Goal: Information Seeking & Learning: Learn about a topic

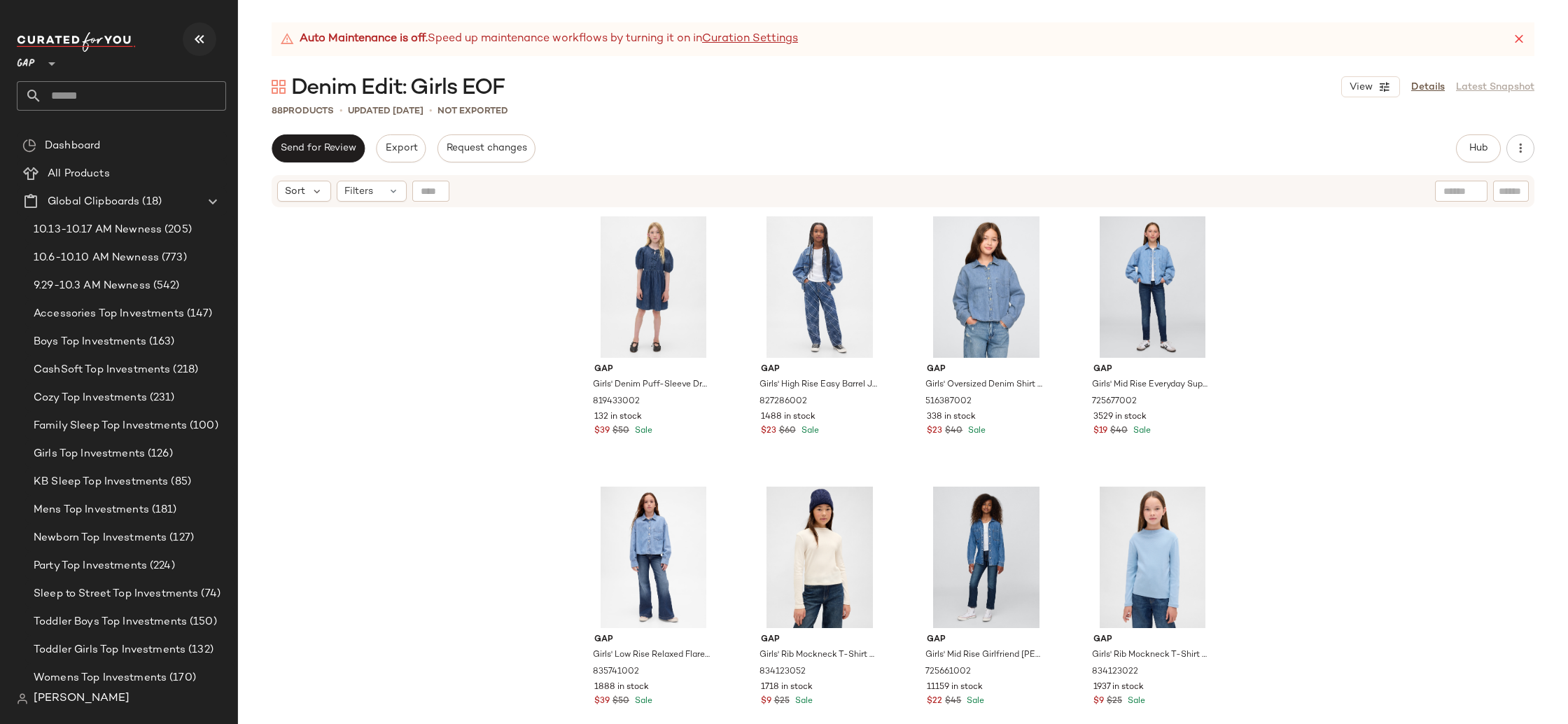
click at [206, 41] on icon "button" at bounding box center [199, 39] width 17 height 17
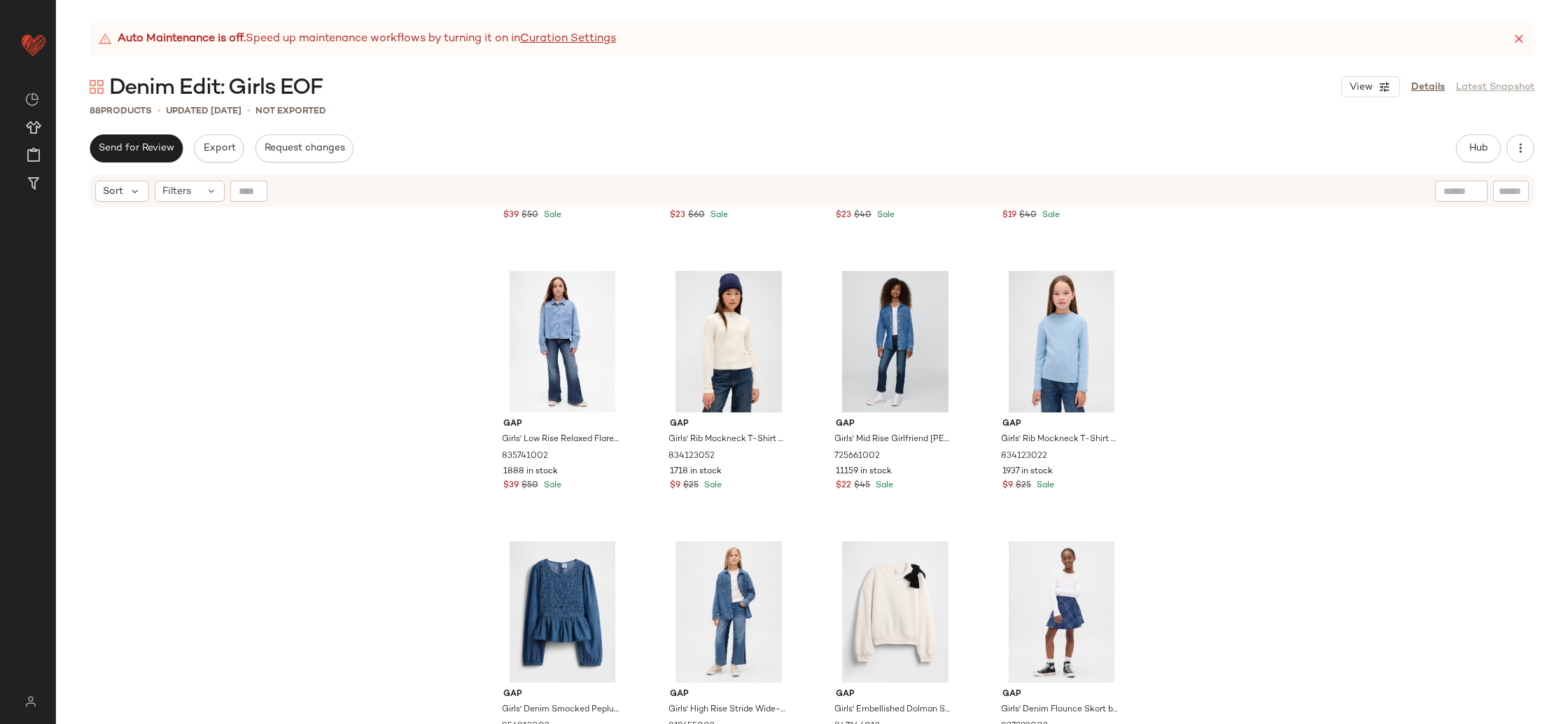
scroll to position [357, 0]
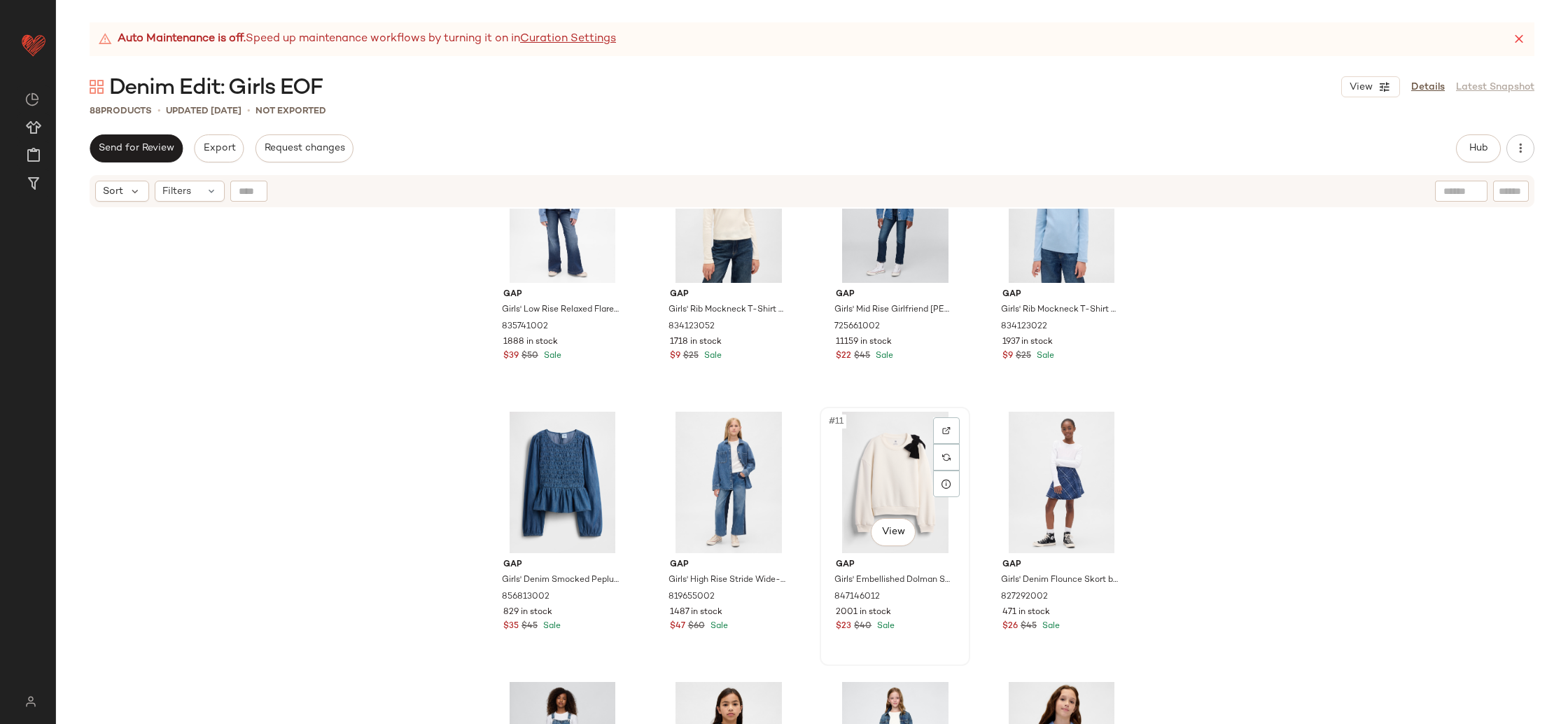
click at [879, 497] on div "#11 View" at bounding box center [894, 483] width 141 height 142
click at [1330, 487] on div "Gap Girls' Low Rise Relaxed Flare Jeans by Gap Medium Wash Size 6 835741002 188…" at bounding box center [811, 484] width 1512 height 551
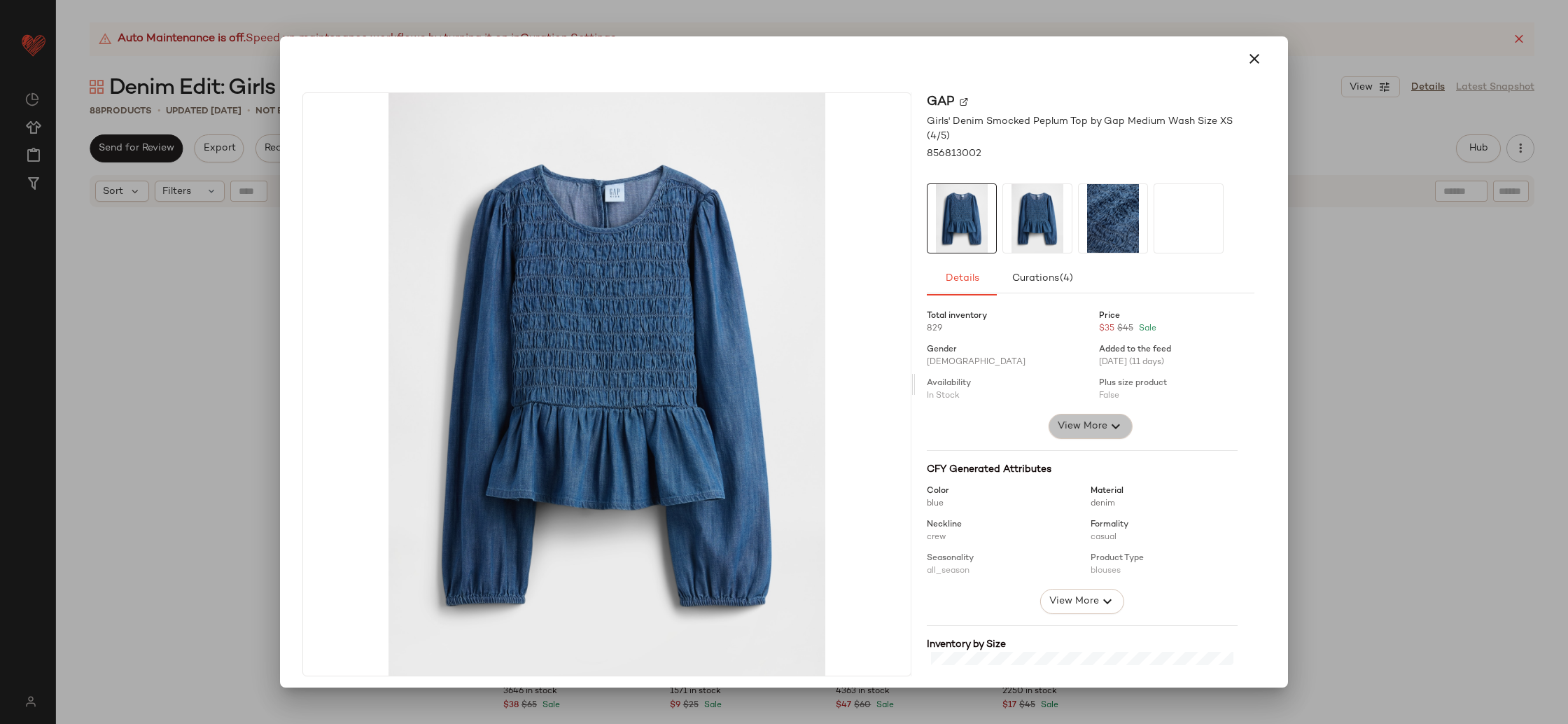
click at [1086, 418] on span "View More" at bounding box center [1082, 426] width 50 height 17
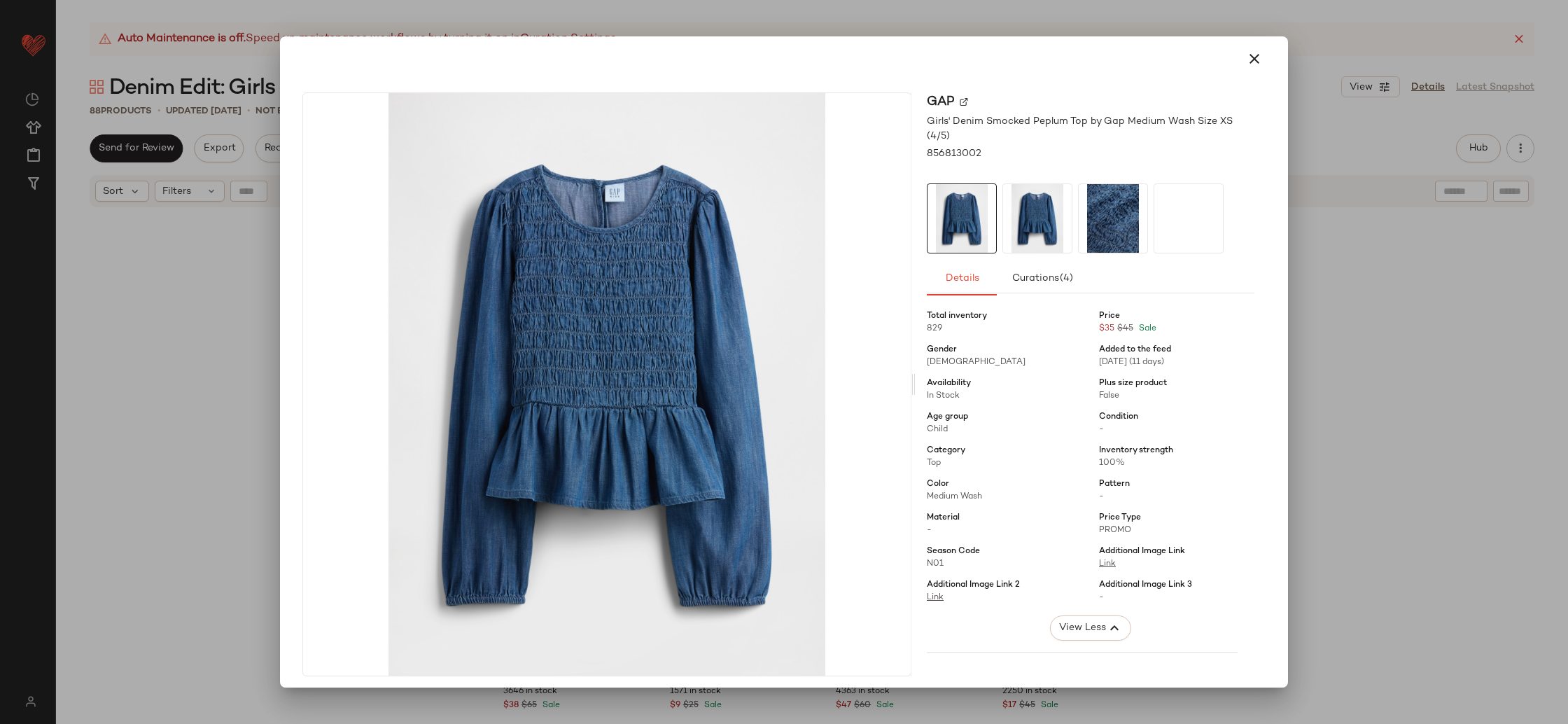
click at [1387, 467] on div at bounding box center [784, 362] width 1568 height 724
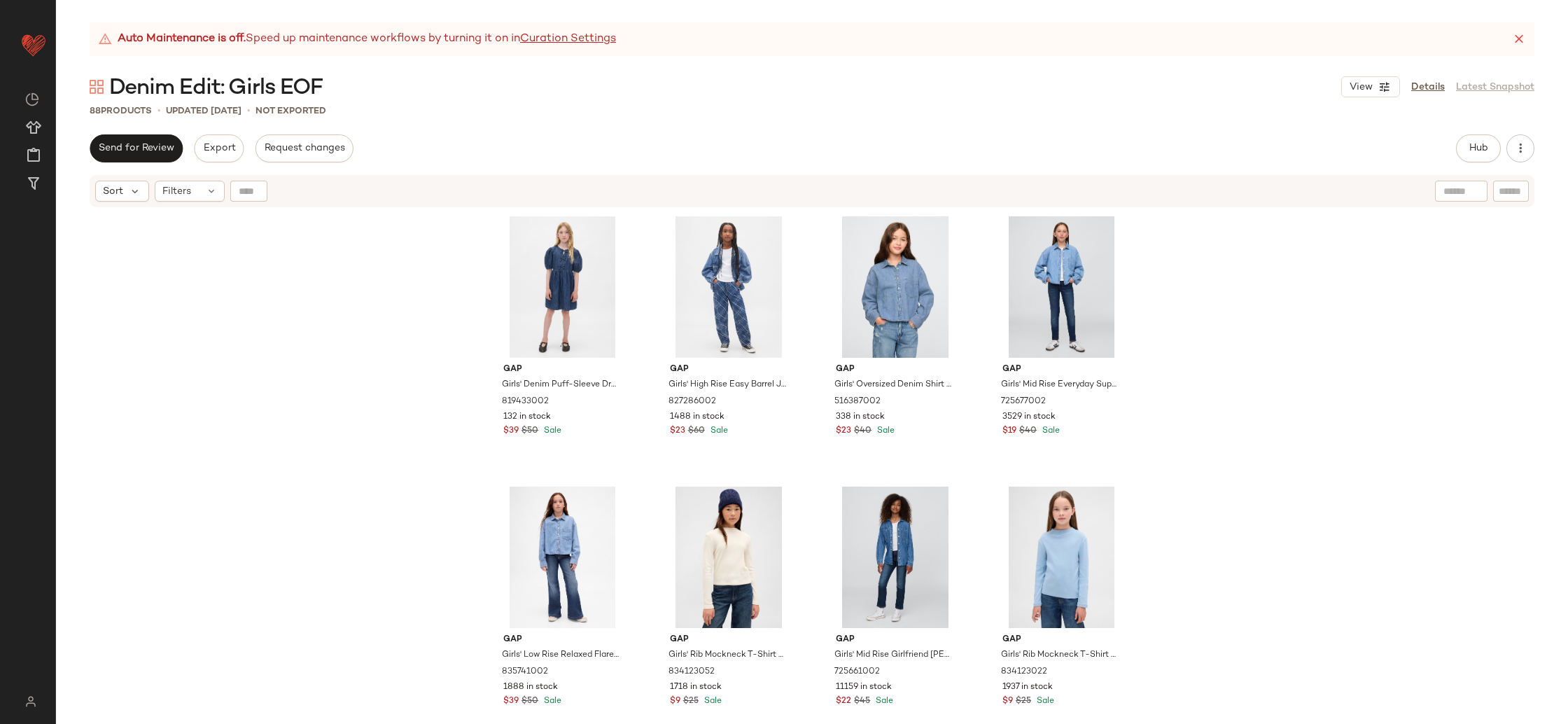
click at [1315, 430] on div "Gap Girls' Denim Puff-Sleeve Dress by Gap Medium Wash Size XS (4/5) 819433002 1…" at bounding box center [811, 484] width 1512 height 551
click at [705, 555] on div "#6 View" at bounding box center [729, 558] width 141 height 142
click at [1275, 534] on div "Gap Girls' Denim Puff-Sleeve Dress by Gap Medium Wash Size XS (4/5) 819433002 1…" at bounding box center [811, 484] width 1512 height 551
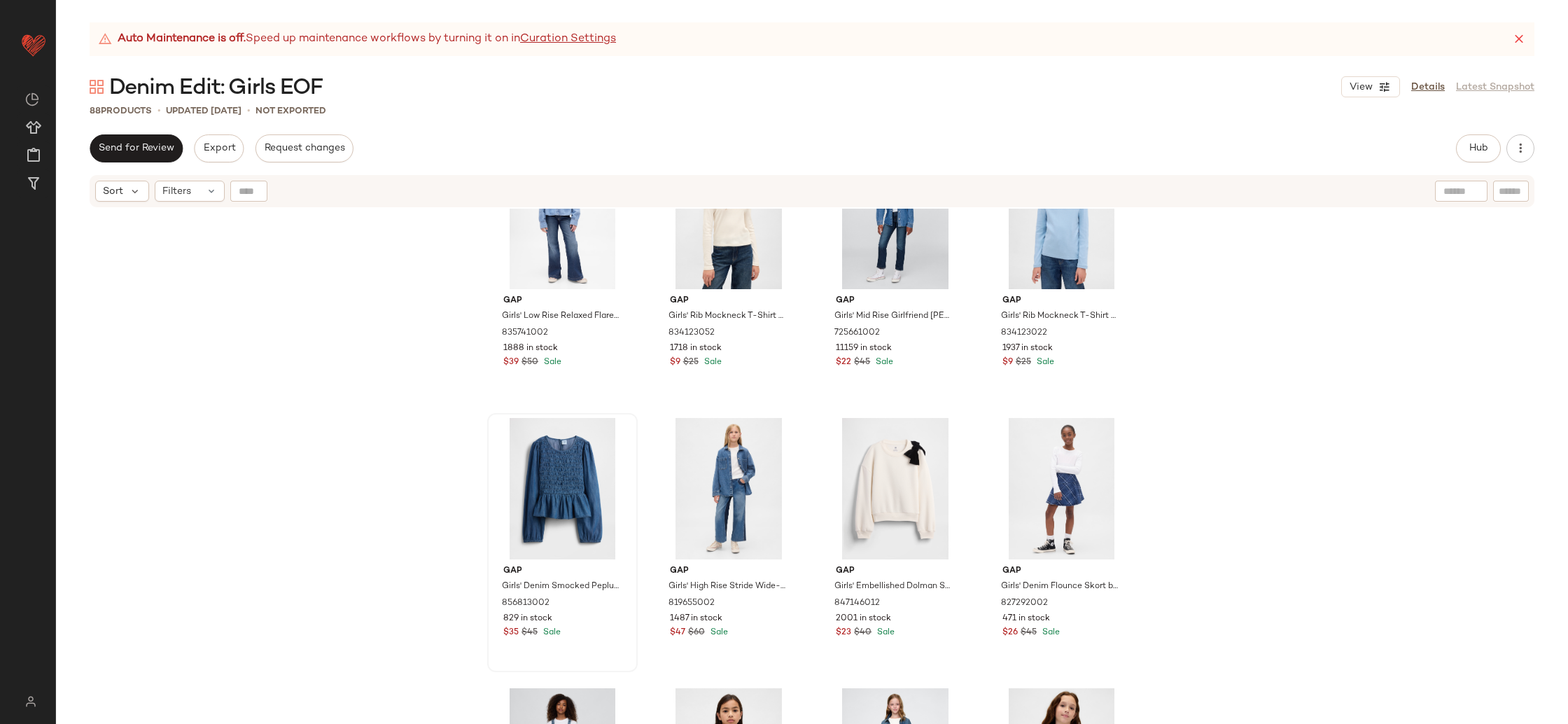
scroll to position [412, 0]
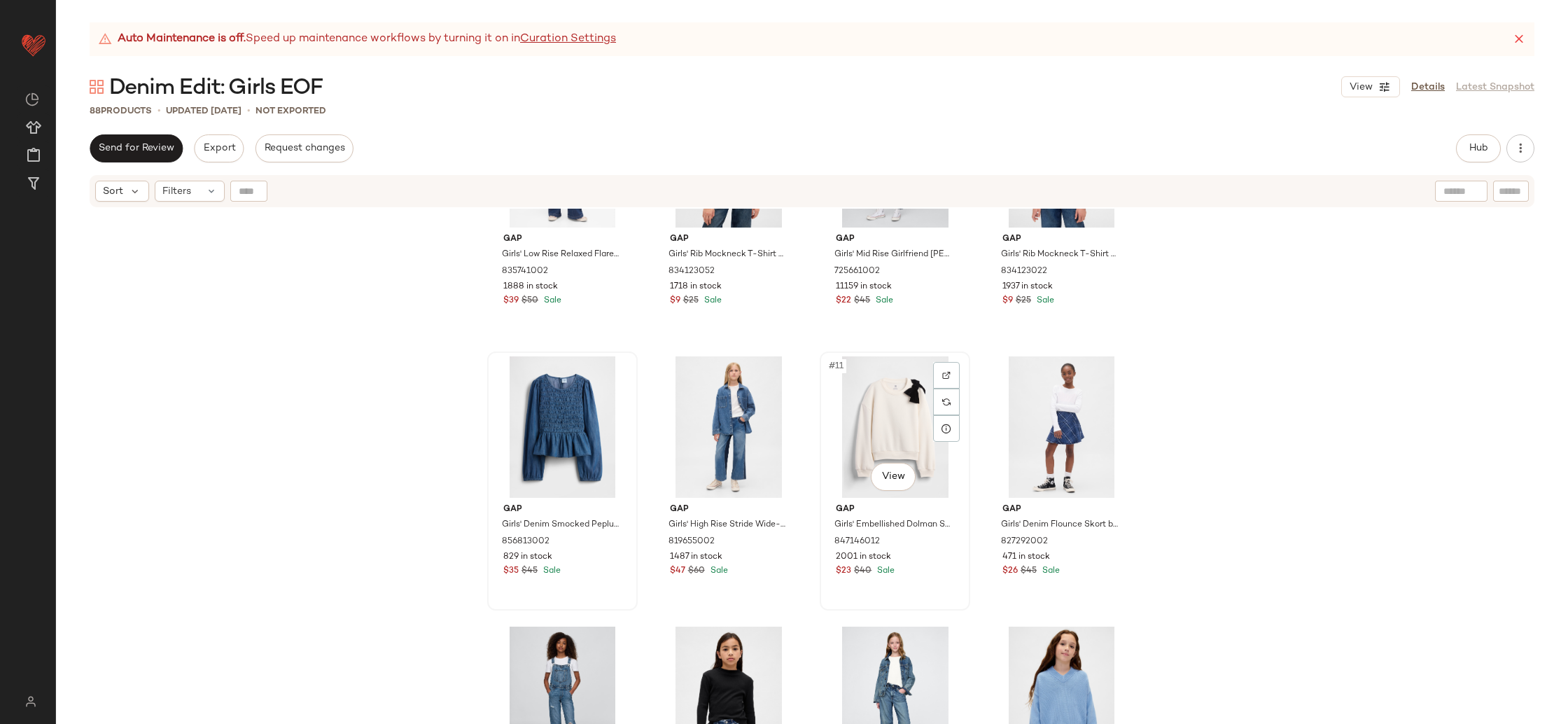
click at [880, 432] on div "#11 View" at bounding box center [894, 428] width 141 height 142
click at [514, 430] on div "#9 View" at bounding box center [562, 428] width 141 height 142
click at [1348, 465] on div "Gap Girls' Low Rise Relaxed Flare Jeans by Gap Medium Wash Size 6 835741002 188…" at bounding box center [811, 484] width 1512 height 551
click at [1516, 43] on icon at bounding box center [1519, 39] width 14 height 14
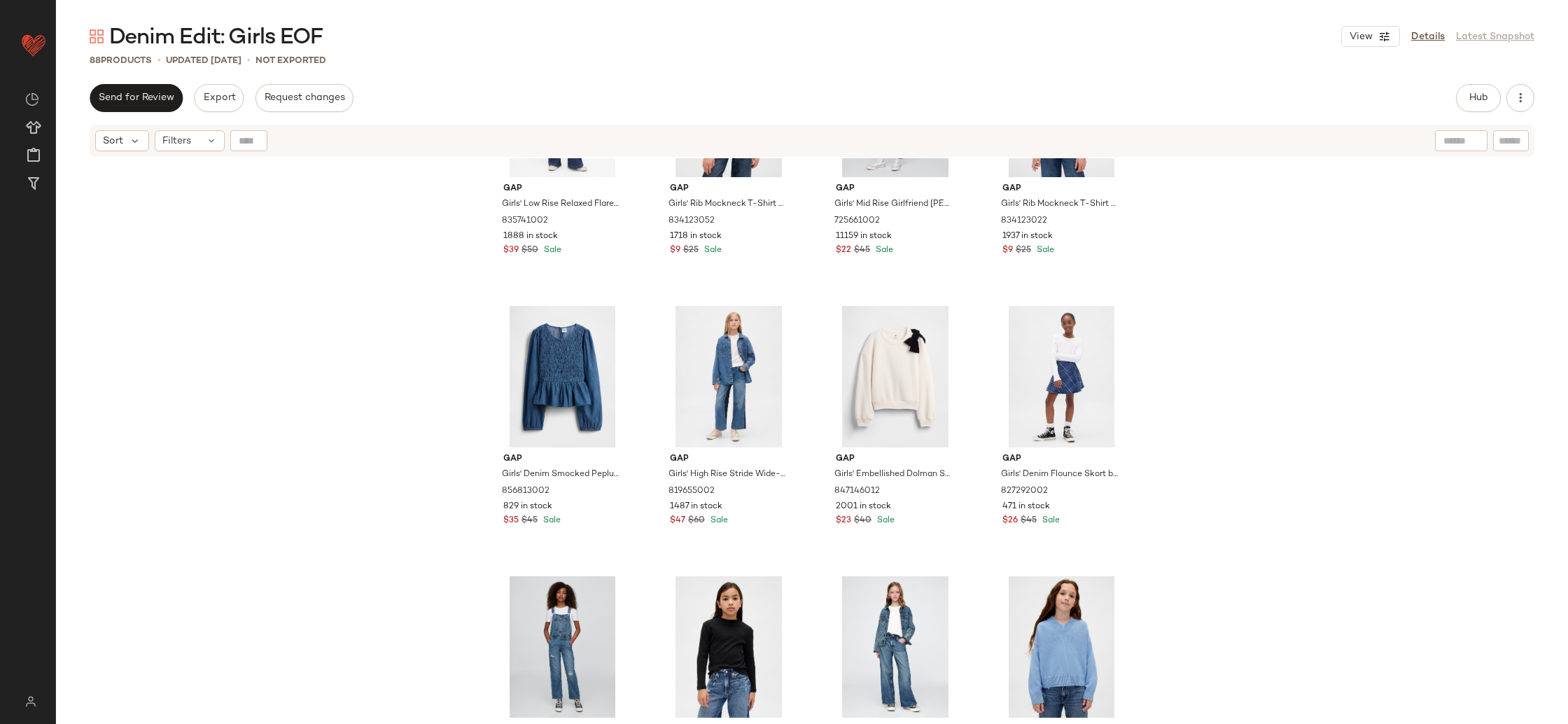
click at [1288, 477] on div "Gap Girls' Low Rise Relaxed Flare Jeans by Gap Medium Wash Size 6 835741002 188…" at bounding box center [811, 460] width 1512 height 604
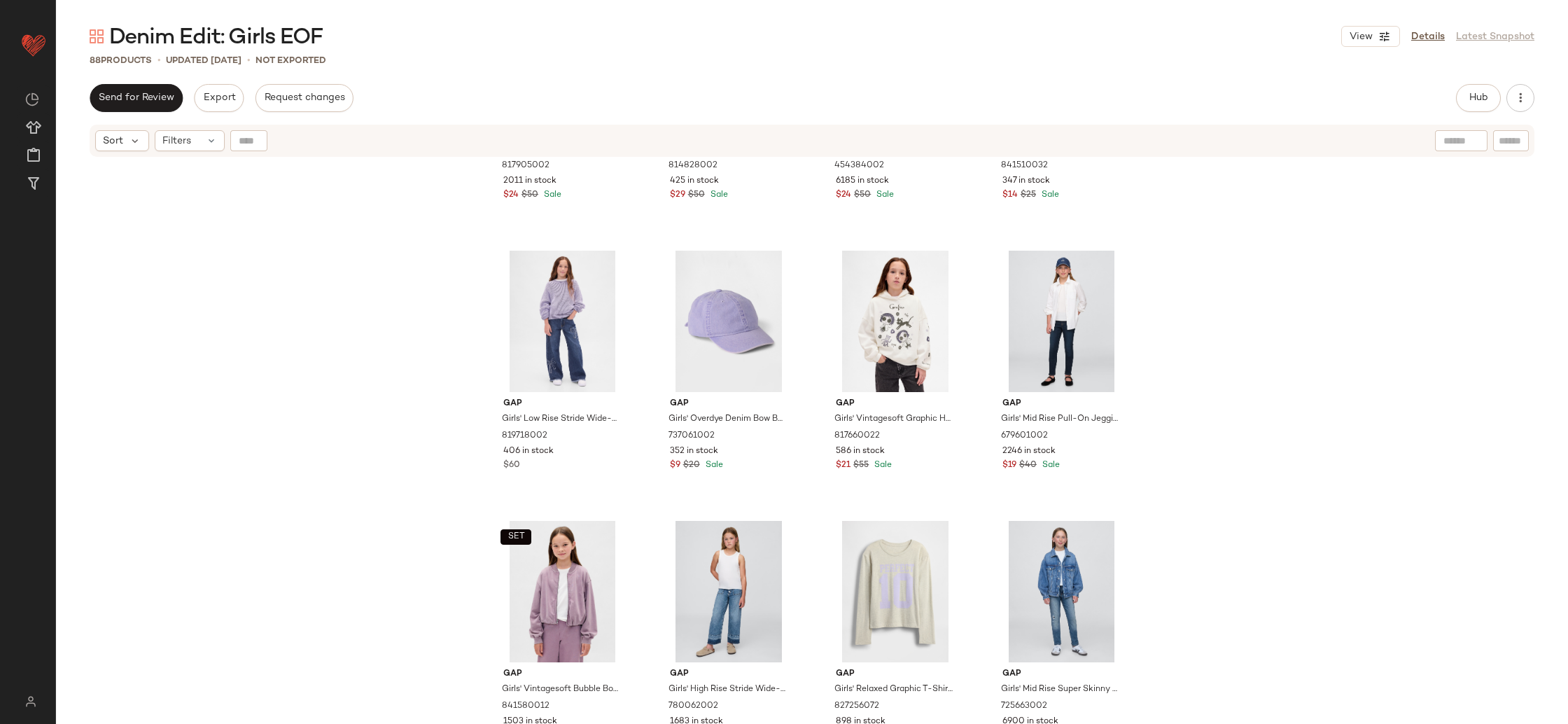
scroll to position [1581, 0]
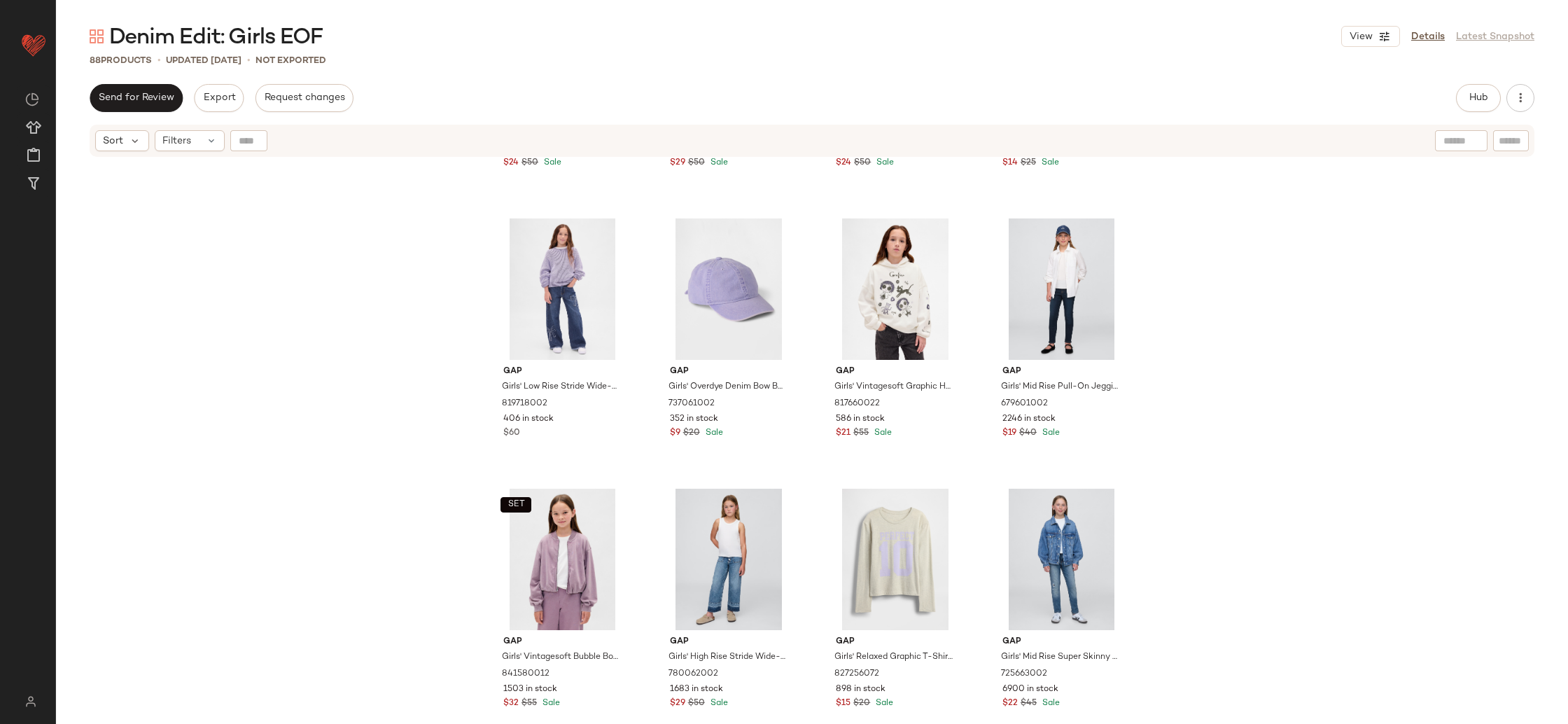
click at [1244, 352] on div "Gap Girls' High Rise '70S Flare Jeans by Gap Medium Wash Blue Size 7 817905002 …" at bounding box center [811, 460] width 1512 height 604
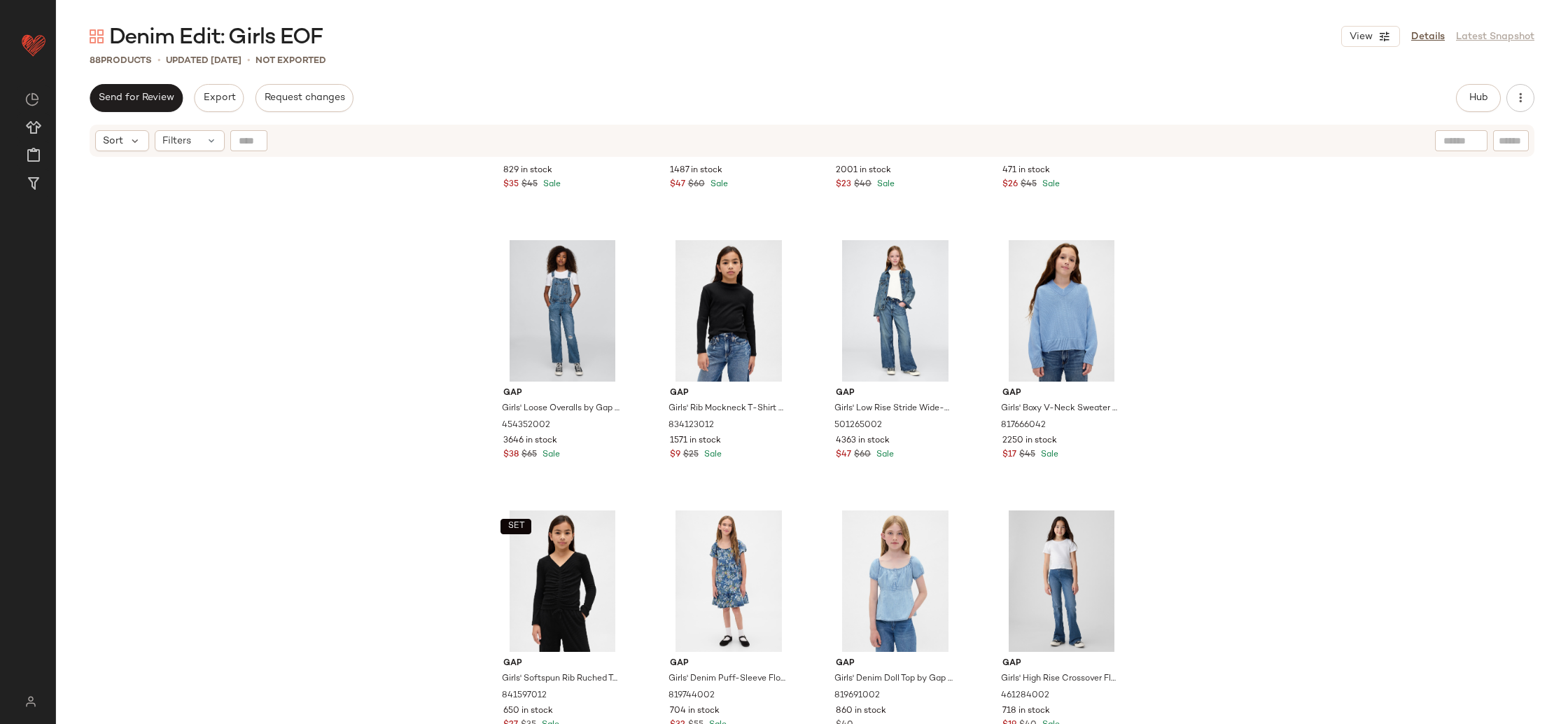
scroll to position [0, 0]
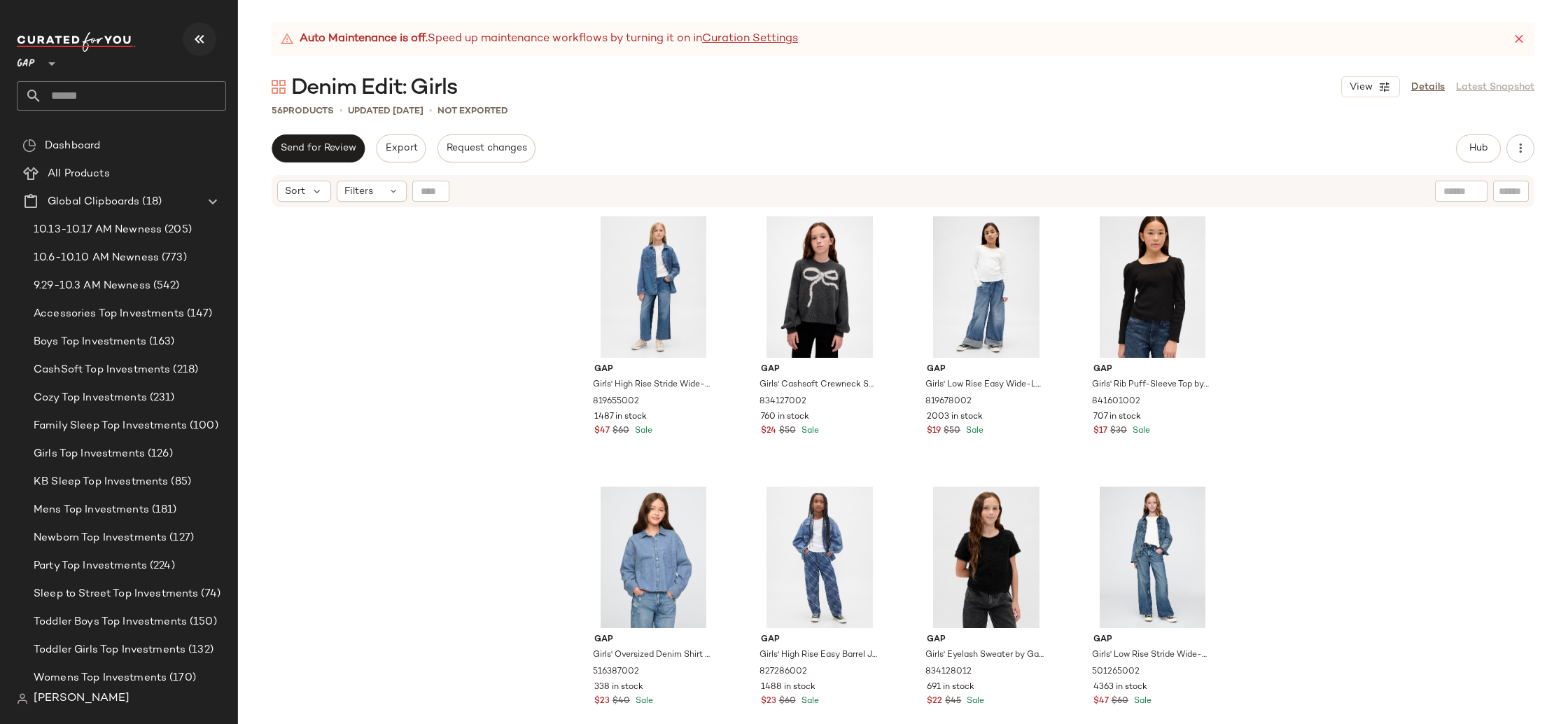
click at [193, 36] on icon "button" at bounding box center [199, 39] width 17 height 17
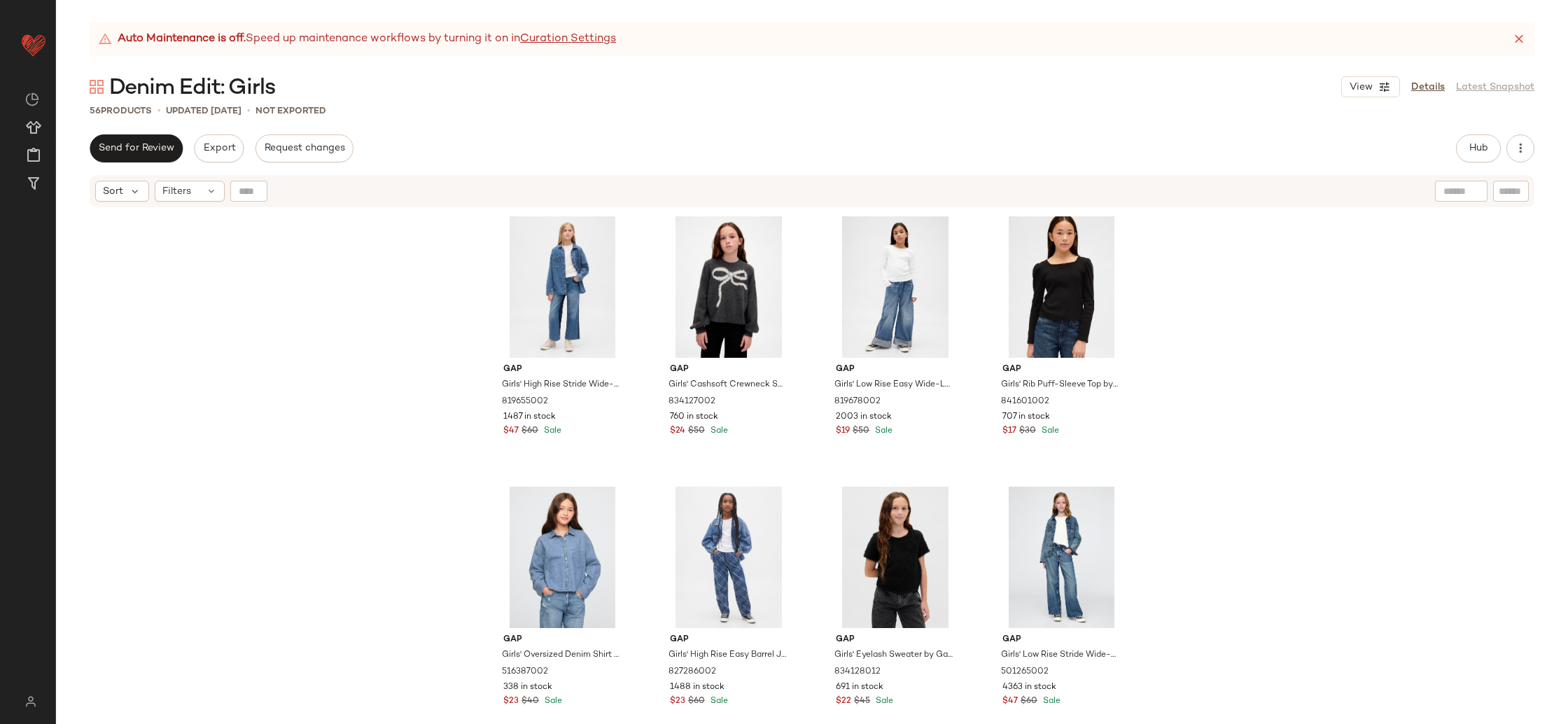
click at [1510, 33] on div "Auto Maintenance is off. Speed up maintenance workflows by turning it on in Cur…" at bounding box center [812, 39] width 1445 height 34
click at [1519, 39] on icon at bounding box center [1519, 39] width 14 height 14
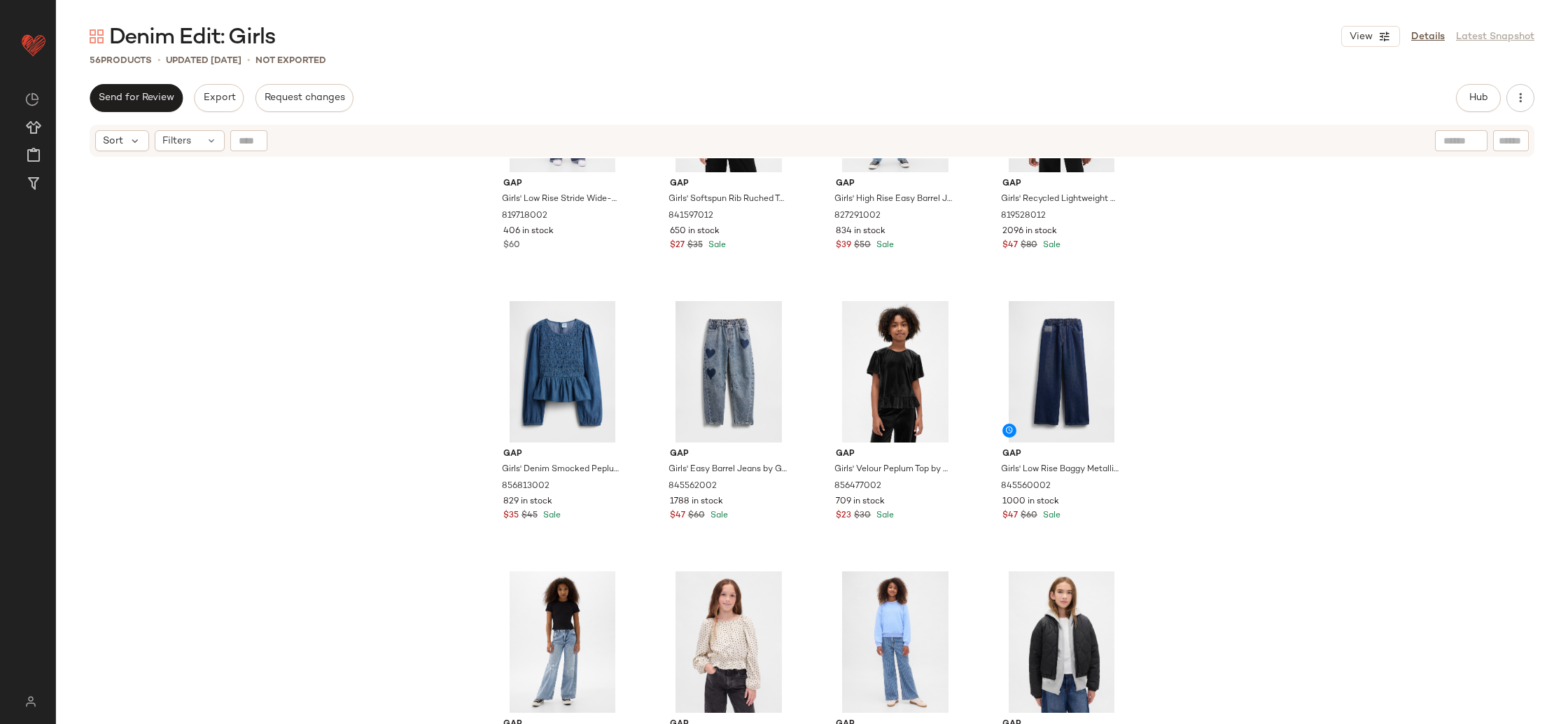
scroll to position [762, 0]
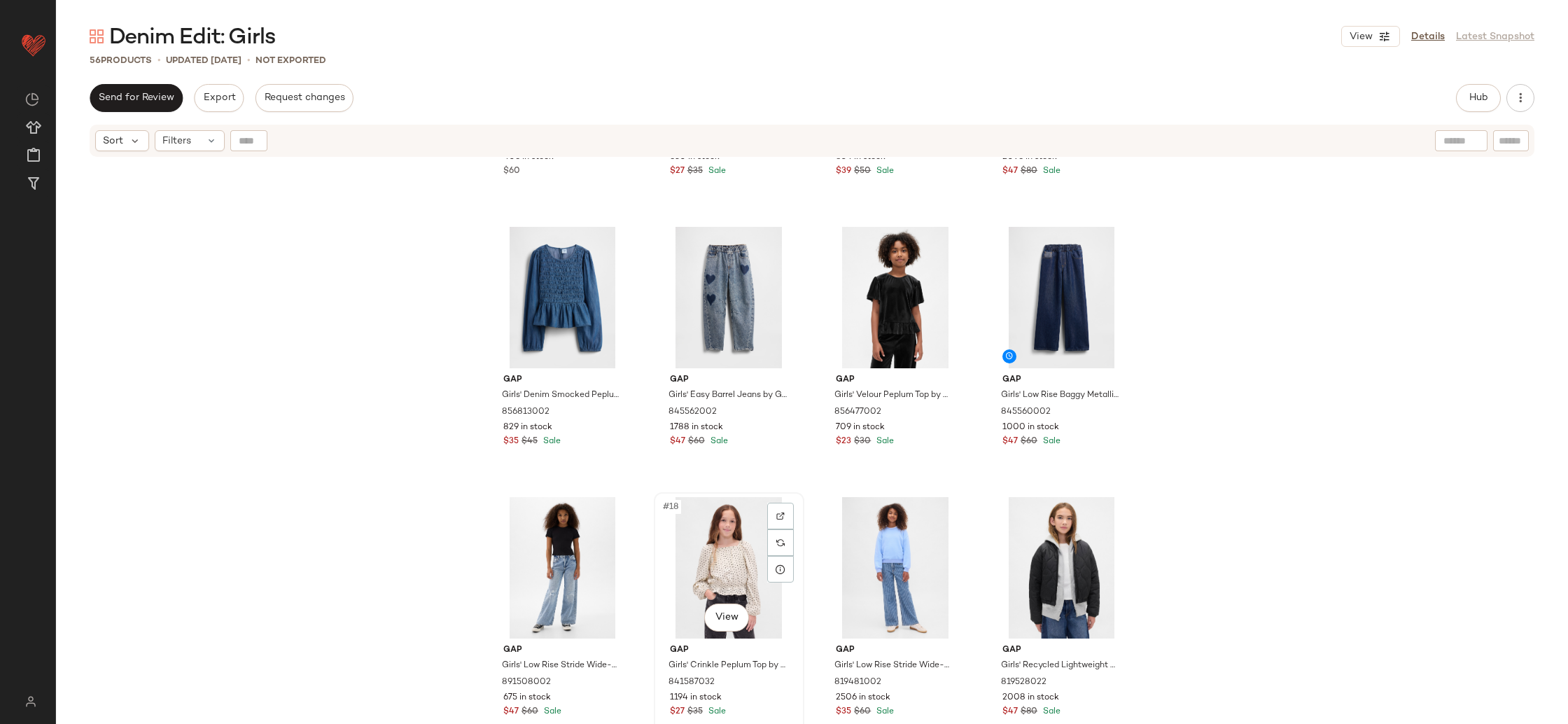
click at [680, 529] on div "#18 View" at bounding box center [729, 568] width 141 height 142
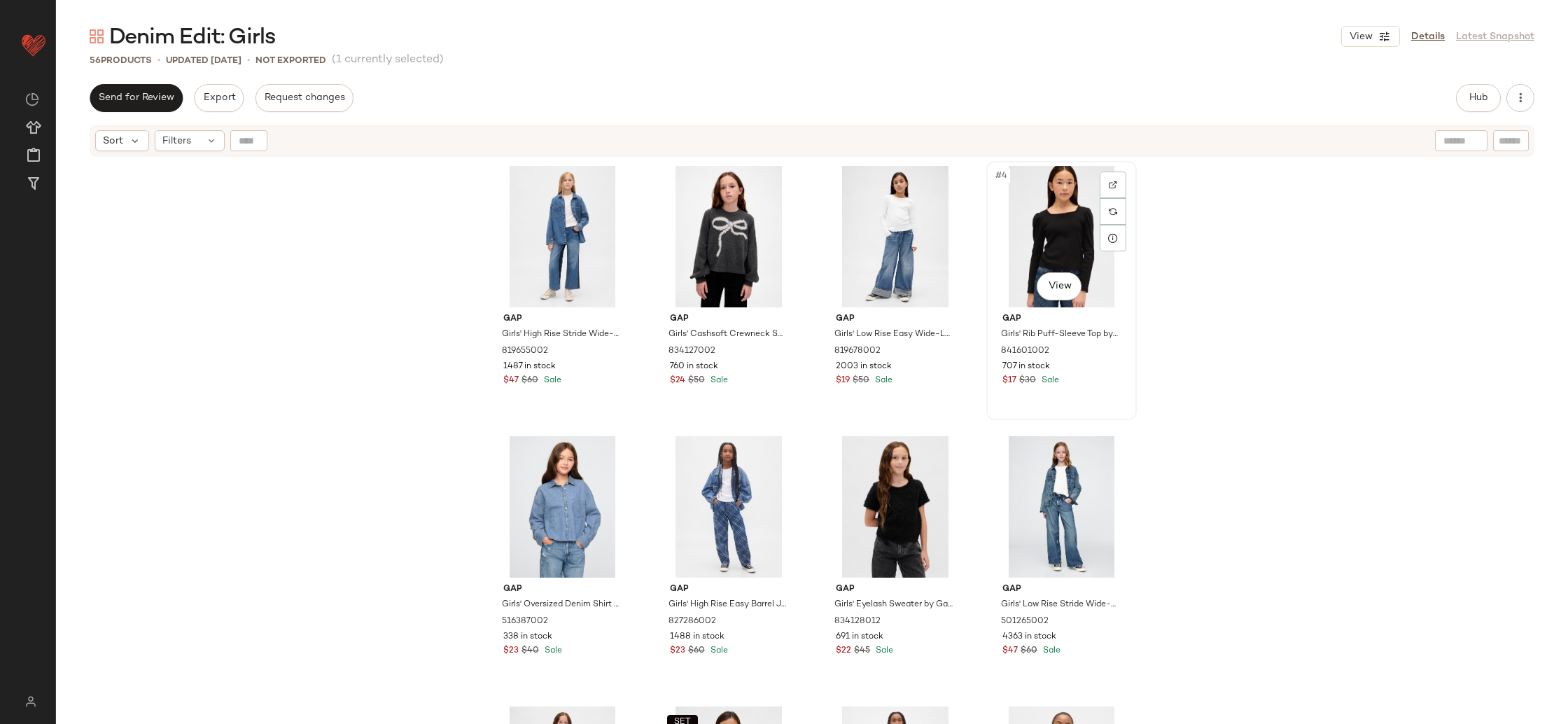
click at [1035, 254] on div "#4 View" at bounding box center [1061, 237] width 141 height 142
click at [876, 506] on div "#7 View" at bounding box center [894, 507] width 141 height 142
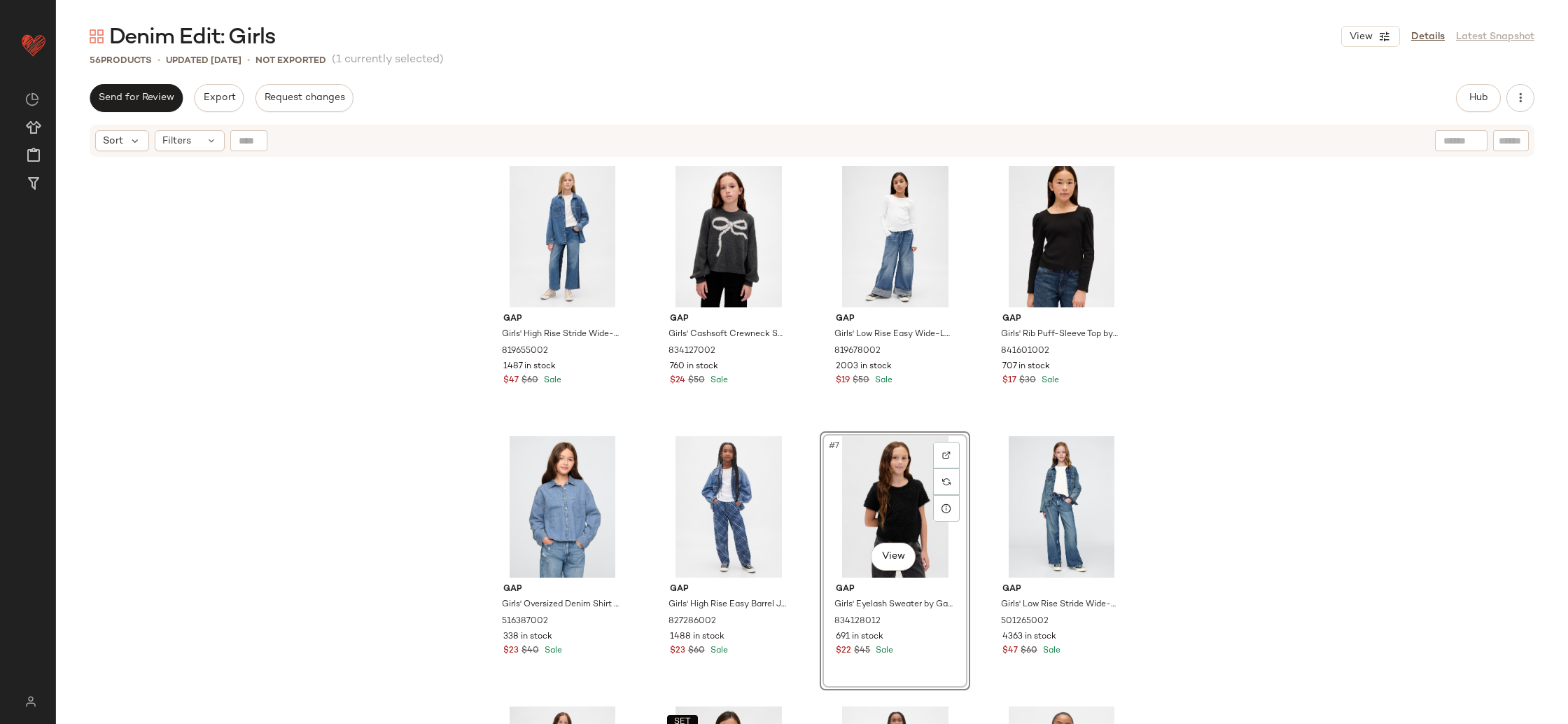
click at [1245, 442] on div "Gap Girls' High Rise Stride Wide-Leg Ankle Jeans by Gap Panel Denim Size 5 8196…" at bounding box center [811, 460] width 1512 height 604
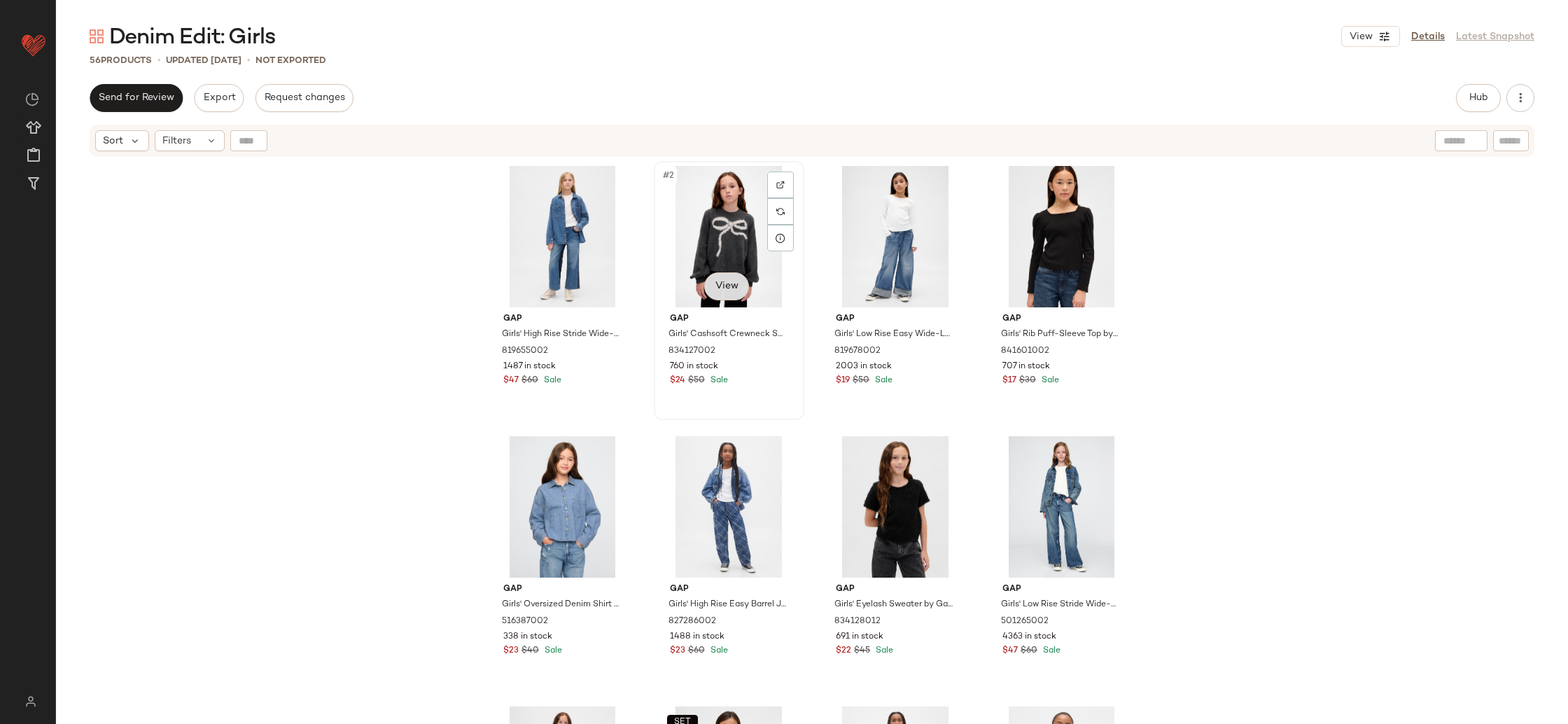
drag, startPoint x: 724, startPoint y: 304, endPoint x: 727, endPoint y: 291, distance: 13.3
click at [724, 304] on div "#2 View" at bounding box center [729, 237] width 141 height 142
click at [727, 287] on body "GAP ** Dashboard All Products Global Clipboards (18) Curations (119) [PERSON_NA…" at bounding box center [784, 362] width 1568 height 724
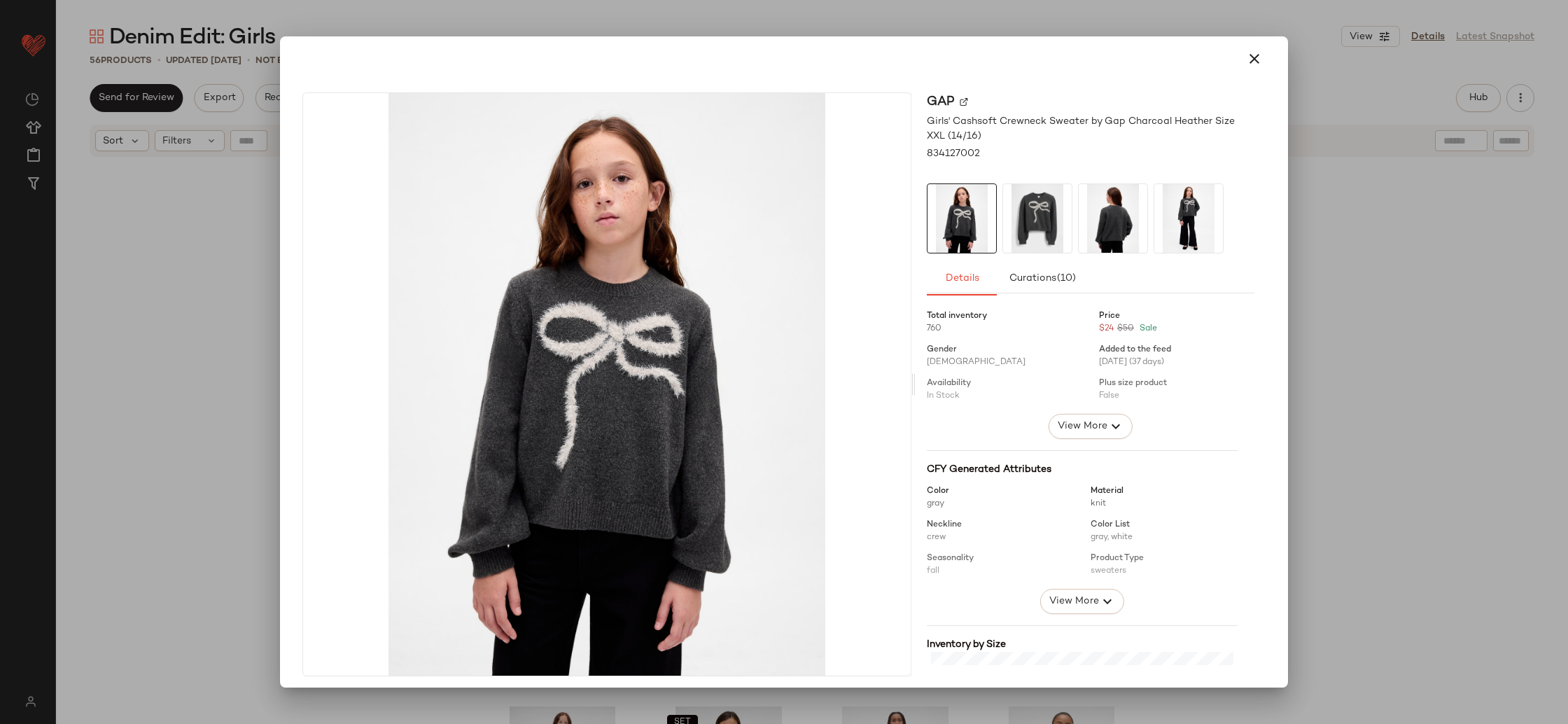
drag, startPoint x: 1132, startPoint y: 215, endPoint x: 1182, endPoint y: 219, distance: 50.2
click at [1132, 215] on img at bounding box center [1113, 218] width 69 height 69
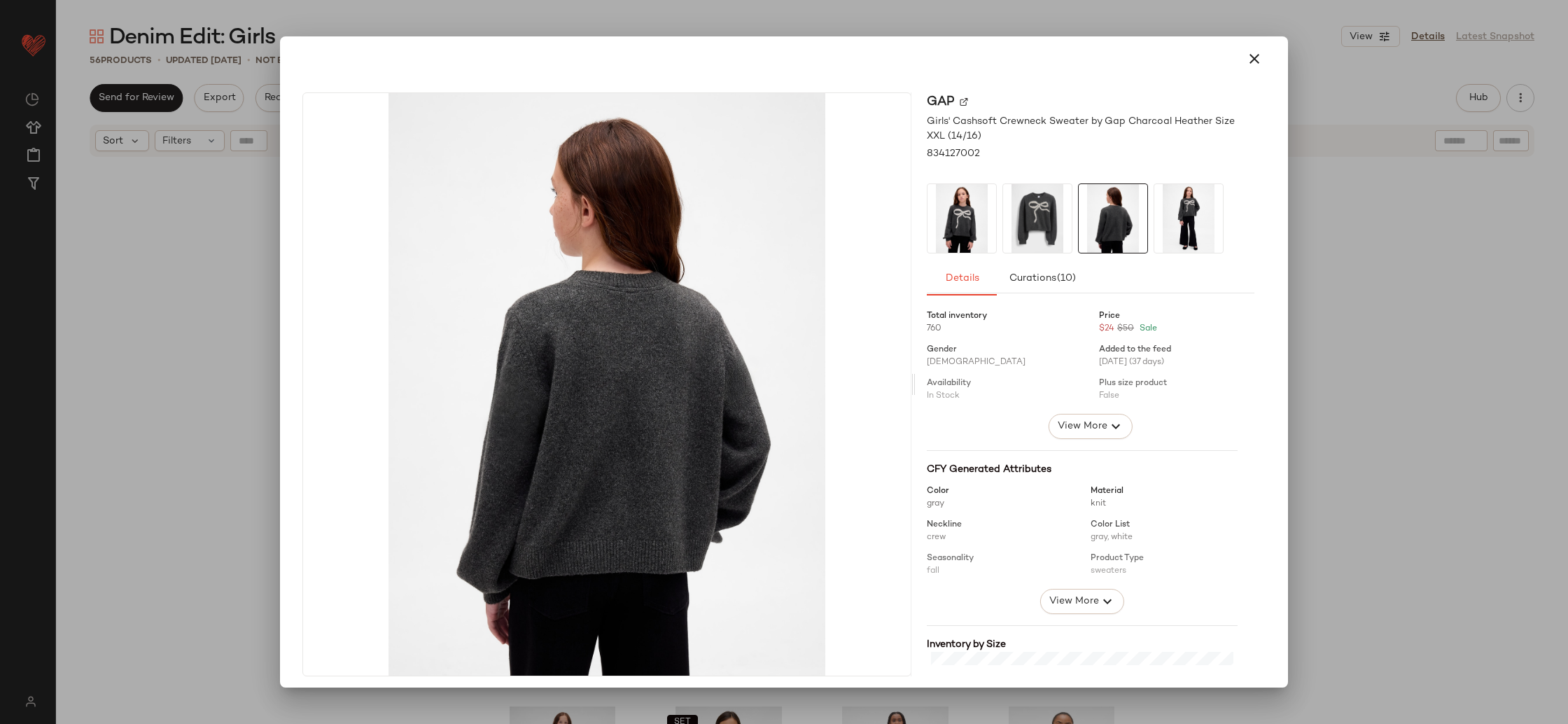
click at [1194, 222] on img at bounding box center [1188, 218] width 69 height 69
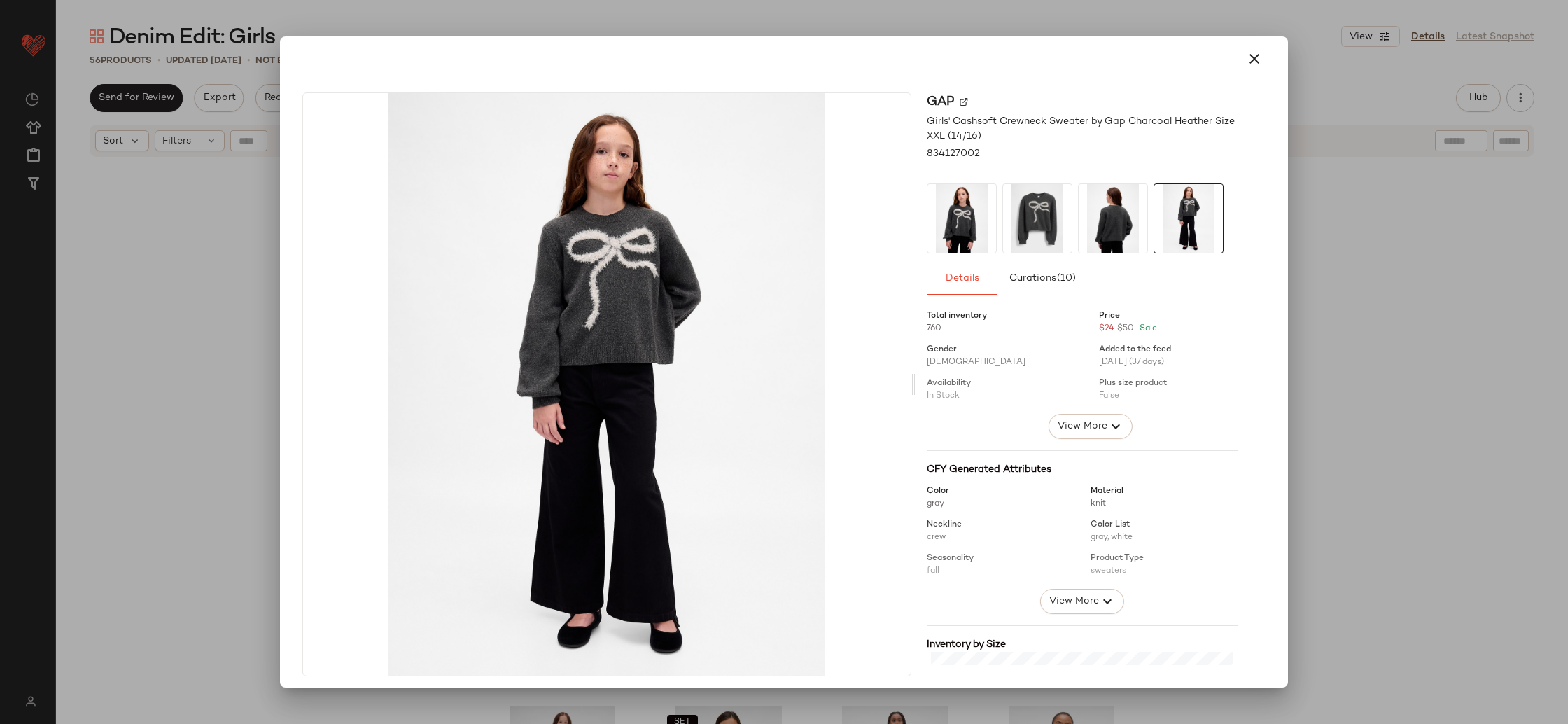
click at [1346, 274] on div at bounding box center [784, 362] width 1568 height 724
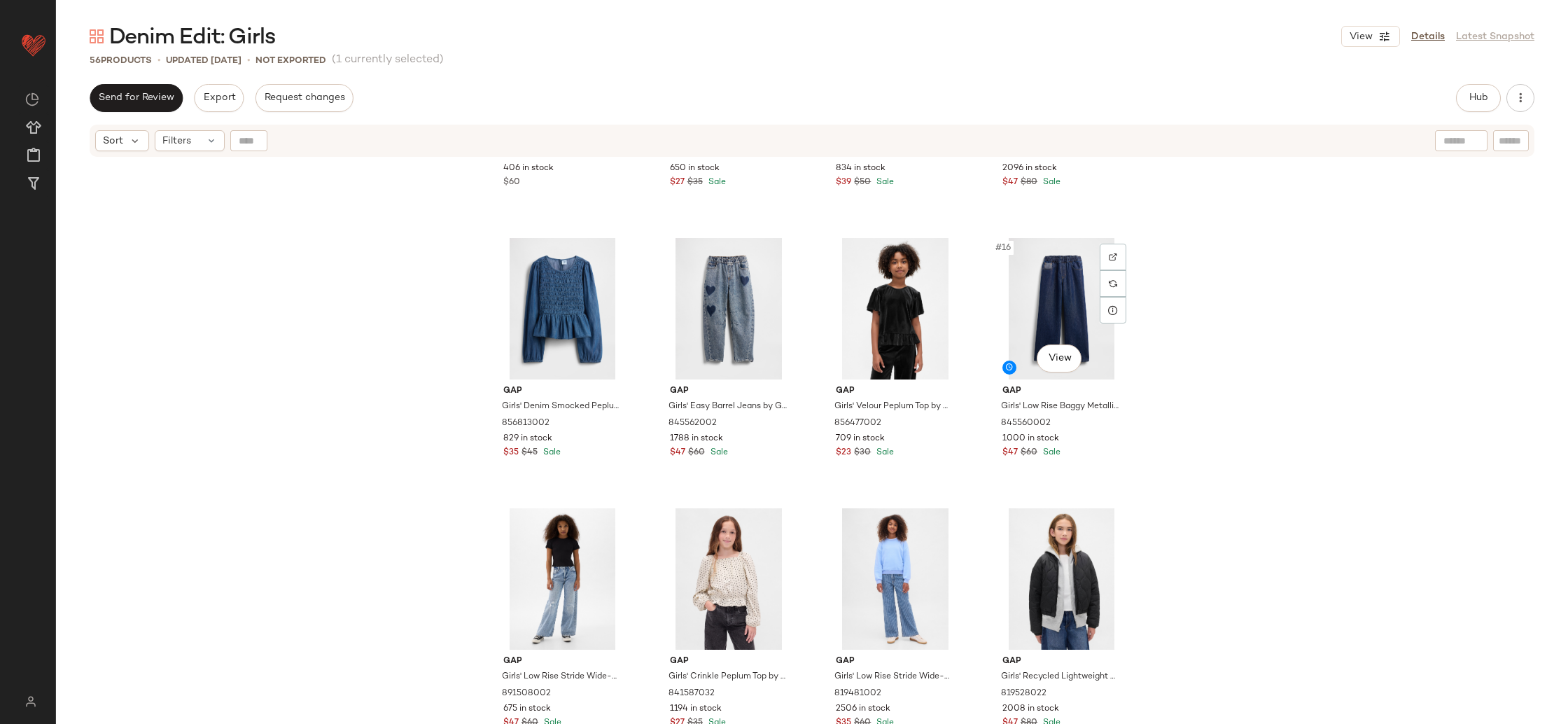
scroll to position [796, 0]
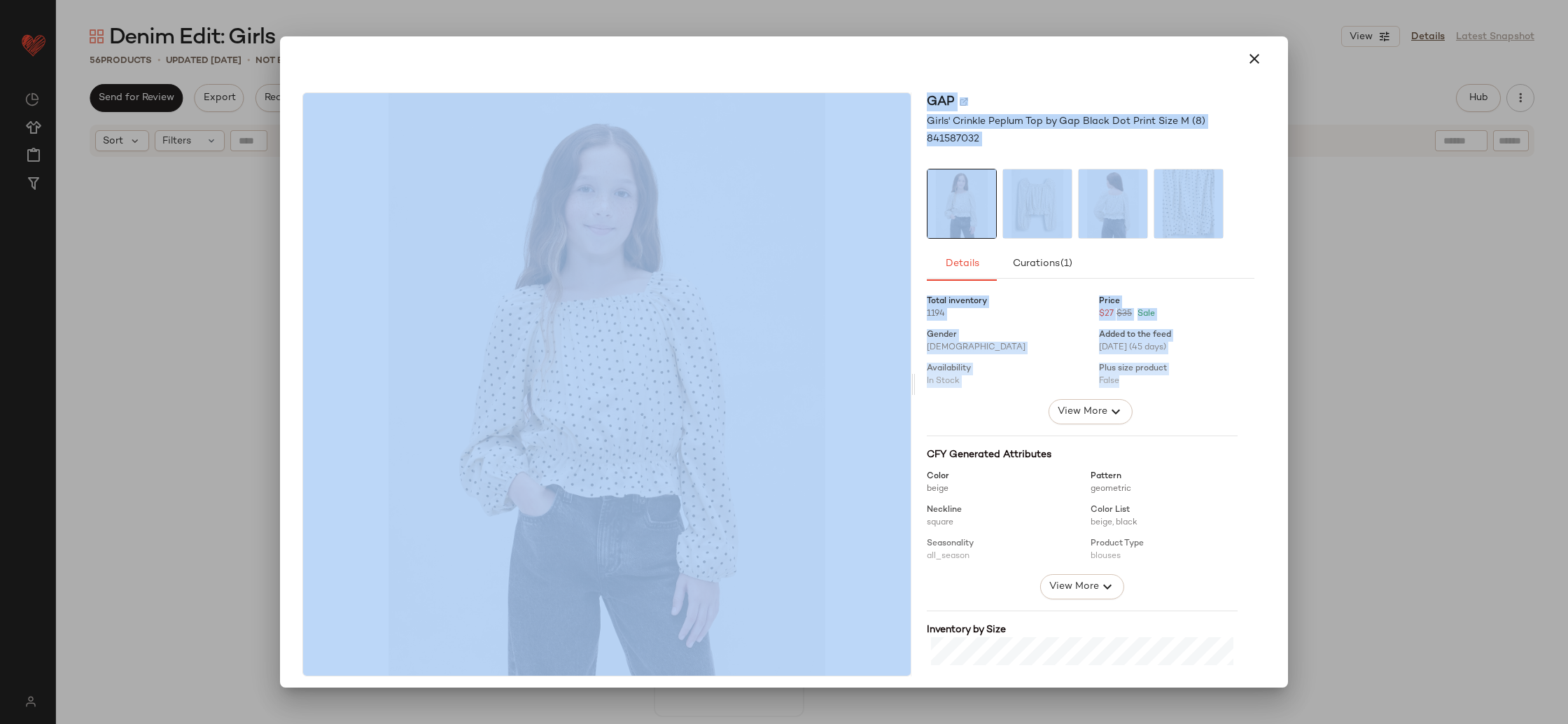
drag, startPoint x: 1341, startPoint y: 295, endPoint x: 994, endPoint y: 353, distance: 351.8
click at [1055, 394] on div "Gap Girls' Crinkle Peplum Top by Gap Black Dot Print Size M (8) 841587032 Detai…" at bounding box center [784, 362] width 1568 height 724
drag, startPoint x: 993, startPoint y: 352, endPoint x: 1000, endPoint y: 356, distance: 8.1
click at [994, 353] on div at bounding box center [1091, 341] width 328 height 115
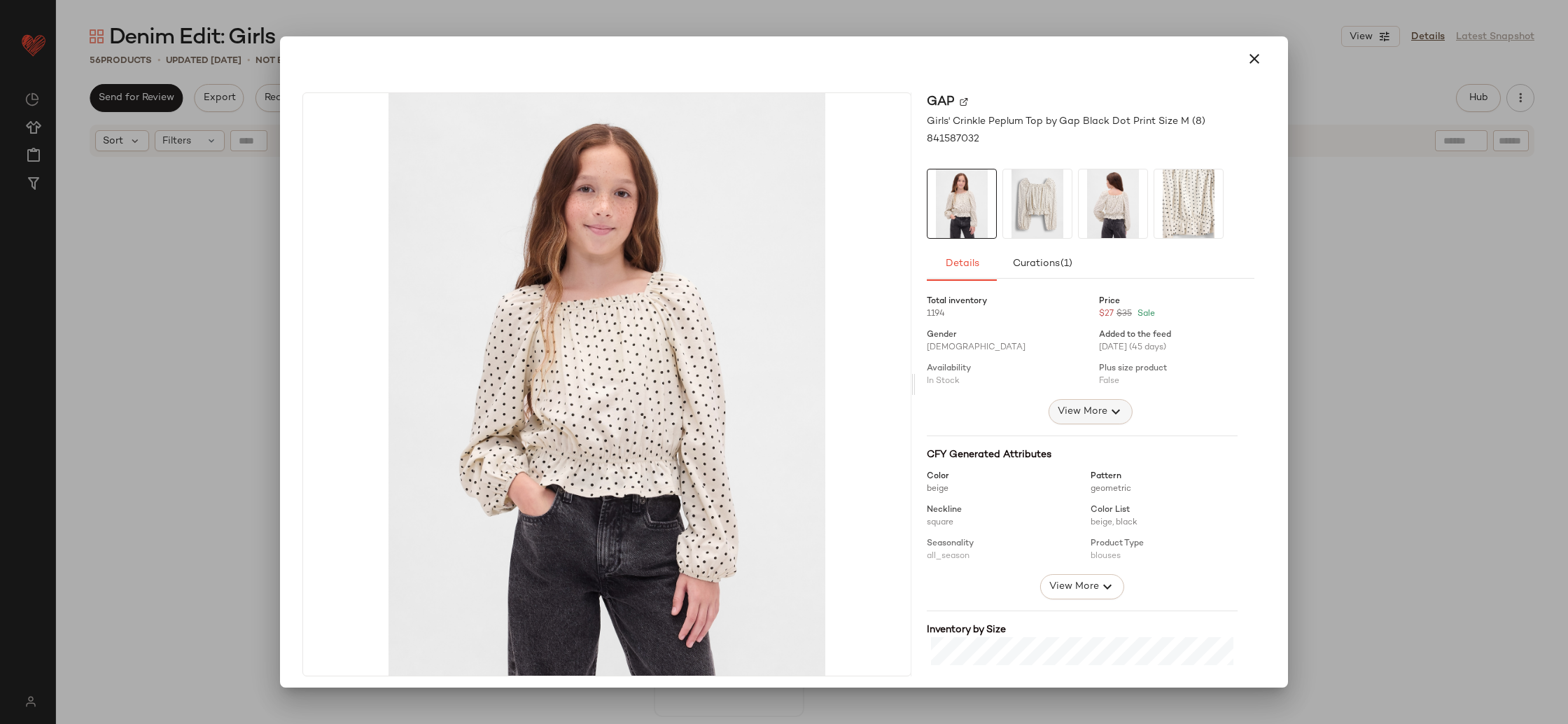
click at [1073, 415] on span "View More" at bounding box center [1082, 412] width 50 height 17
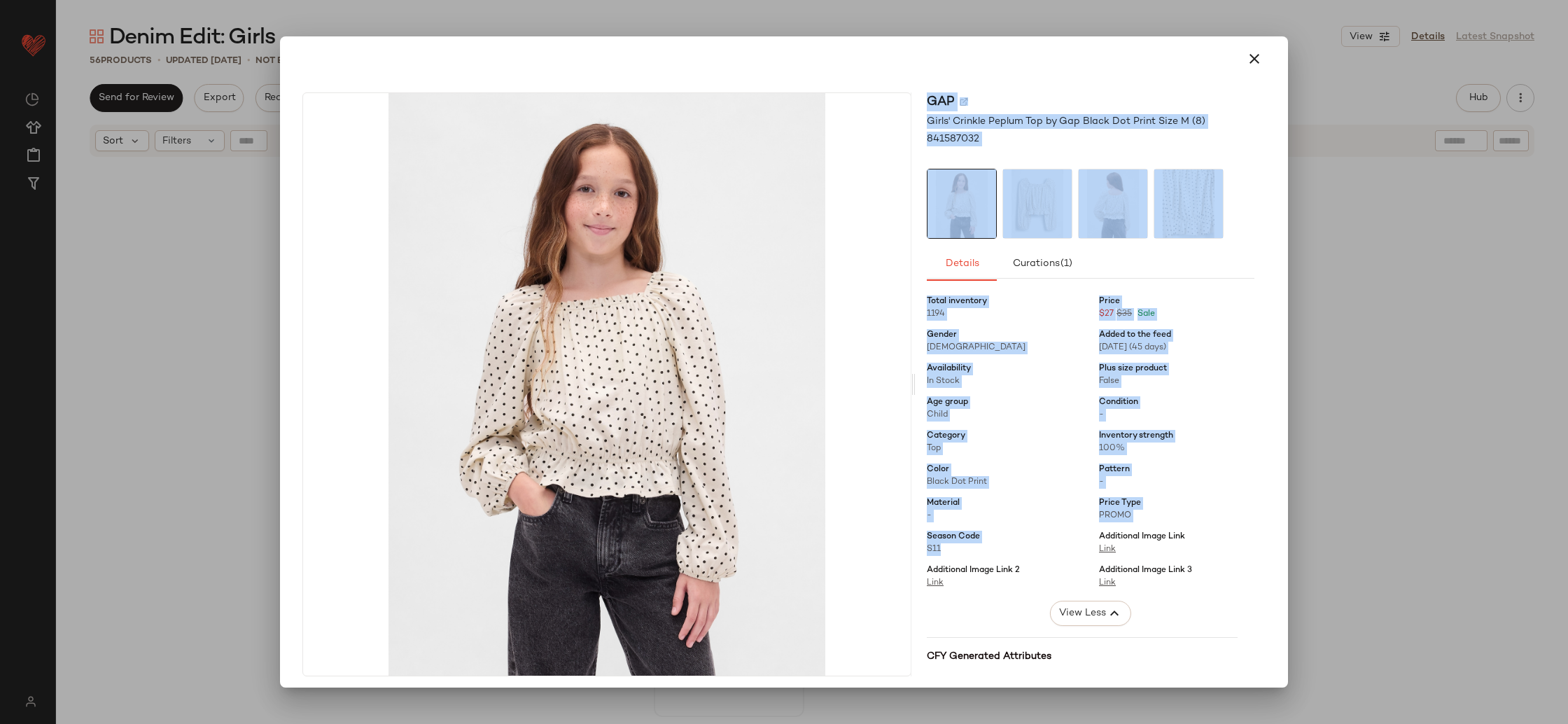
drag, startPoint x: 954, startPoint y: 545, endPoint x: 908, endPoint y: 546, distance: 46.0
click at [903, 546] on div "Gap Girls' Crinkle Peplum Top by Gap Black Dot Print Size M (8) 841587032 Detai…" at bounding box center [784, 384] width 963 height 584
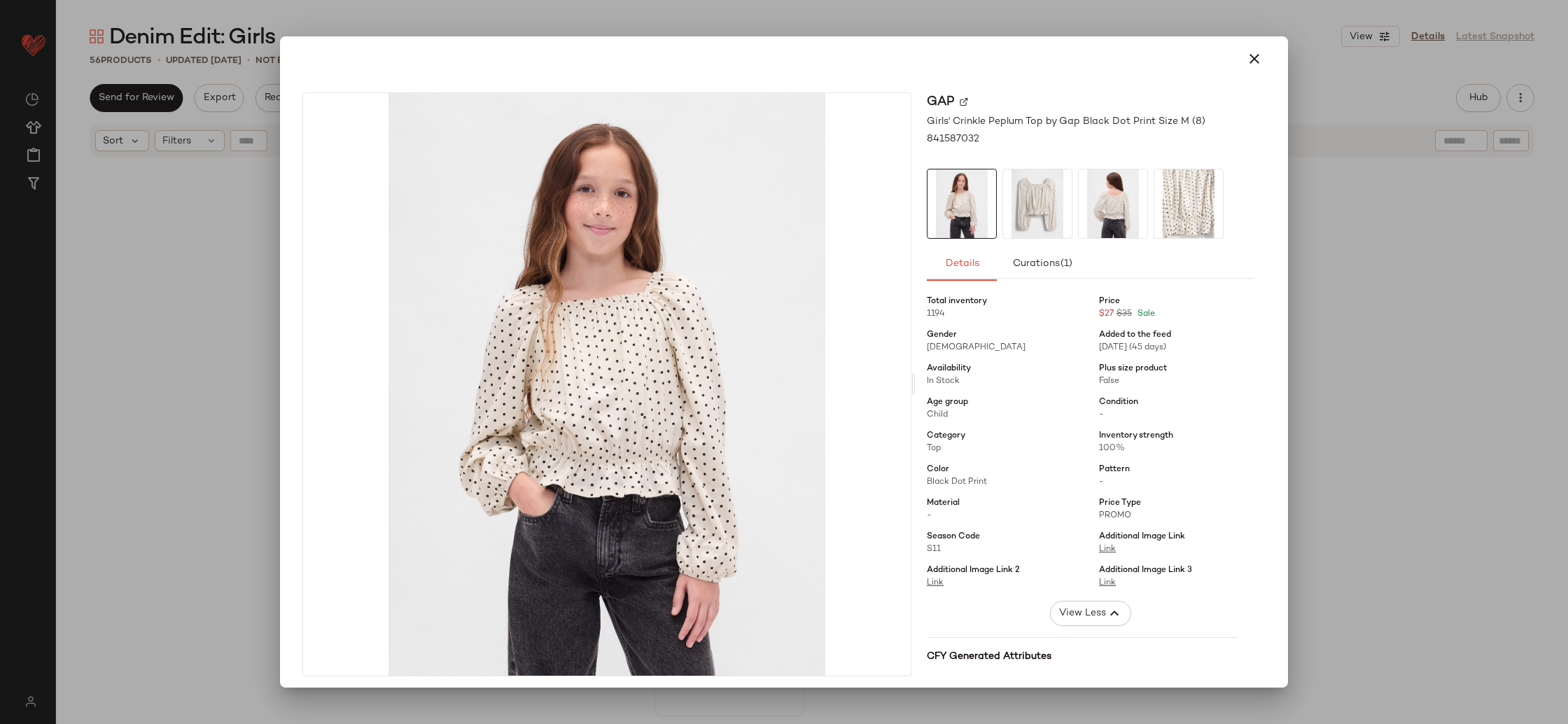
click at [934, 551] on span "S11" at bounding box center [1005, 550] width 156 height 13
drag, startPoint x: 928, startPoint y: 550, endPoint x: 917, endPoint y: 549, distance: 11.0
click at [915, 549] on div "Gap Girls' Crinkle Peplum Top by Gap Black Dot Print Size M (8) 841587032 Detai…" at bounding box center [1090, 384] width 350 height 584
click at [1432, 453] on div at bounding box center [784, 362] width 1568 height 724
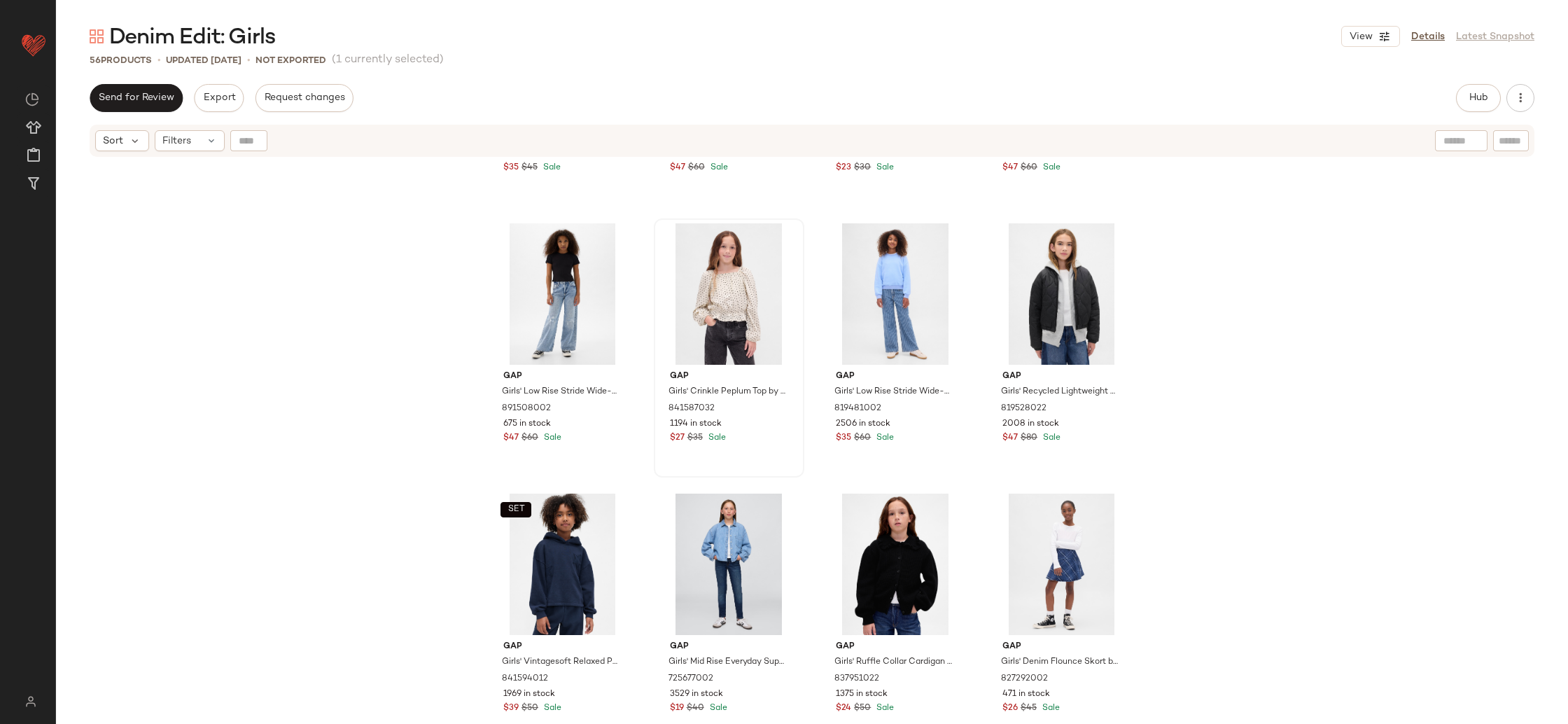
scroll to position [836, 0]
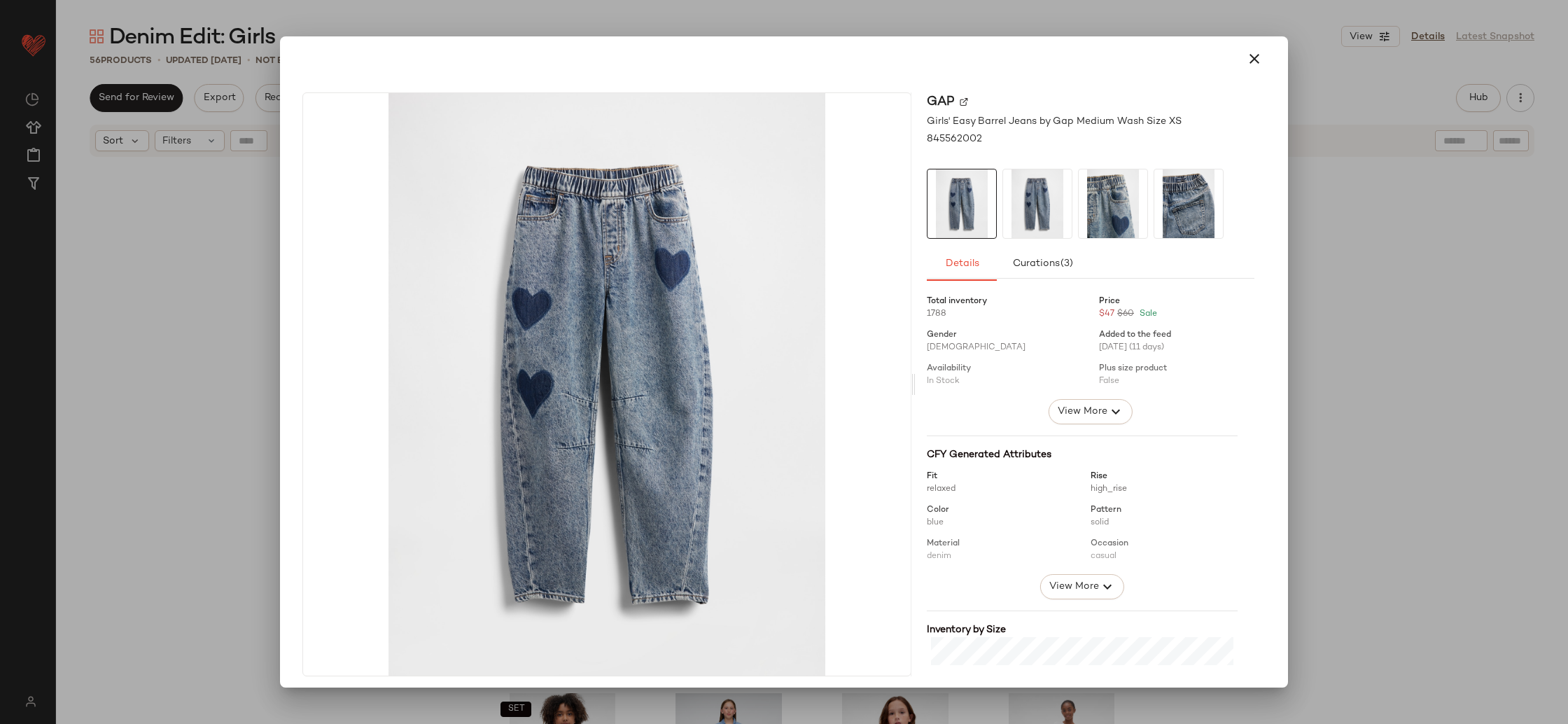
click at [1320, 275] on div at bounding box center [784, 362] width 1568 height 724
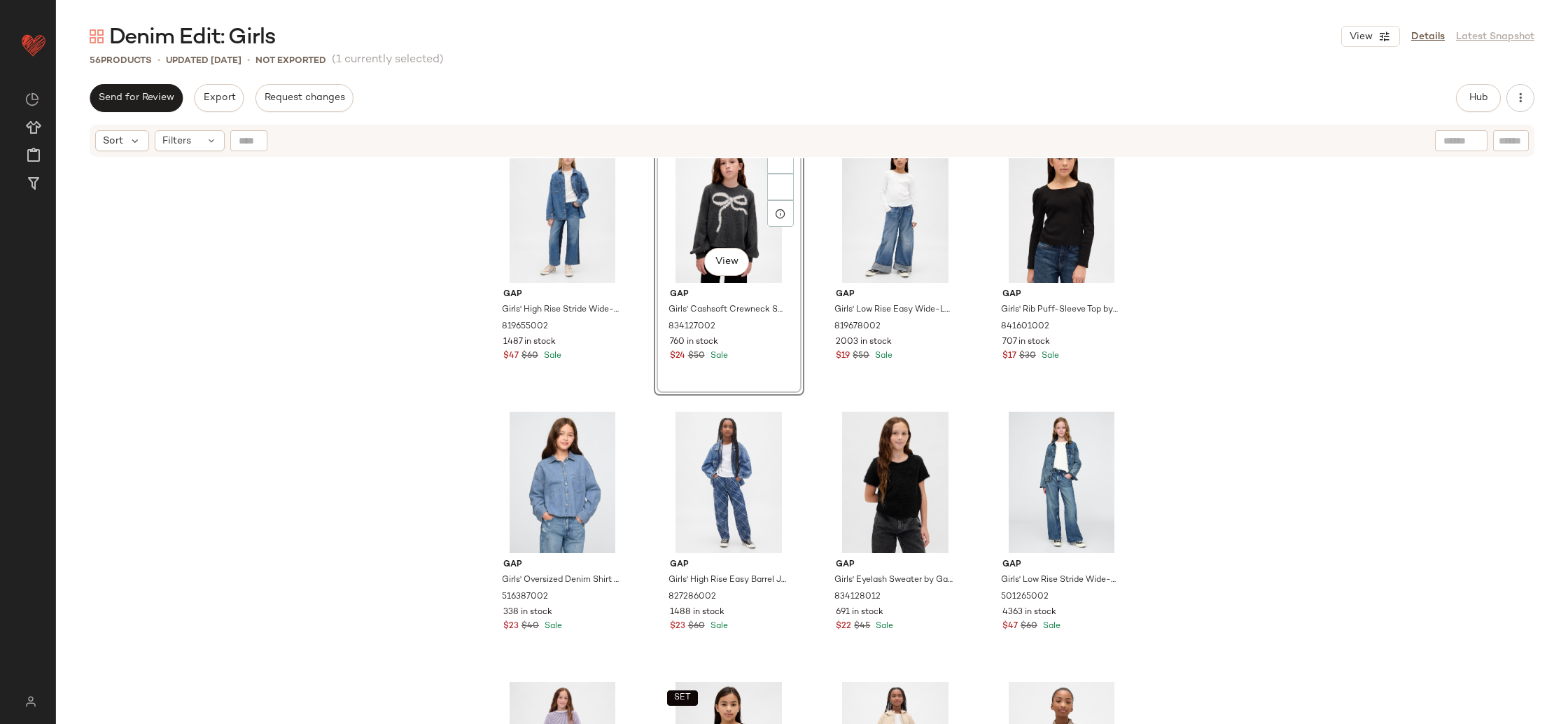
scroll to position [0, 0]
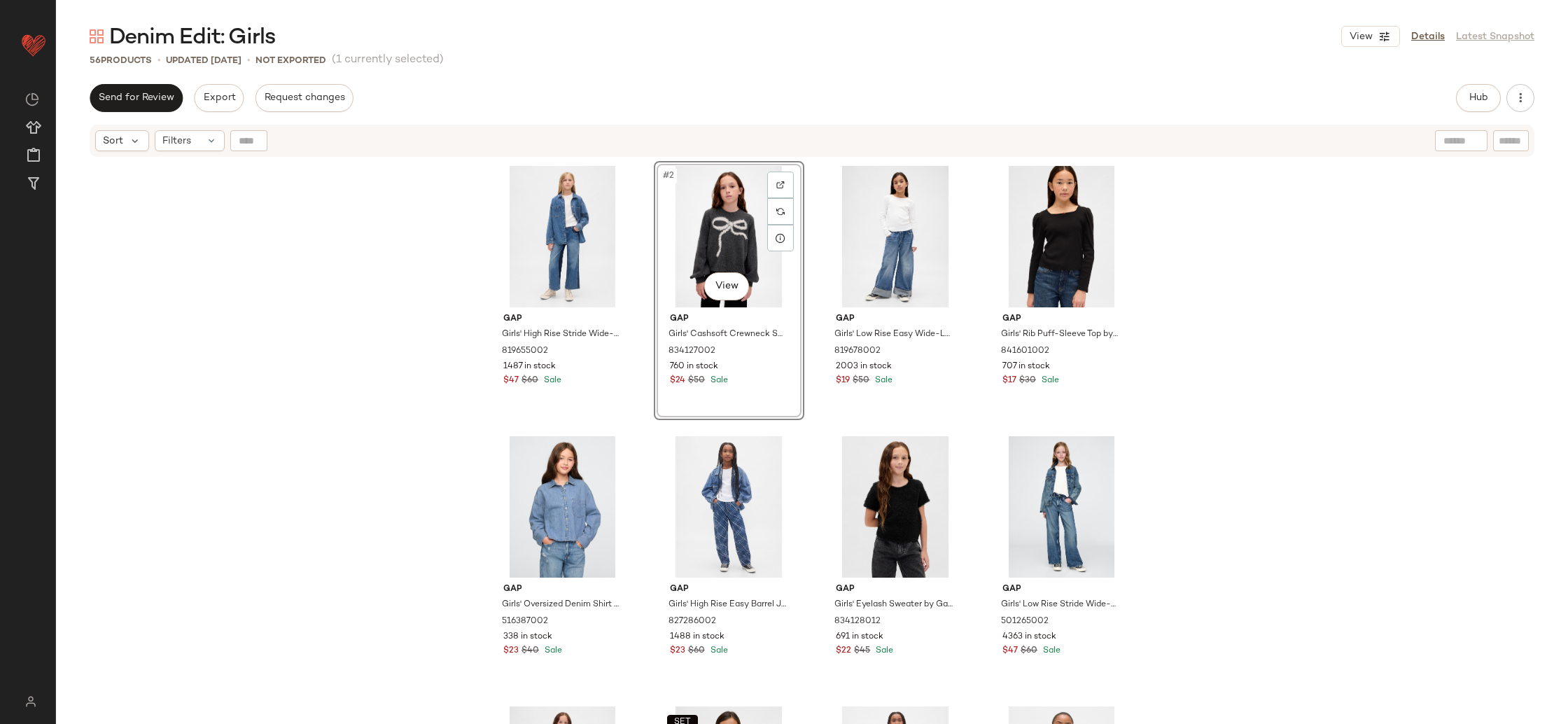
click at [1273, 346] on div "Gap Girls' High Rise Stride Wide-Leg Ankle Jeans by Gap Panel Denim Size 5 8196…" at bounding box center [811, 460] width 1512 height 604
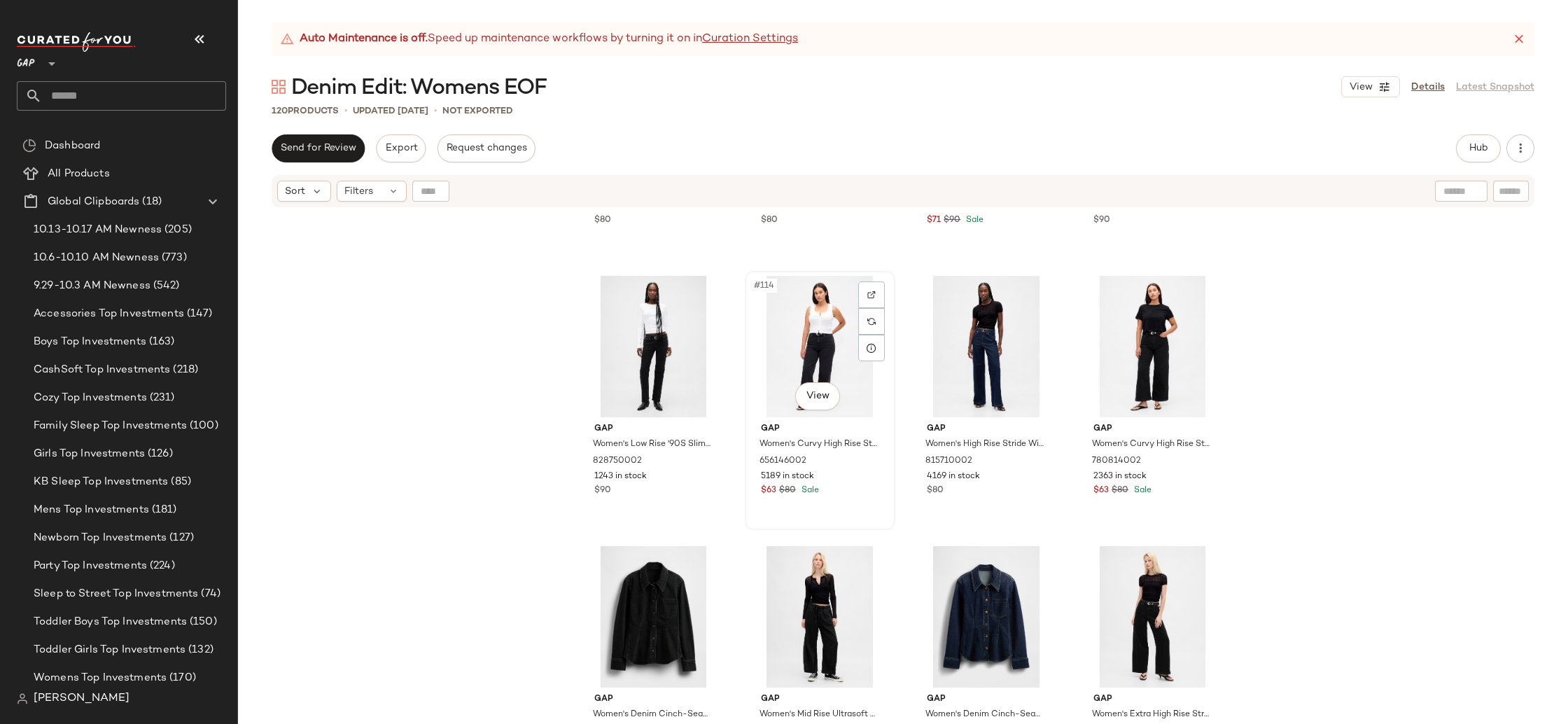
scroll to position [7565, 0]
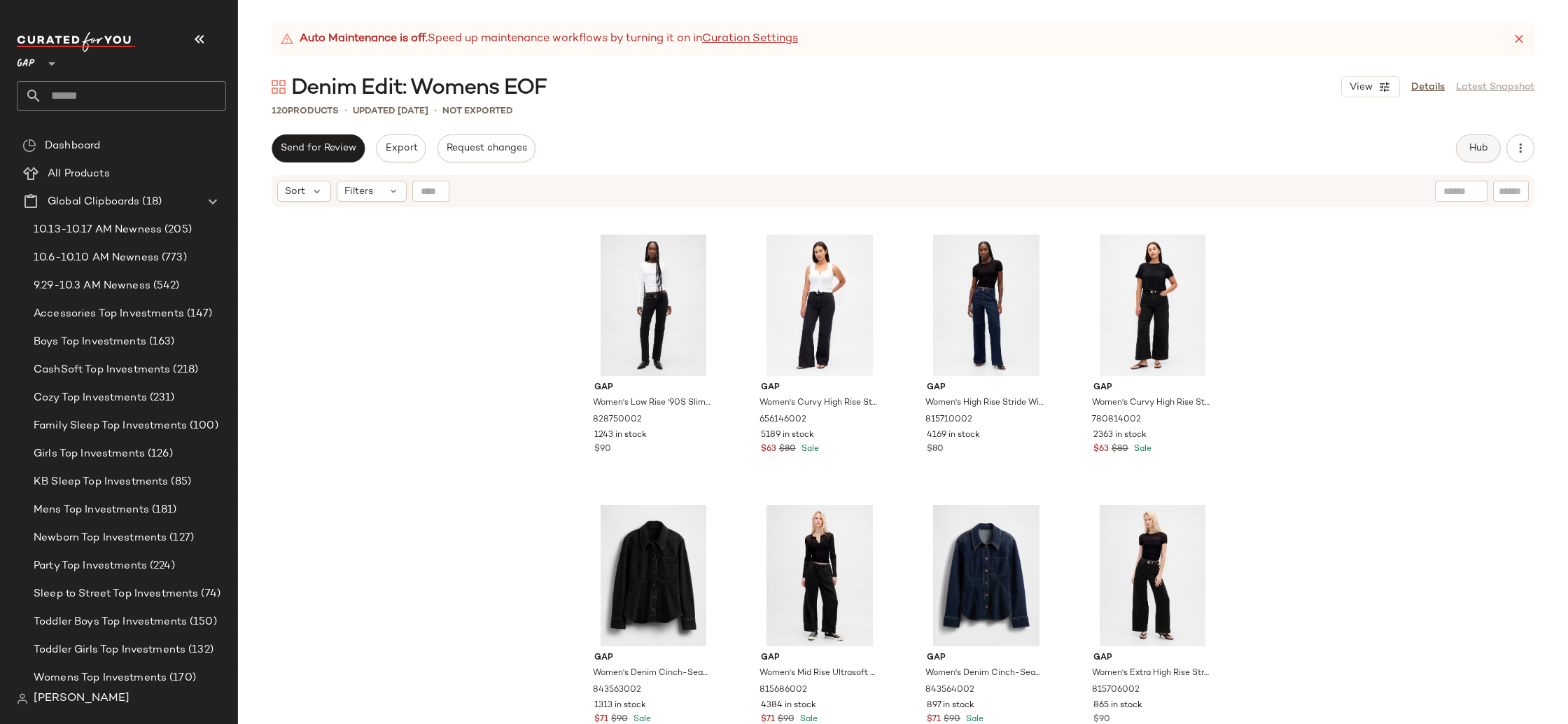
click at [1483, 156] on button "Hub" at bounding box center [1478, 149] width 45 height 28
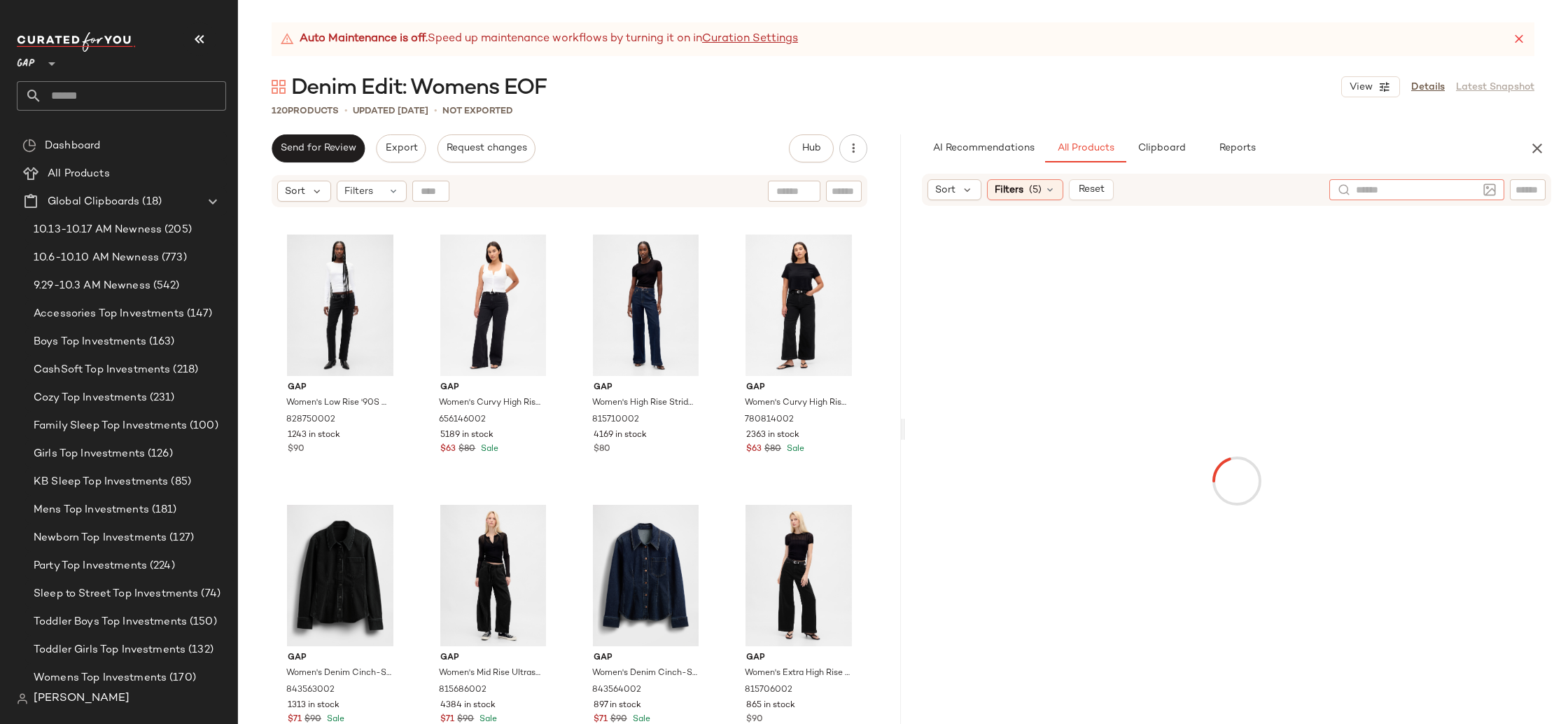
click at [1479, 187] on div at bounding box center [1416, 189] width 175 height 21
type input "**********"
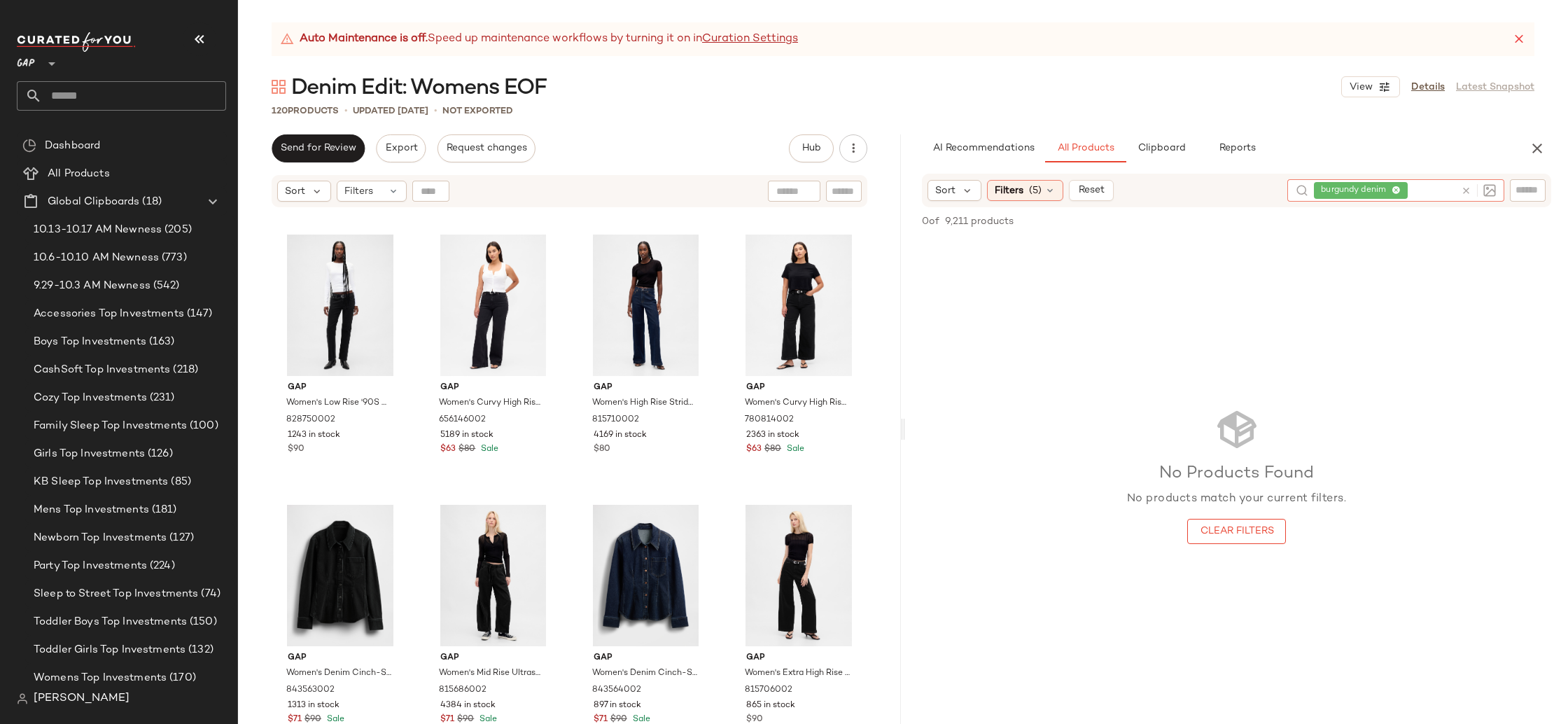
click at [1399, 193] on icon at bounding box center [1396, 190] width 9 height 9
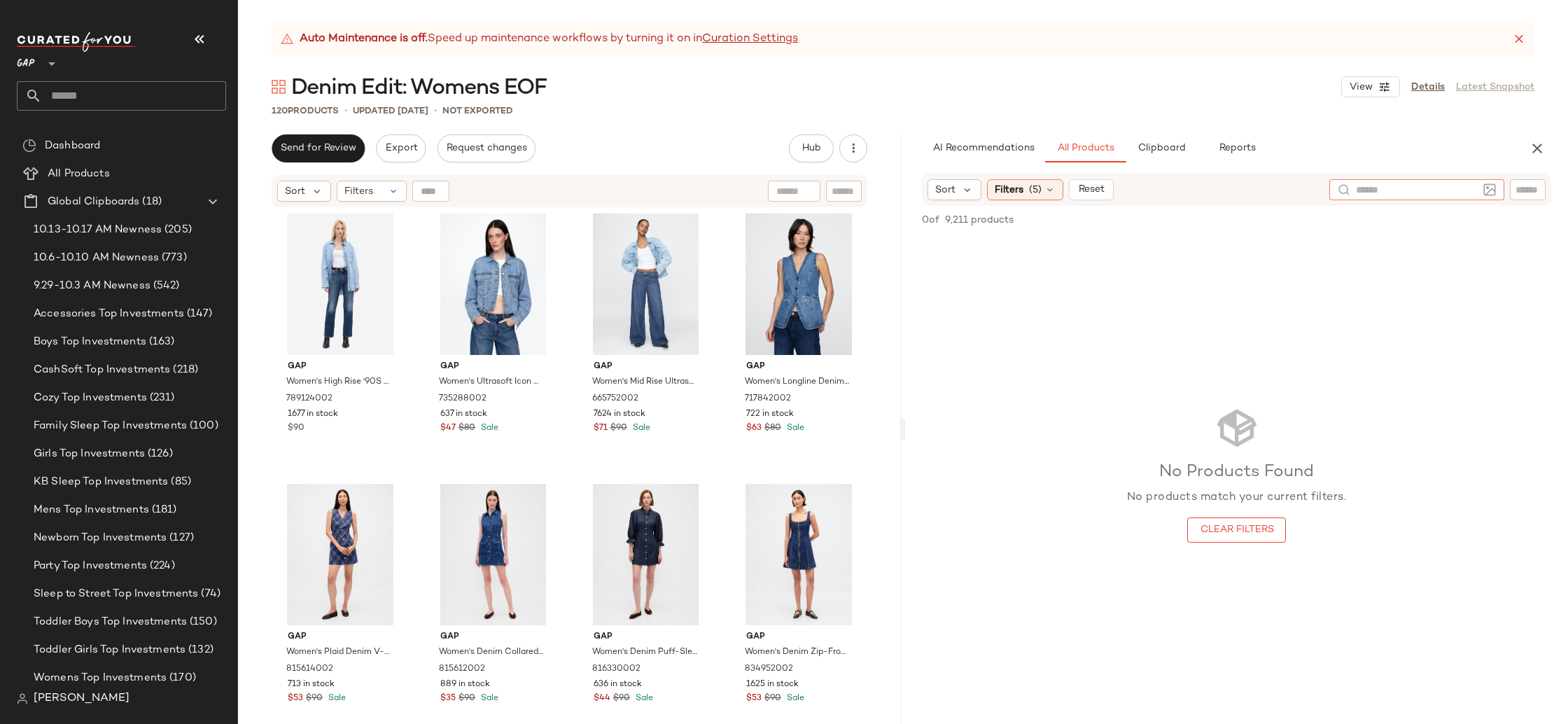
scroll to position [0, 0]
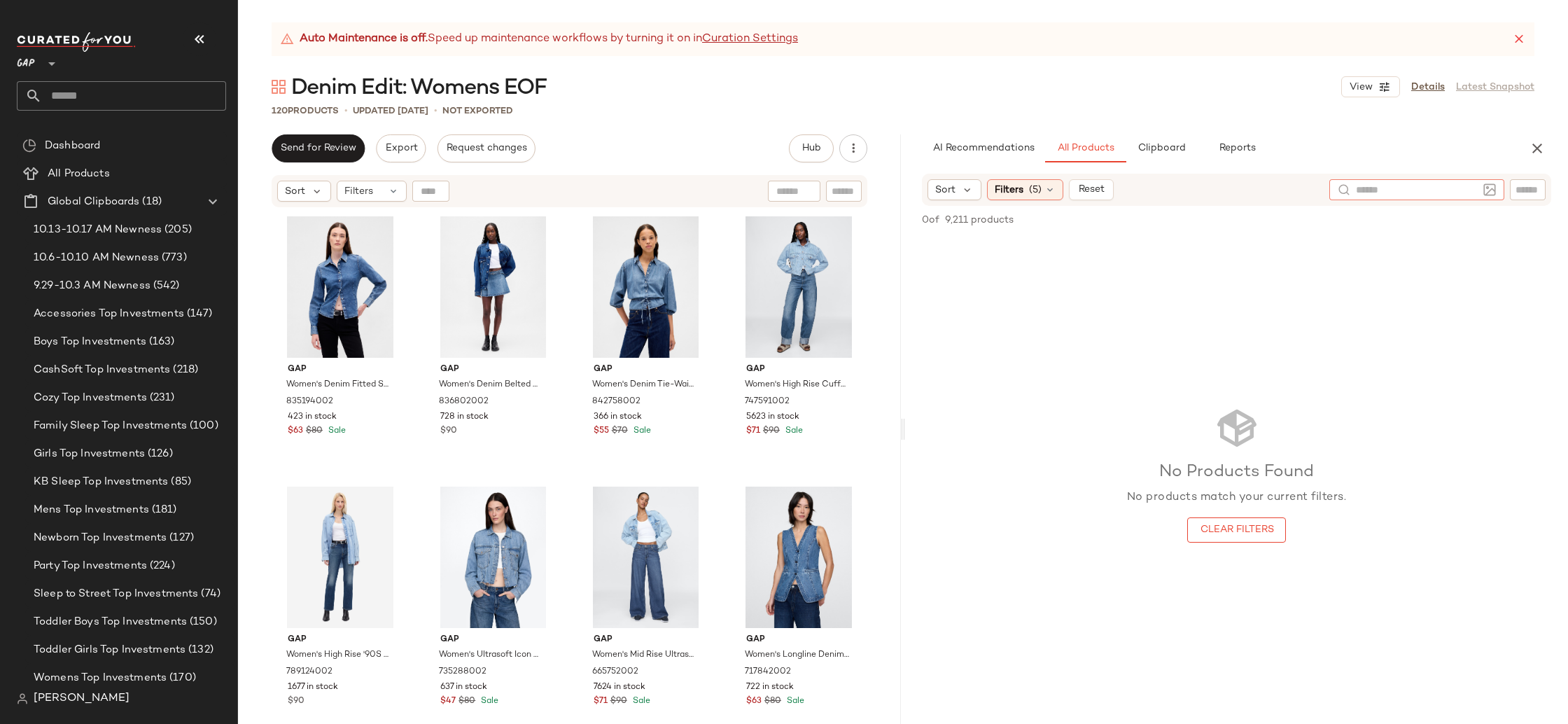
click at [1416, 198] on div at bounding box center [1417, 189] width 122 height 21
click at [1537, 145] on icon "button" at bounding box center [1537, 148] width 17 height 17
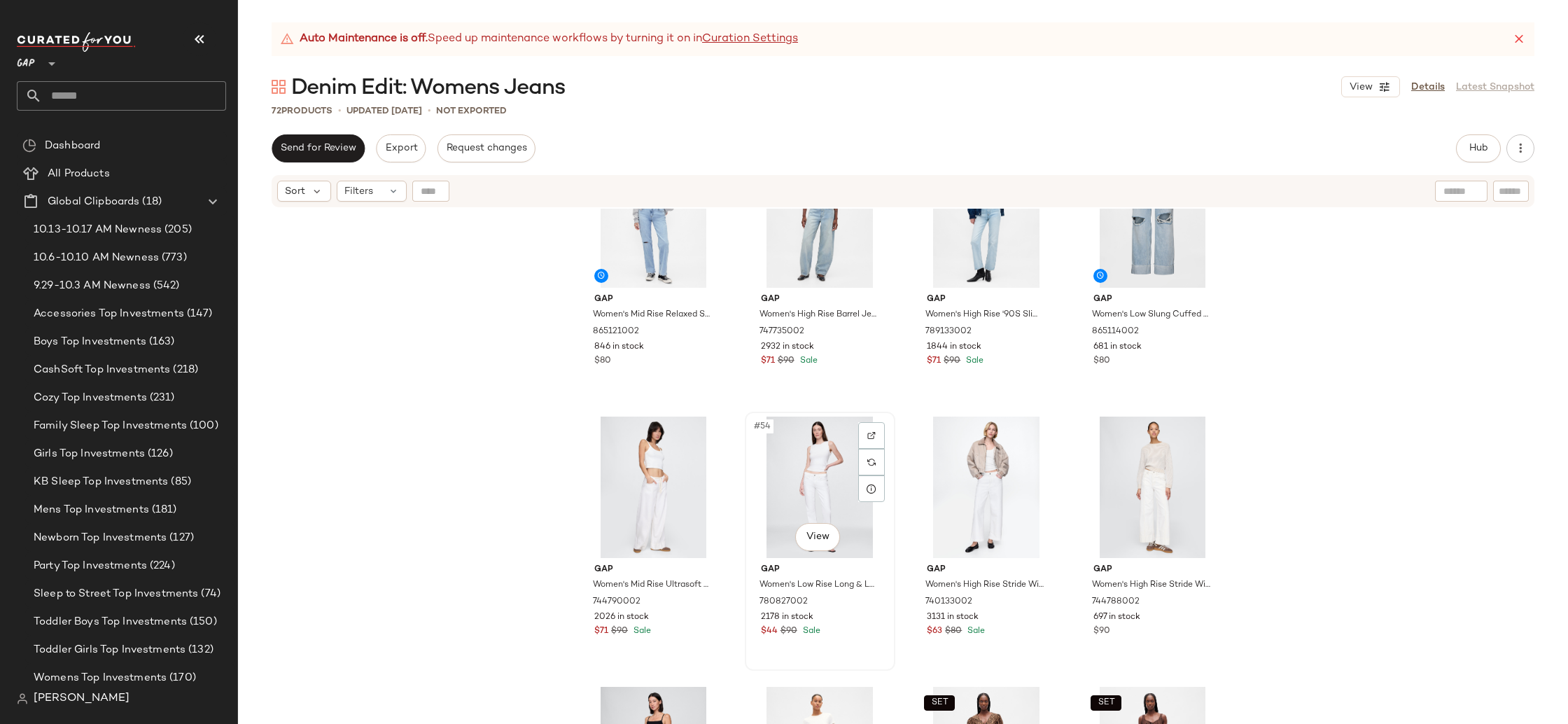
scroll to position [3323, 0]
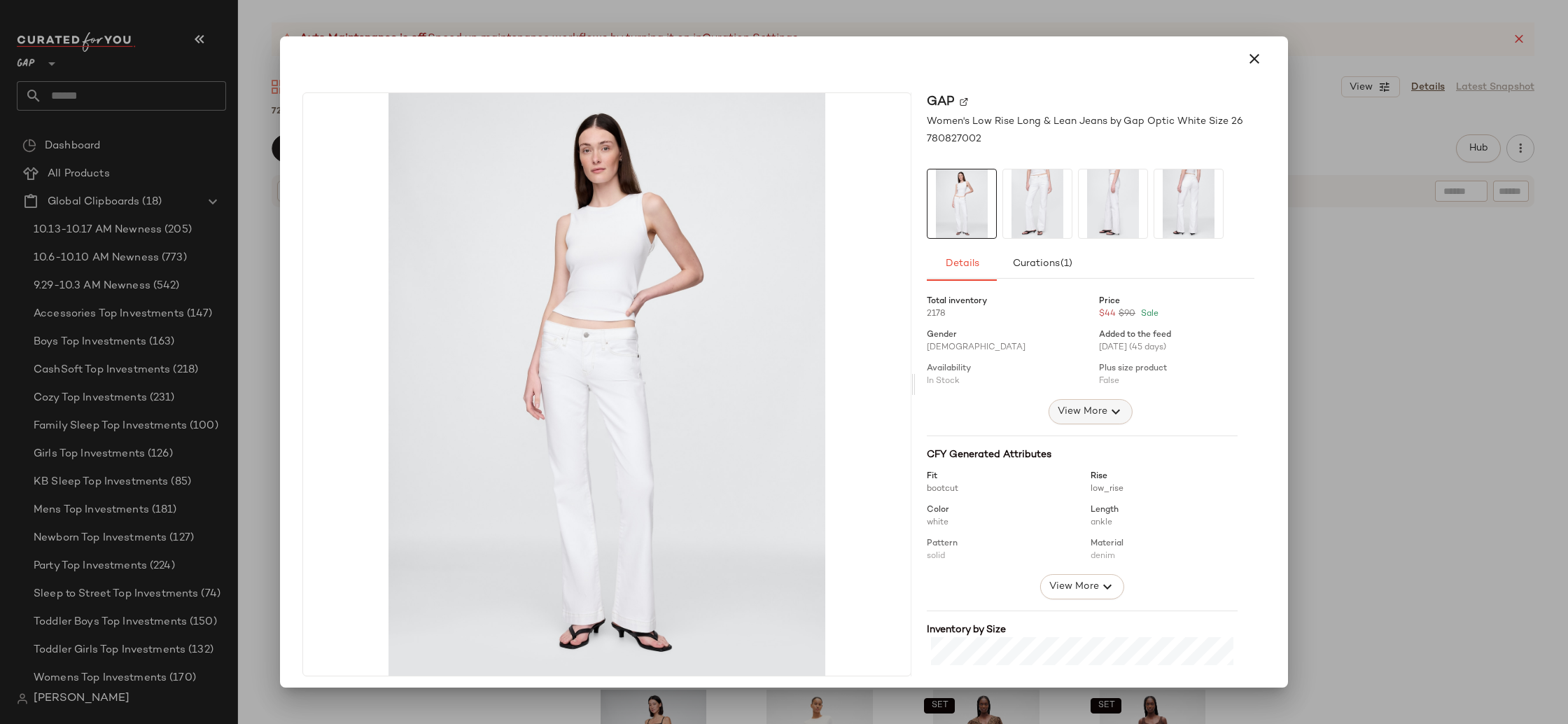
click at [1088, 416] on span "View More" at bounding box center [1082, 412] width 50 height 17
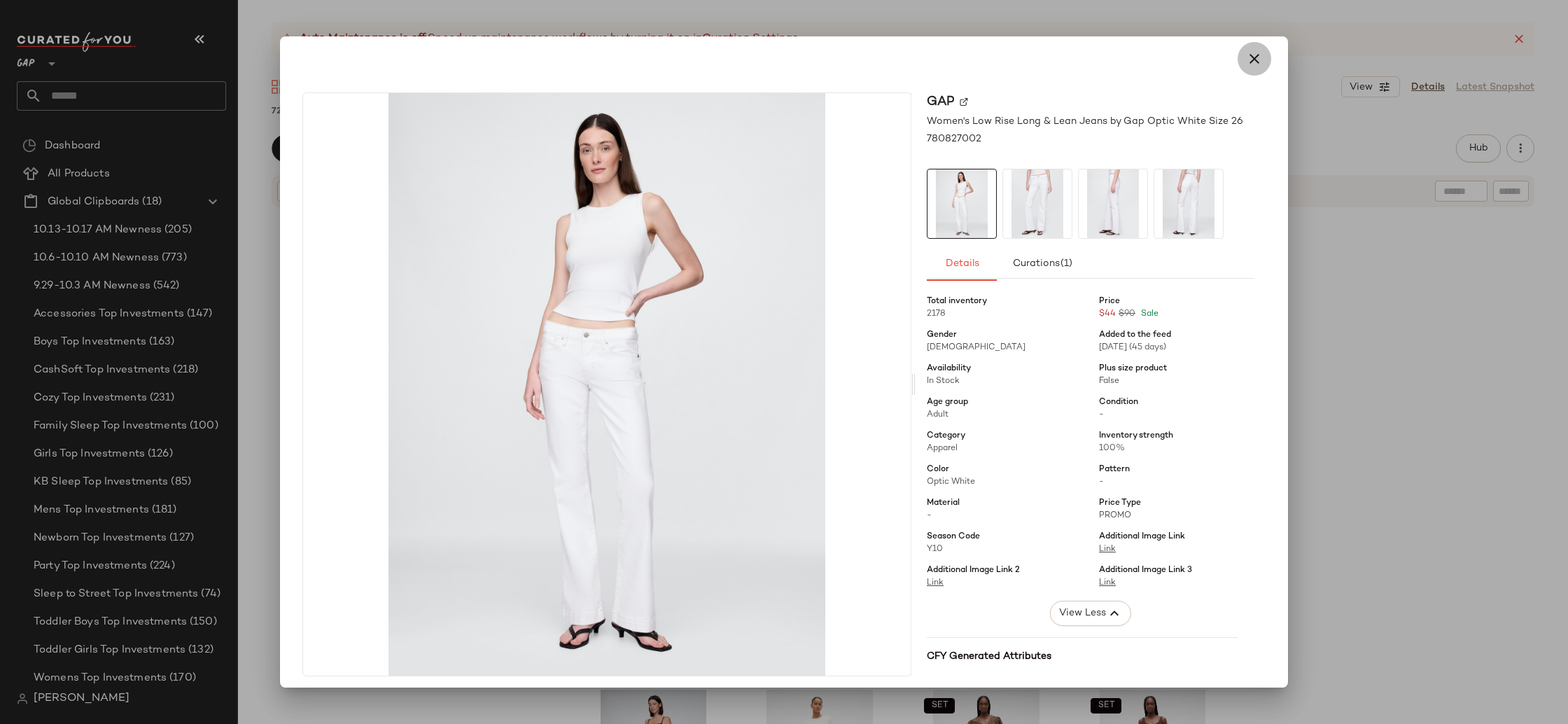
click at [1250, 65] on icon "button" at bounding box center [1254, 58] width 17 height 17
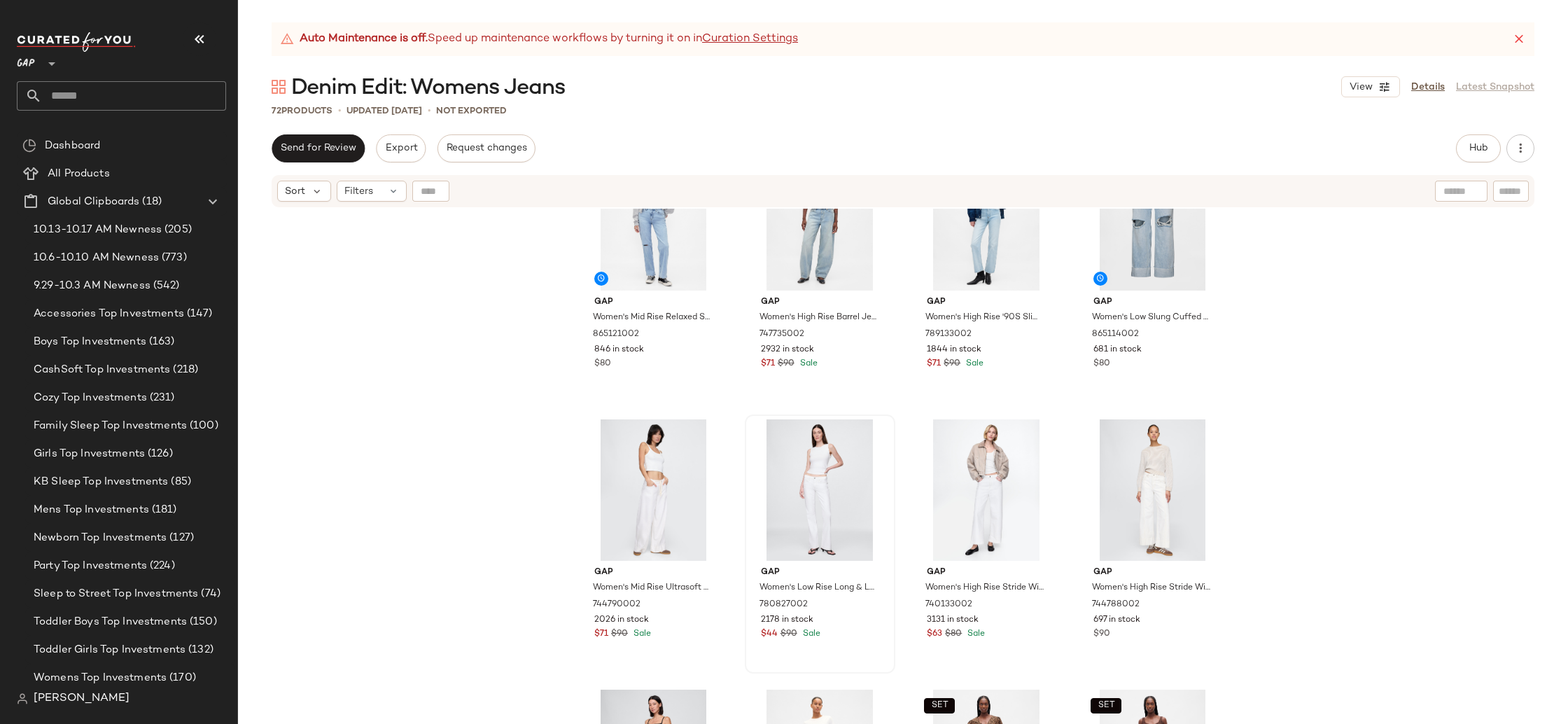
click at [1332, 429] on div "Gap Women's Mid Rise Relaxed Straight Jeans by Gap Light Indigo Size 24 8651210…" at bounding box center [902, 484] width 1330 height 551
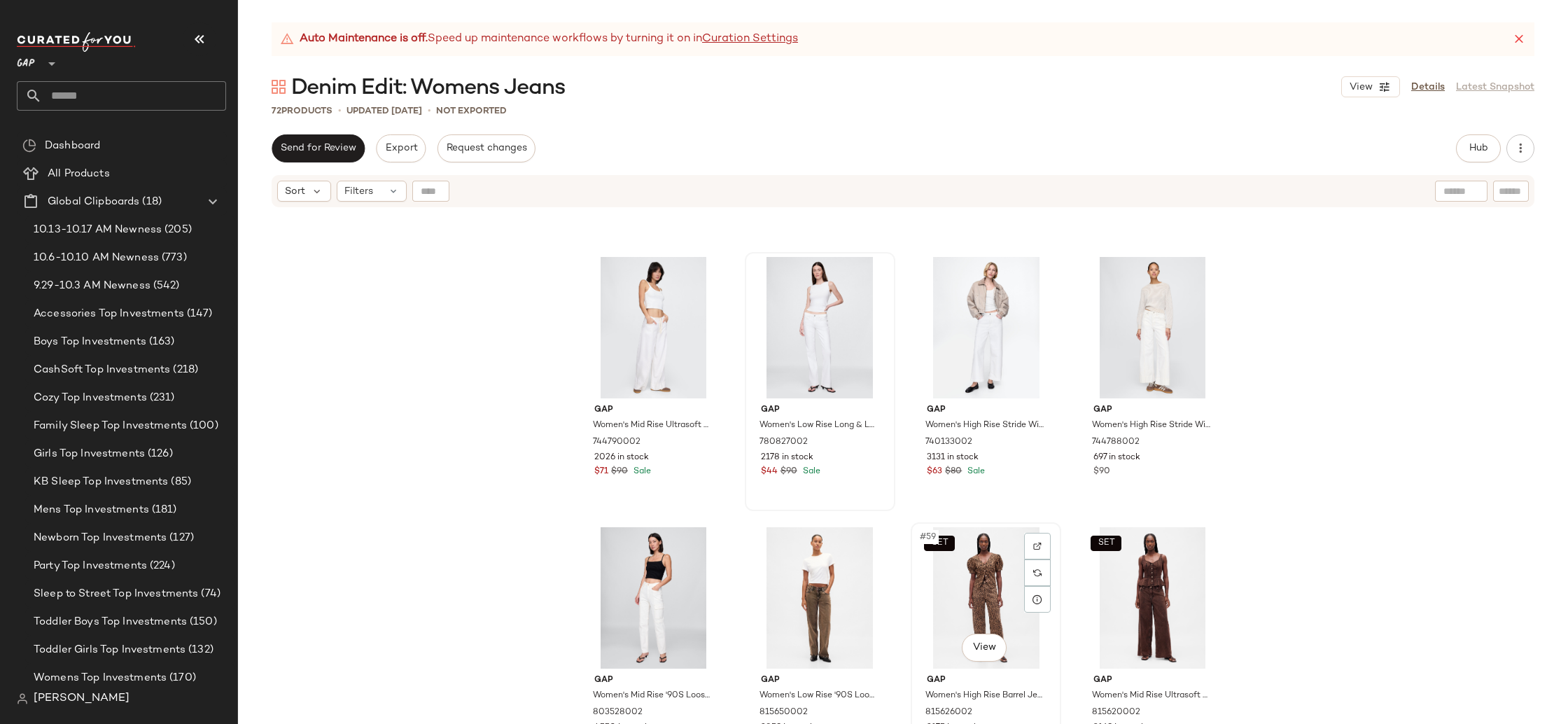
scroll to position [3468, 0]
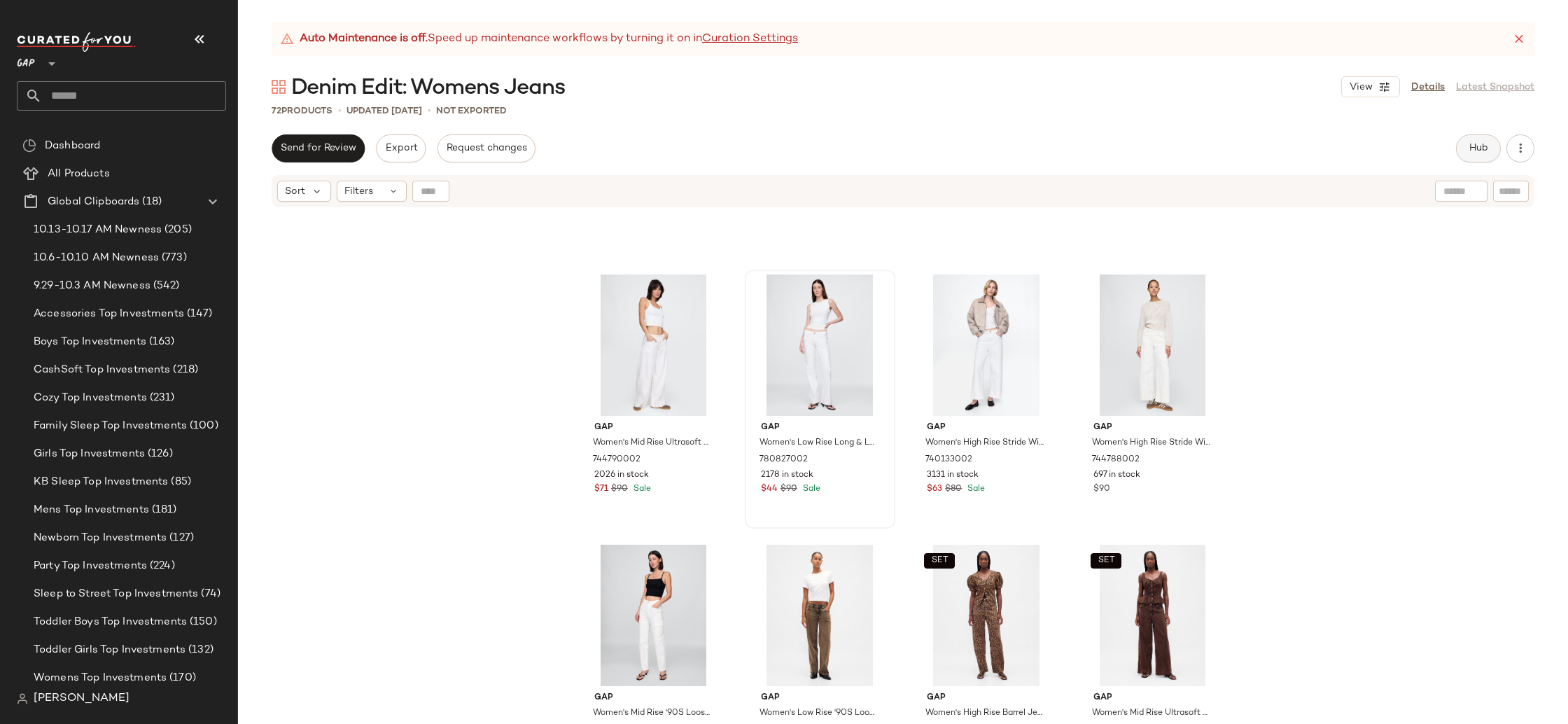
click at [1469, 145] on span "Hub" at bounding box center [1479, 148] width 20 height 11
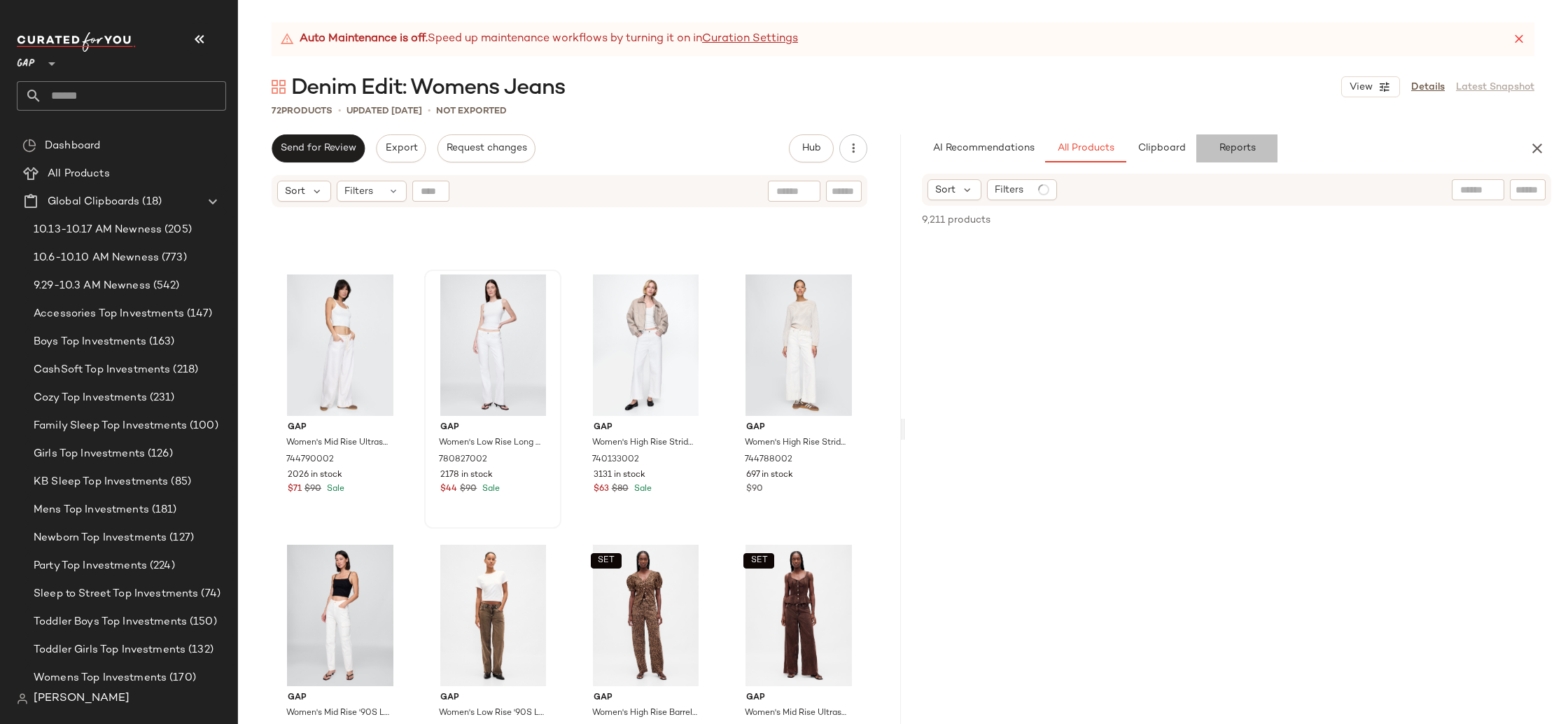
click at [1234, 151] on span "Reports" at bounding box center [1236, 148] width 37 height 11
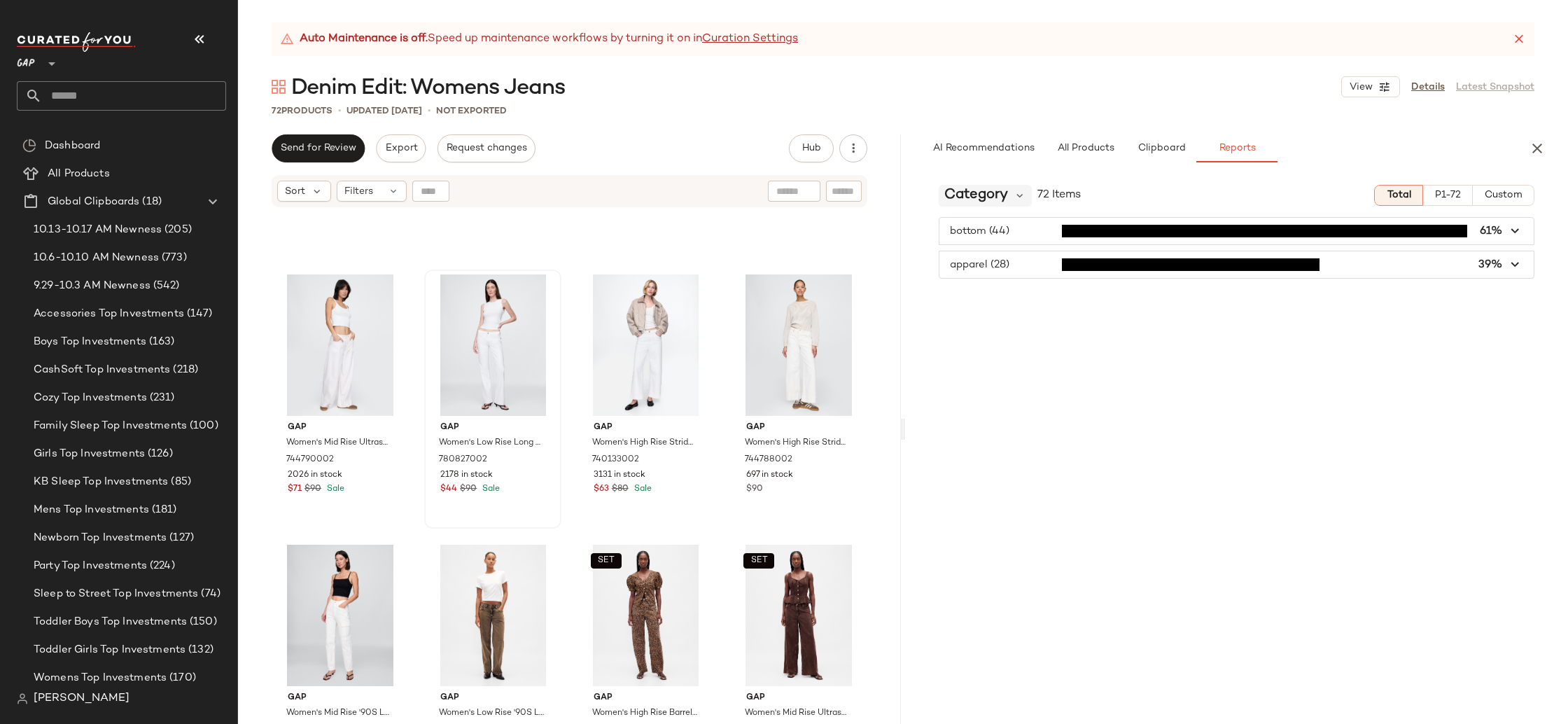
click at [976, 193] on span "Category" at bounding box center [976, 195] width 64 height 21
click at [1523, 37] on icon at bounding box center [1519, 39] width 14 height 14
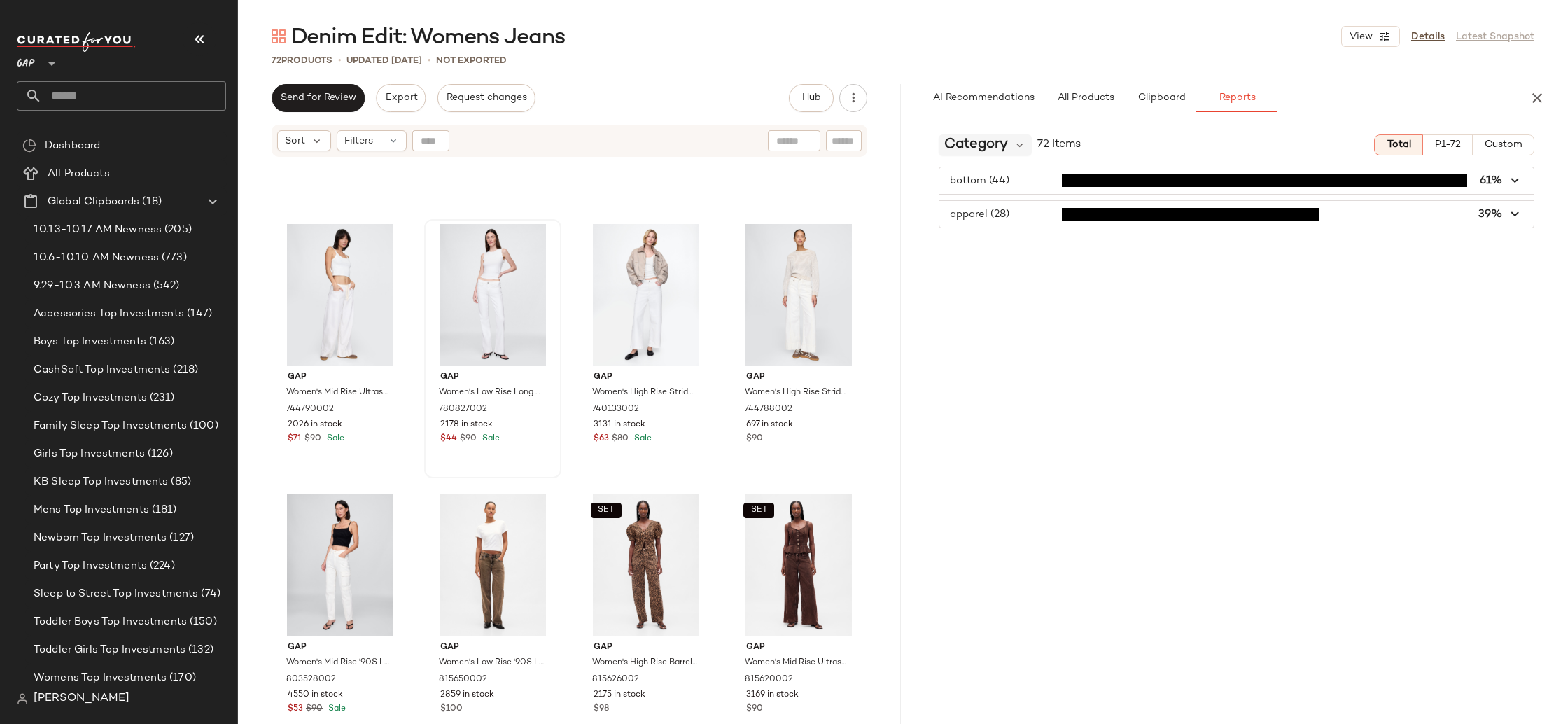
click at [1011, 137] on div "Category" at bounding box center [984, 145] width 93 height 21
click at [1240, 345] on div "Category 72 Items Total P1-72 Custom bottom (44) 61% apparel (28) 39%" at bounding box center [1236, 425] width 663 height 604
click at [848, 476] on div "#56 View Gap Women's High Rise Stride Wide-Leg Ankle Jeans by Gap New Off White…" at bounding box center [798, 349] width 135 height 256
click at [872, 476] on div "Gap Women's Mid Rise Ultrasoft Baggy Jeans by Gap Optic White Size 26 744790002…" at bounding box center [569, 460] width 663 height 604
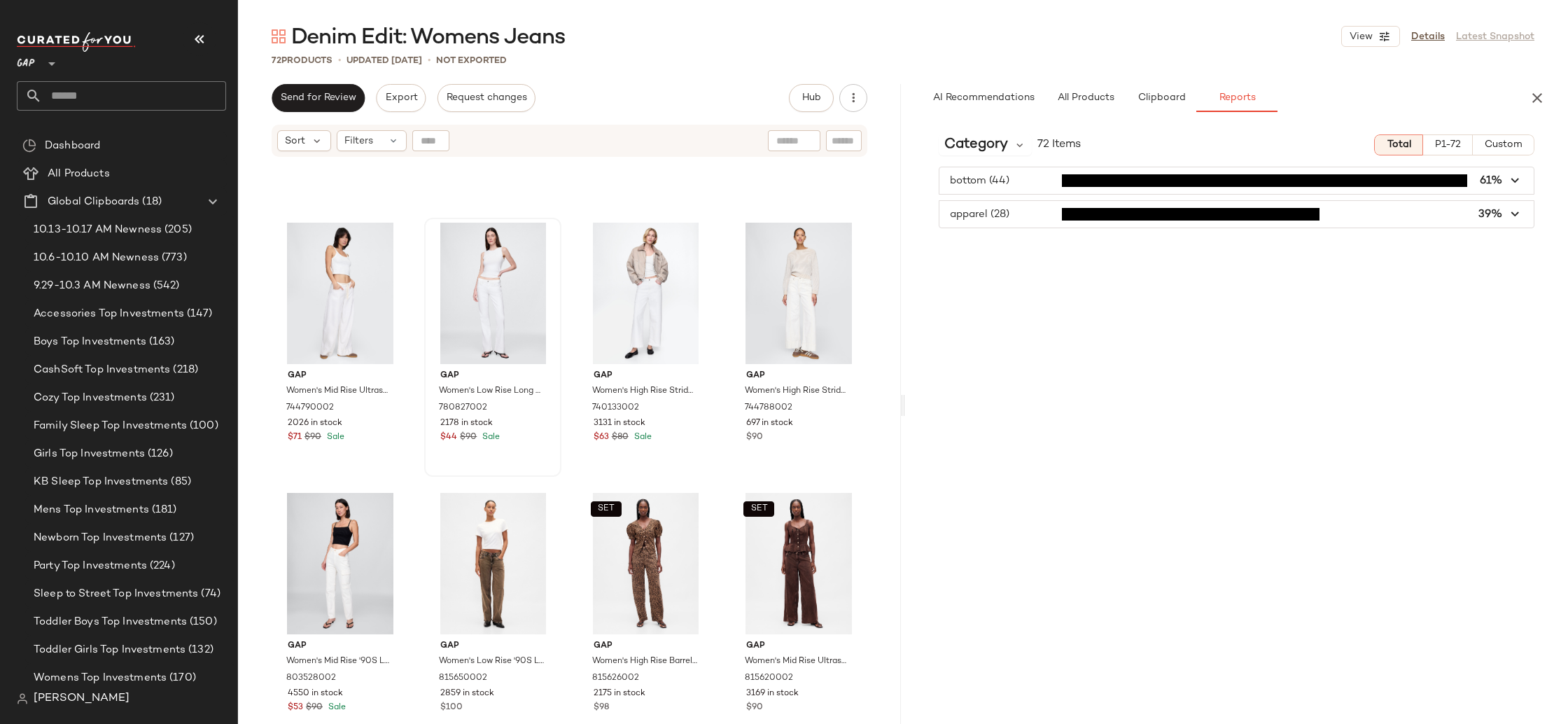
click at [989, 156] on div "Category 72 Items Total P1-72 Custom bottom (44) 61% apparel (28) 39%" at bounding box center [1236, 425] width 663 height 604
click at [994, 150] on span "Category" at bounding box center [976, 145] width 64 height 21
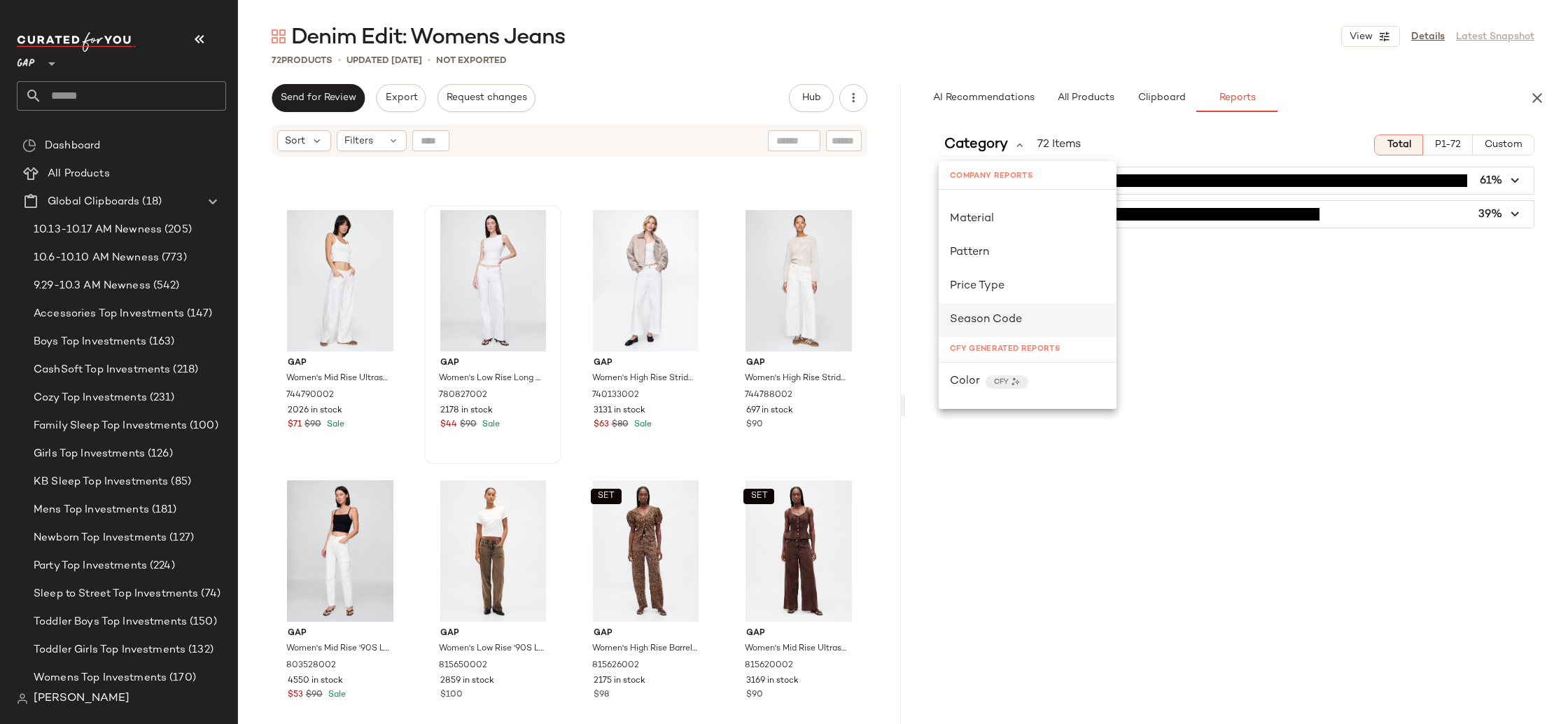
scroll to position [174, 0]
click at [1034, 312] on div "Season Code" at bounding box center [1028, 309] width 156 height 17
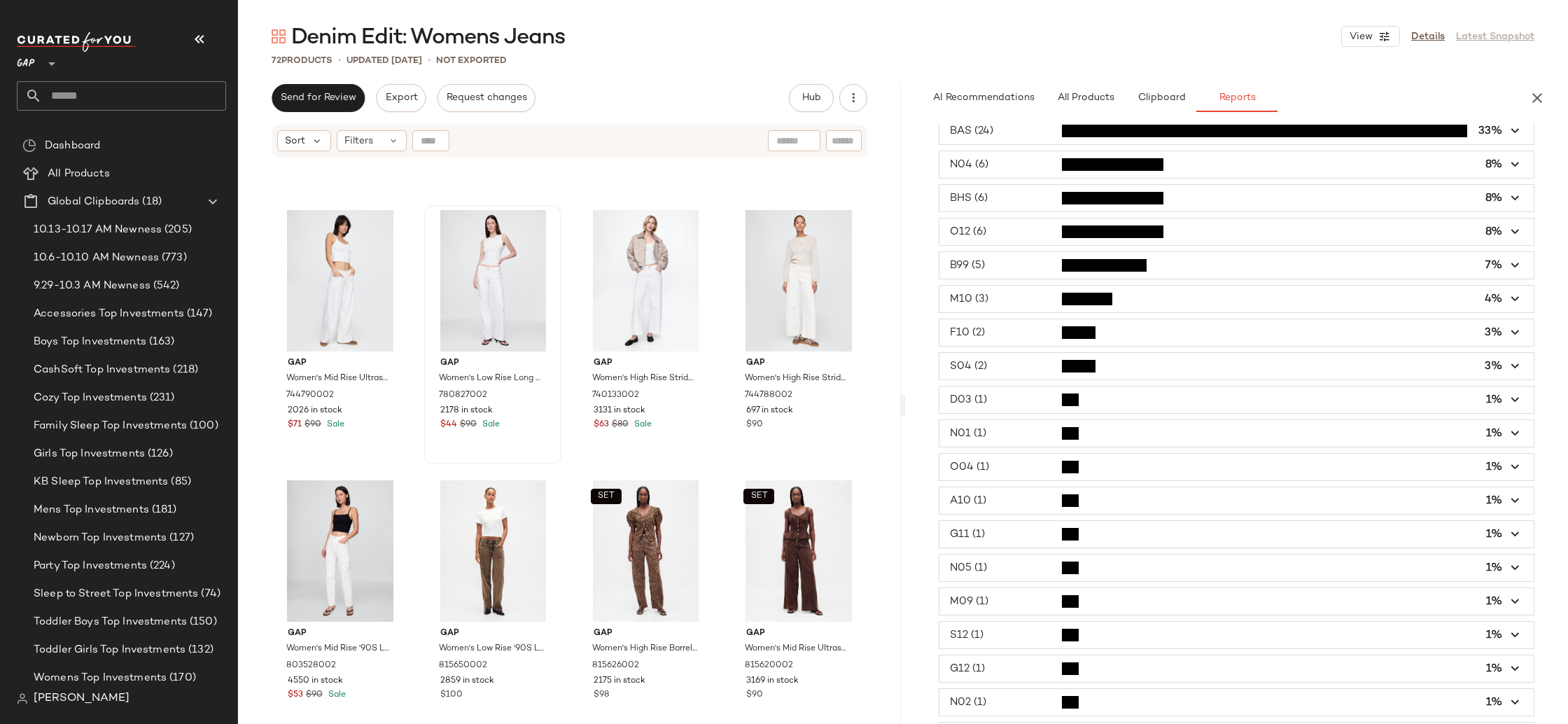
scroll to position [308, 0]
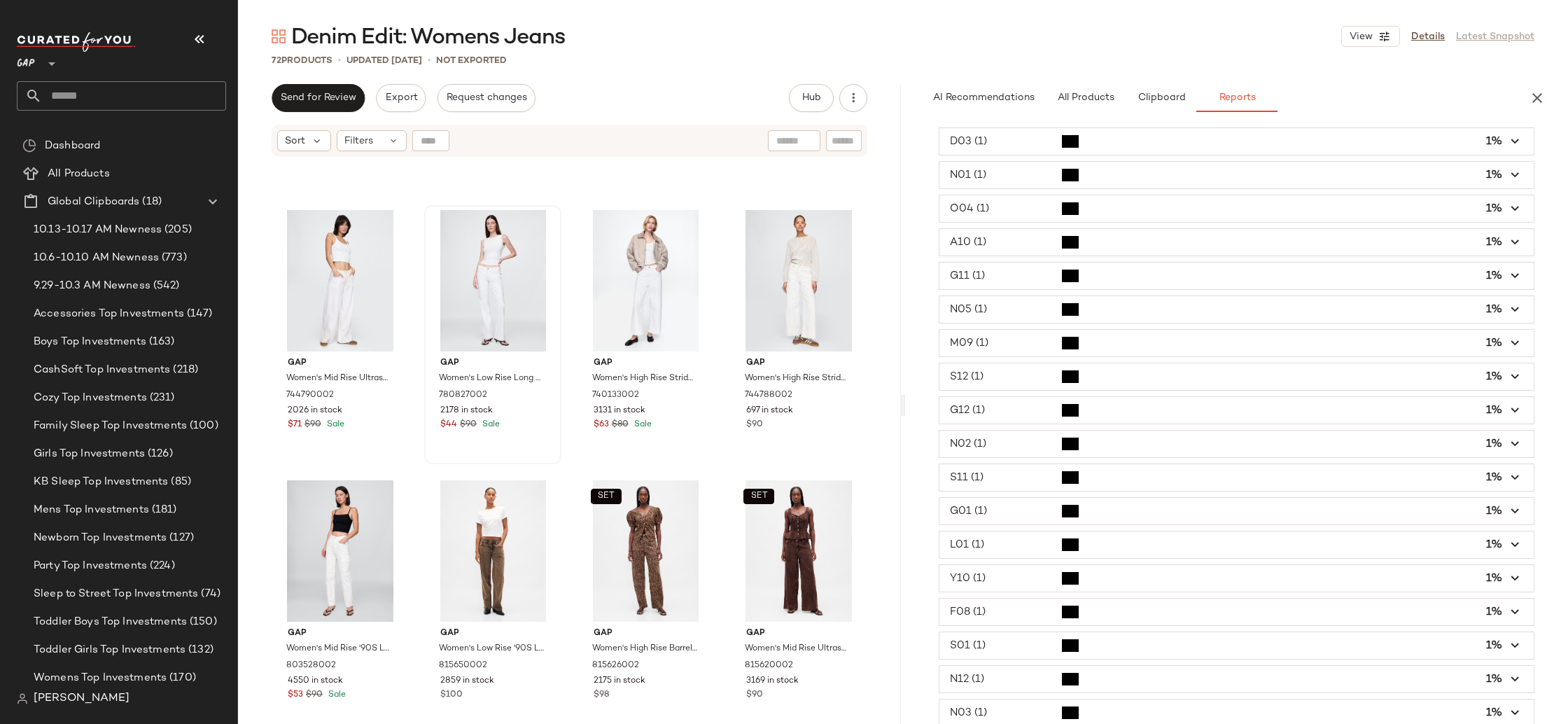
click at [1514, 577] on icon "button" at bounding box center [1516, 579] width 16 height 16
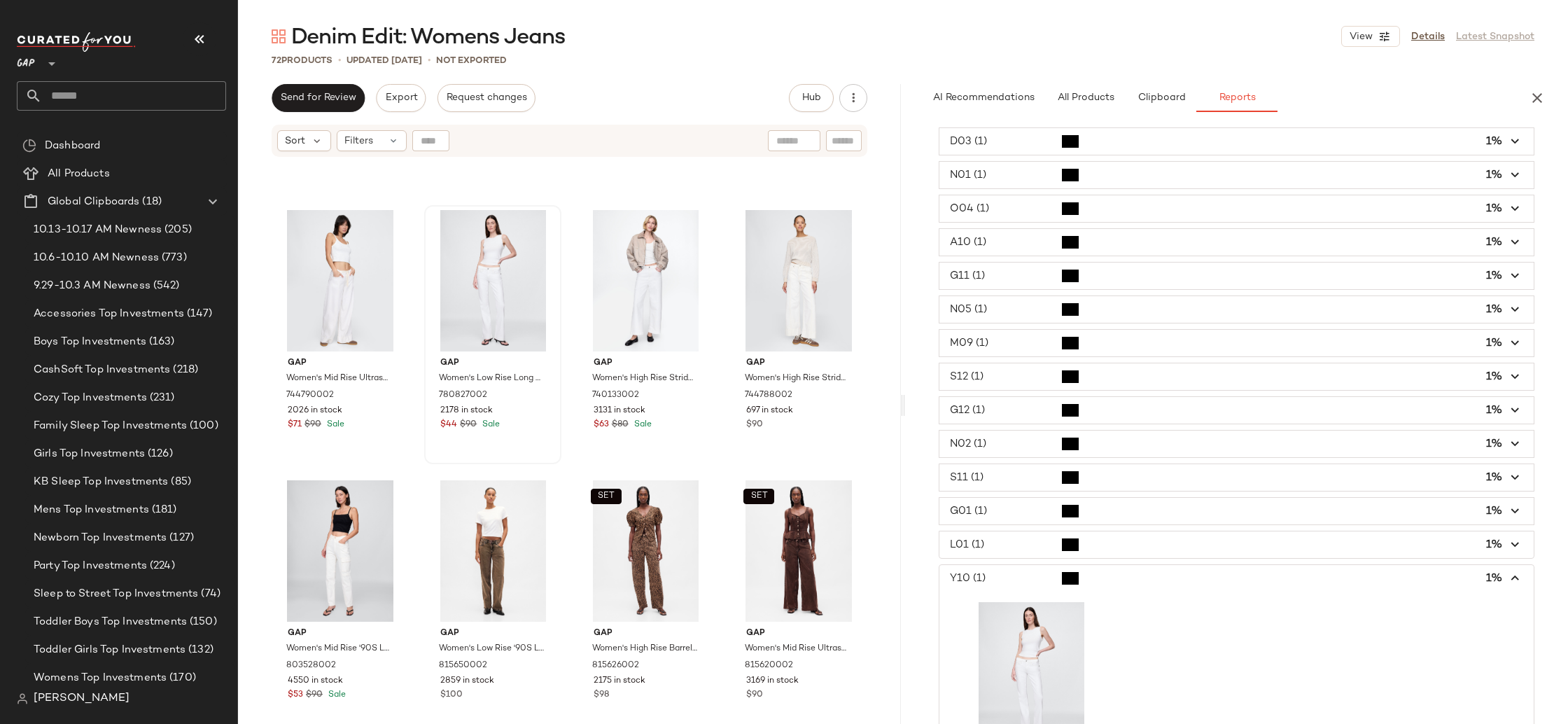
click at [1508, 577] on icon "button" at bounding box center [1516, 579] width 16 height 16
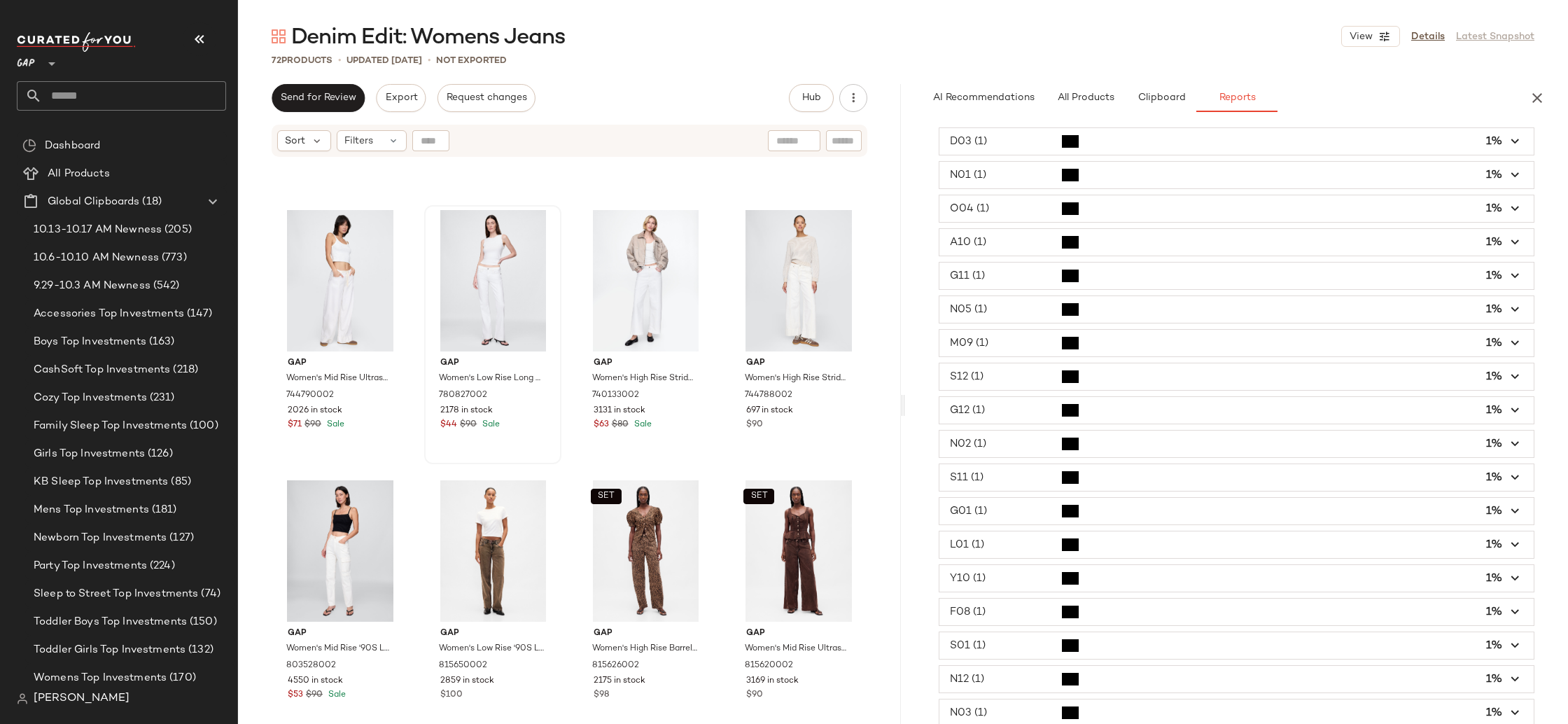
scroll to position [0, 0]
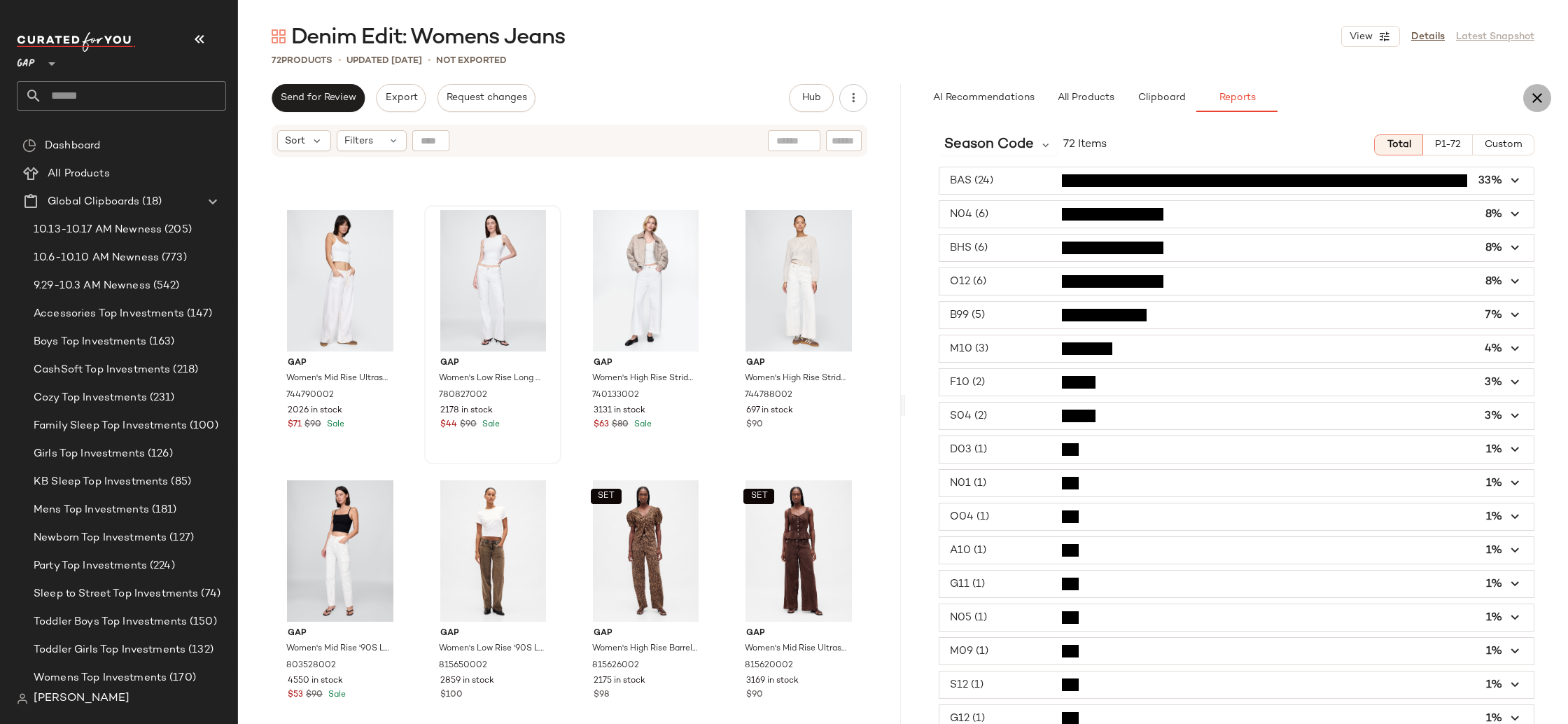
click at [1532, 96] on icon "button" at bounding box center [1537, 98] width 17 height 17
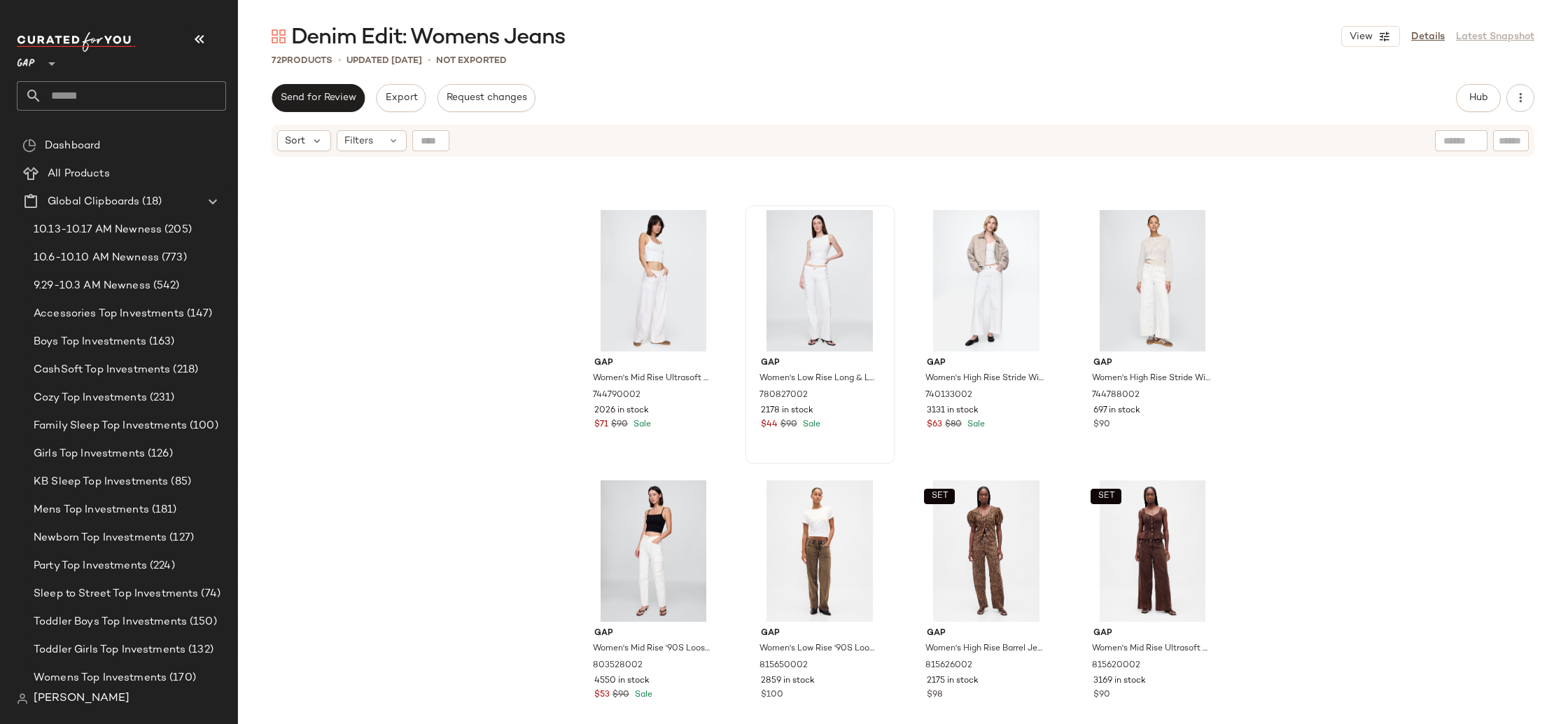
click at [1363, 216] on div "Gap Women's Mid Rise Ultrasoft Baggy Jeans by Gap Optic White Size 26 744790002…" at bounding box center [902, 460] width 1330 height 604
click at [1259, 467] on div "Gap Women's Mid Rise Ultrasoft Baggy Jeans by Gap Optic White Size 26 744790002…" at bounding box center [902, 460] width 1330 height 604
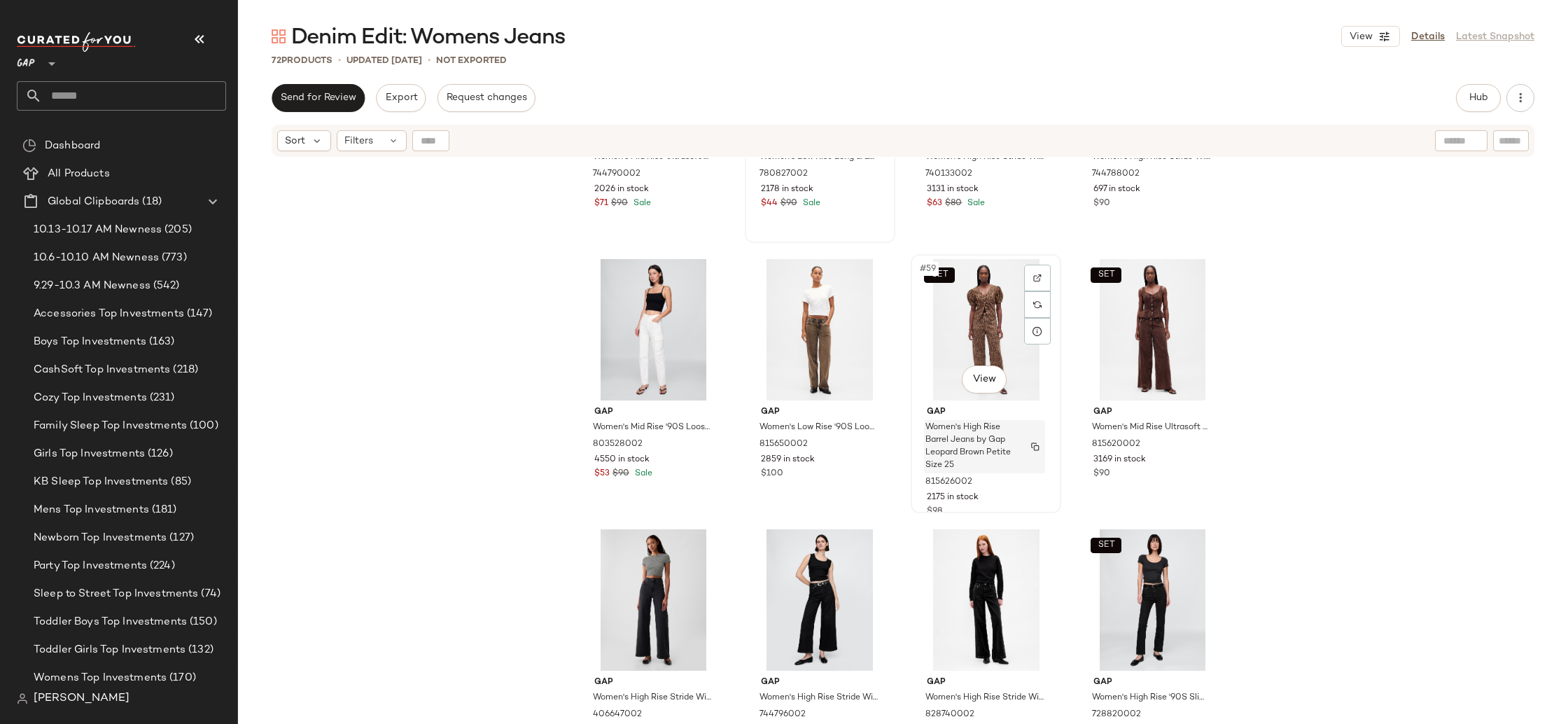
scroll to position [3723, 0]
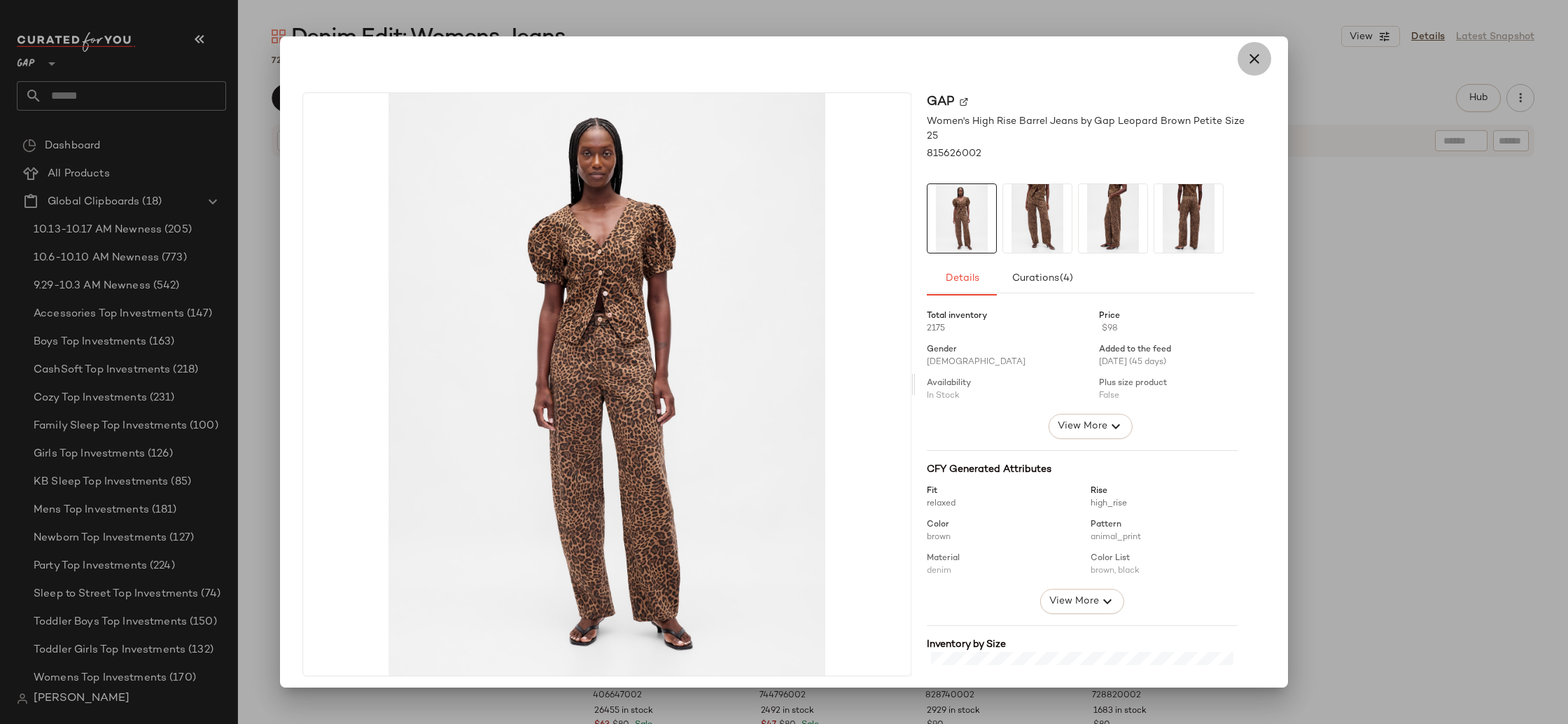
click at [1247, 54] on icon "button" at bounding box center [1254, 58] width 17 height 17
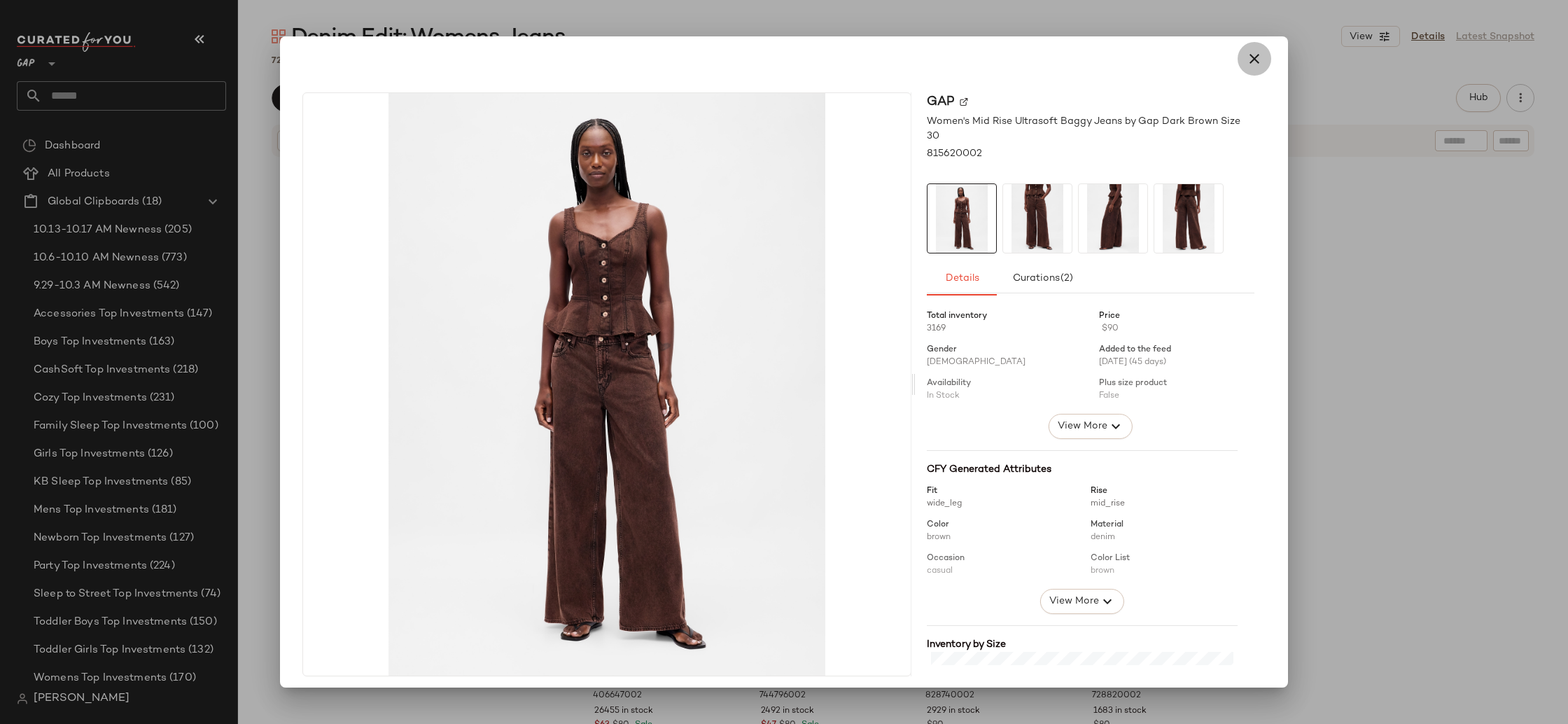
click at [1246, 60] on icon "button" at bounding box center [1254, 58] width 17 height 17
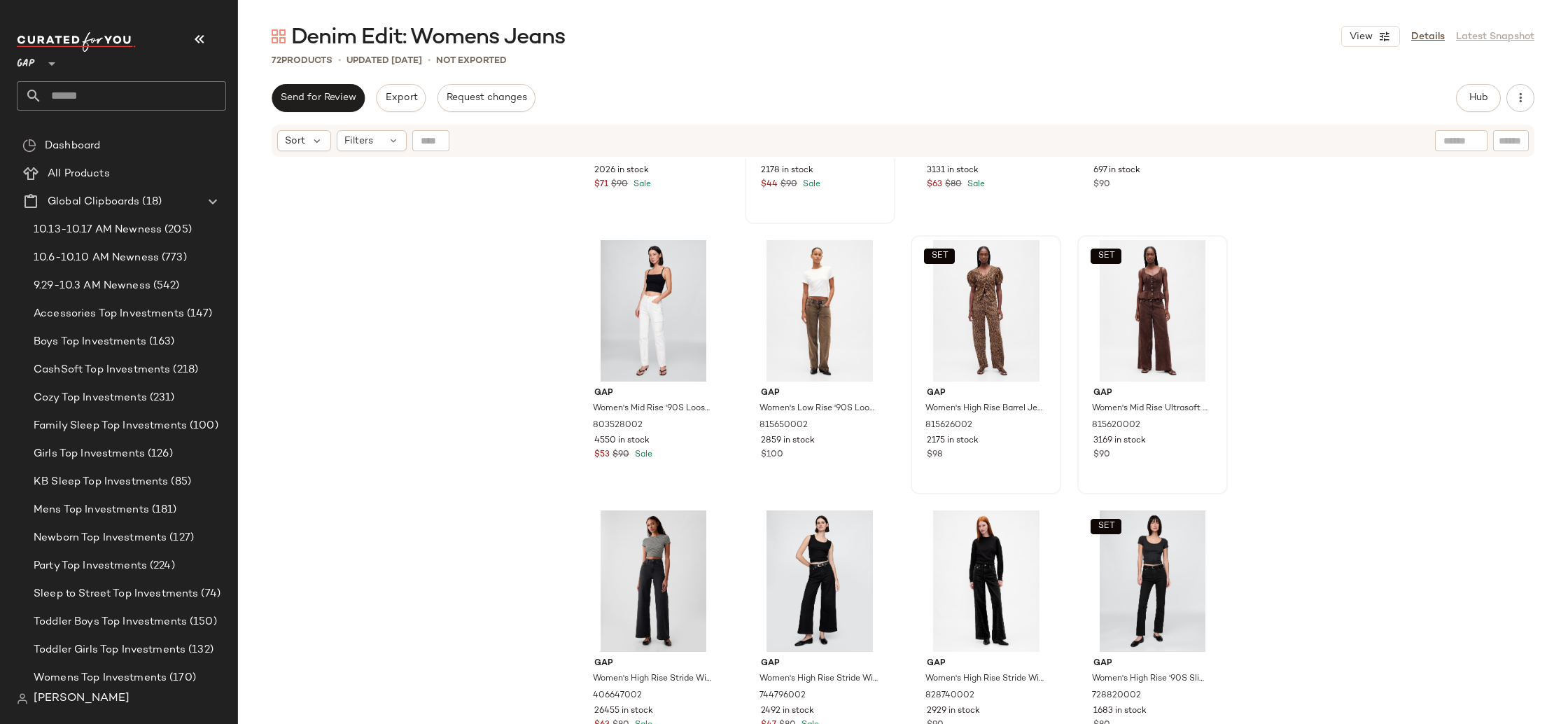
drag, startPoint x: 1380, startPoint y: 408, endPoint x: 1373, endPoint y: 410, distance: 7.3
click at [1380, 408] on div "Gap Women's Mid Rise Ultrasoft Baggy Jeans by Gap Optic White Size 26 744790002…" at bounding box center [902, 460] width 1330 height 604
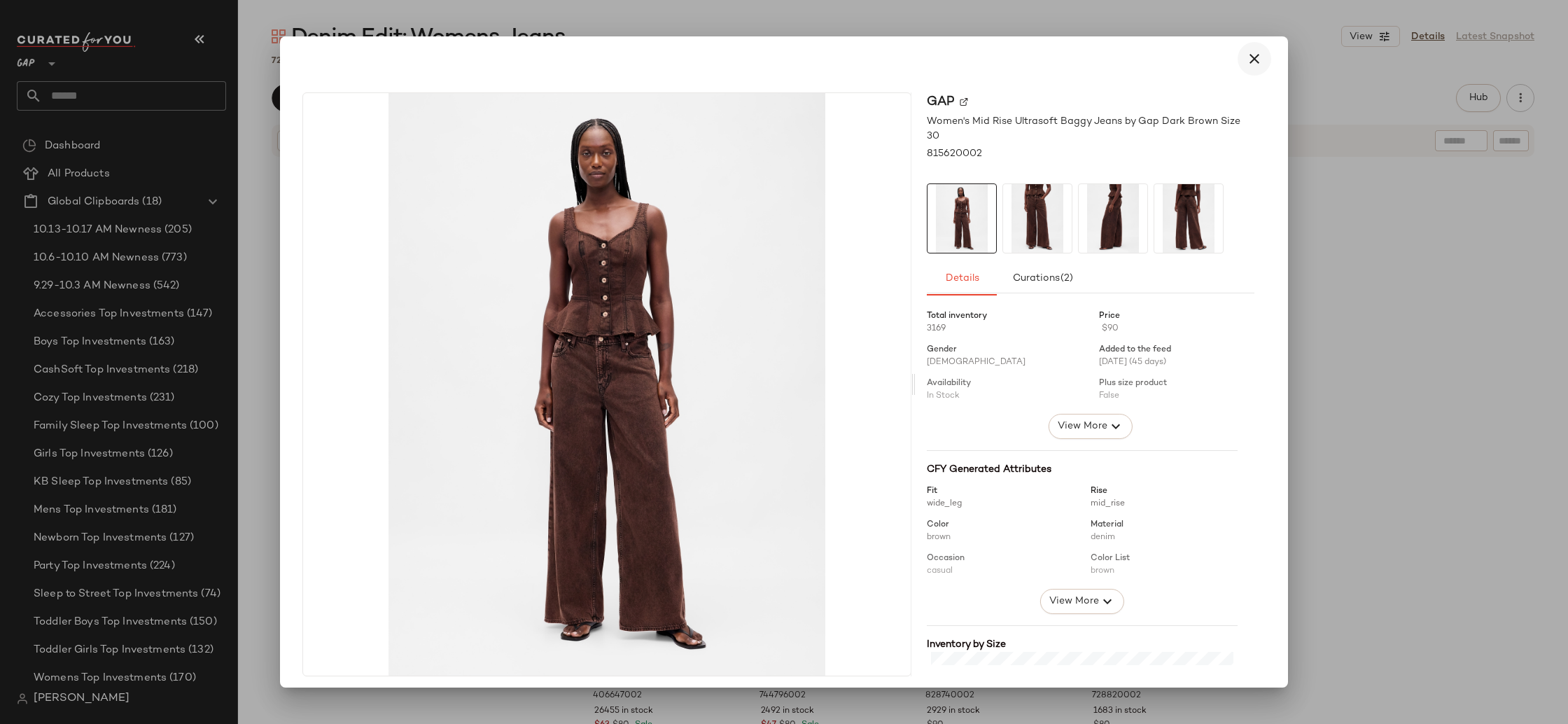
click at [1249, 63] on icon "button" at bounding box center [1254, 58] width 17 height 17
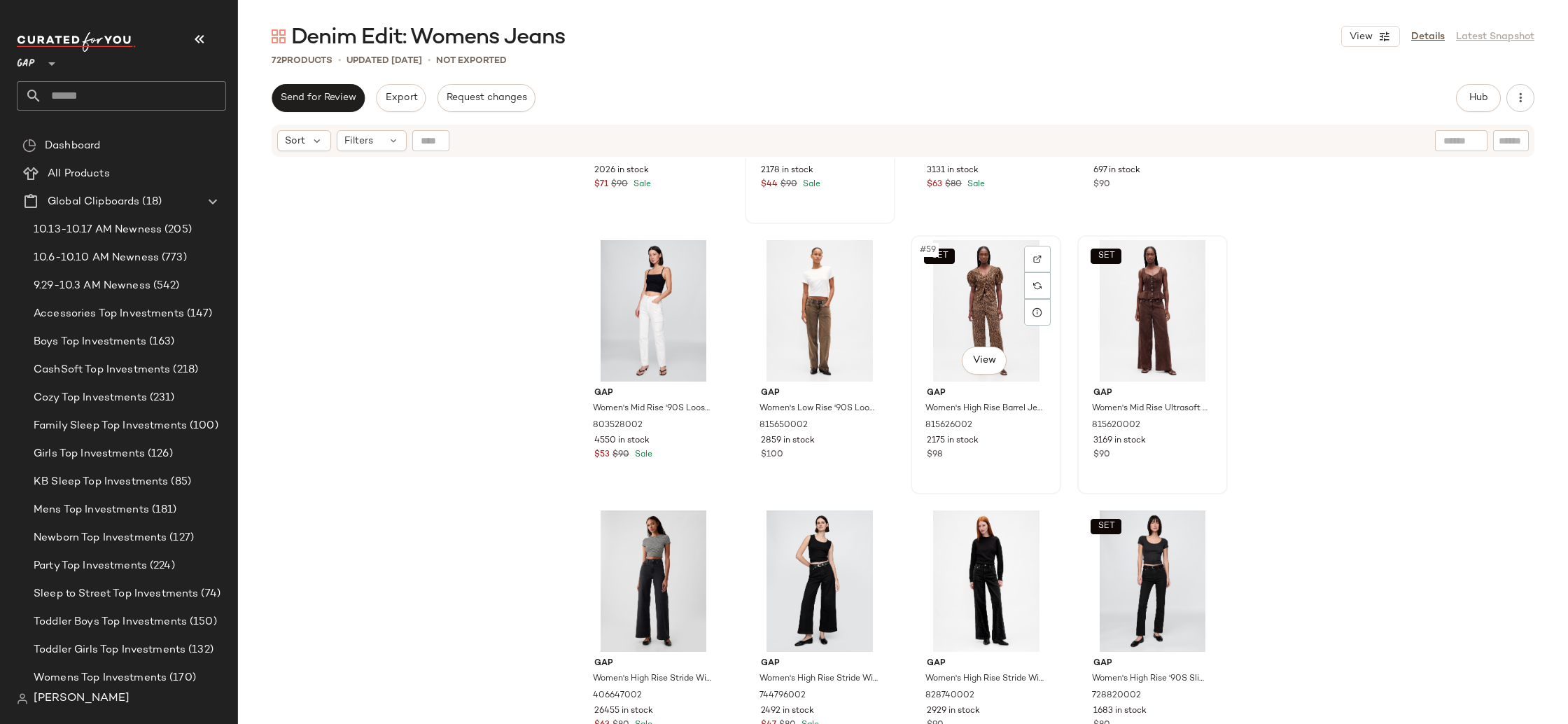
drag, startPoint x: 990, startPoint y: 311, endPoint x: 973, endPoint y: 384, distance: 75.0
click at [990, 311] on div "SET #59 View" at bounding box center [985, 311] width 141 height 142
click at [952, 302] on div "SET #59 View" at bounding box center [985, 311] width 141 height 142
click at [1240, 310] on div "Gap Women's Mid Rise Ultrasoft Baggy Jeans by Gap Optic White Size 26 744790002…" at bounding box center [902, 460] width 1330 height 604
click at [1336, 296] on div "Gap Women's Mid Rise Ultrasoft Baggy Jeans by Gap Optic White Size 26 744790002…" at bounding box center [902, 460] width 1330 height 604
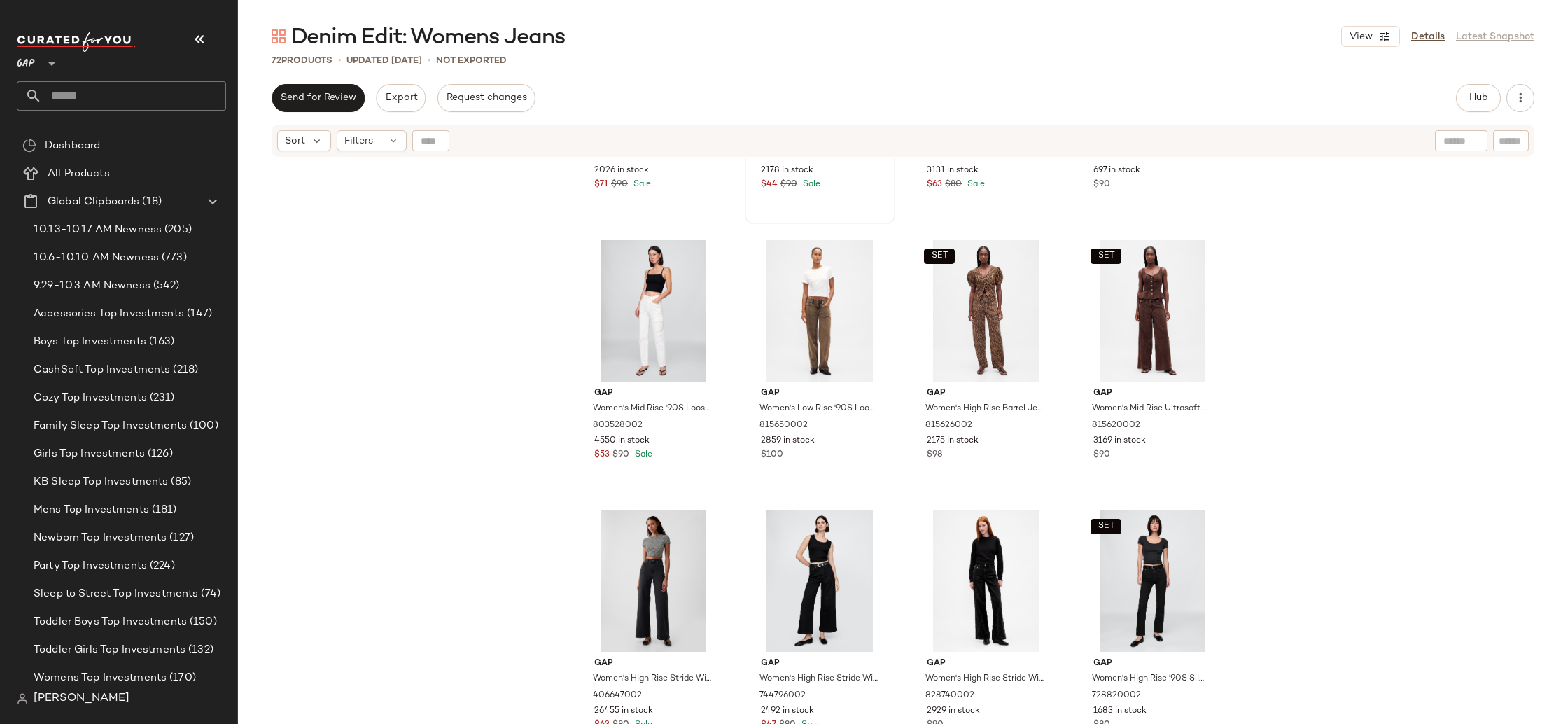
click at [1324, 287] on div "Gap Women's Mid Rise Ultrasoft Baggy Jeans by Gap Optic White Size 26 744790002…" at bounding box center [902, 460] width 1330 height 604
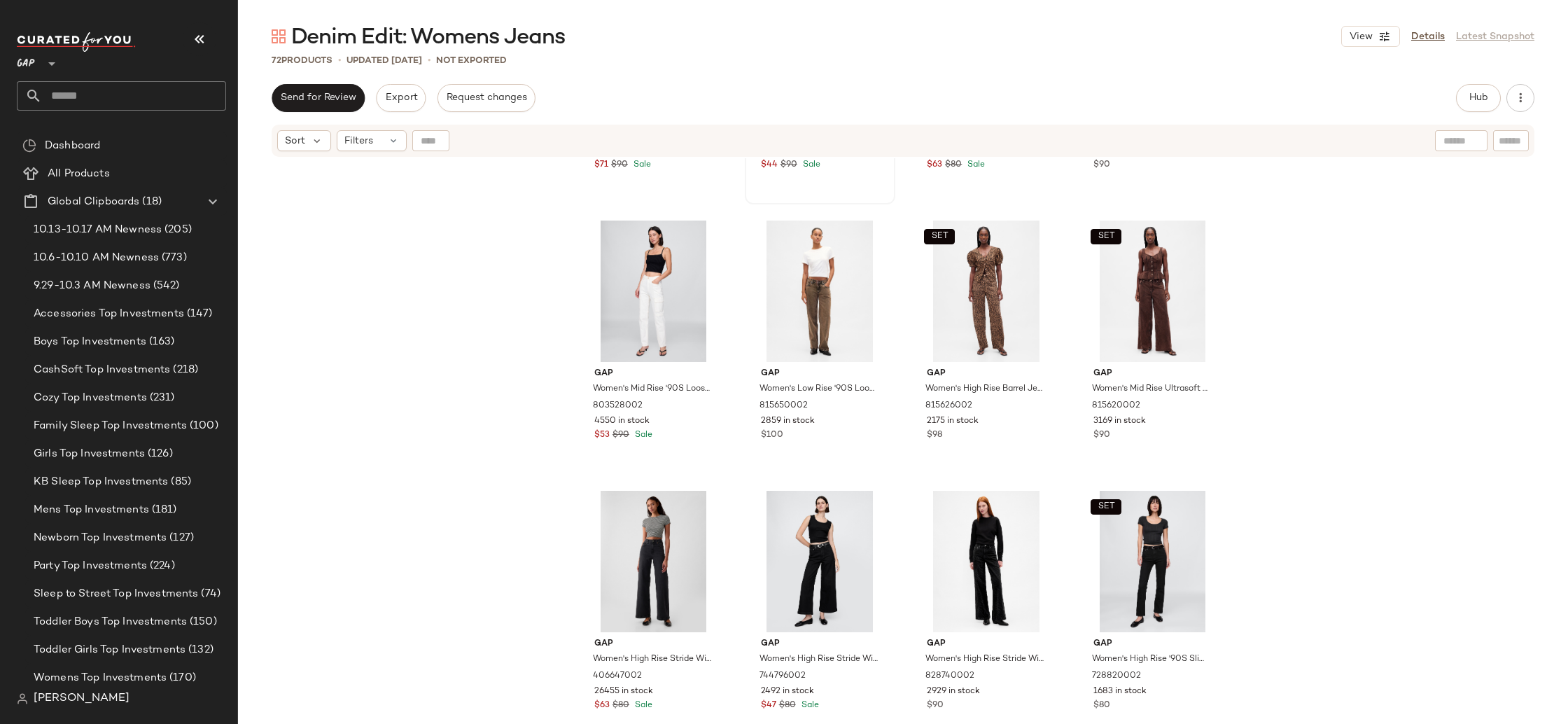
scroll to position [3743, 0]
click at [1380, 296] on div "Gap Women's Mid Rise Ultrasoft Baggy Jeans by Gap Optic White Size 26 744790002…" at bounding box center [902, 460] width 1330 height 604
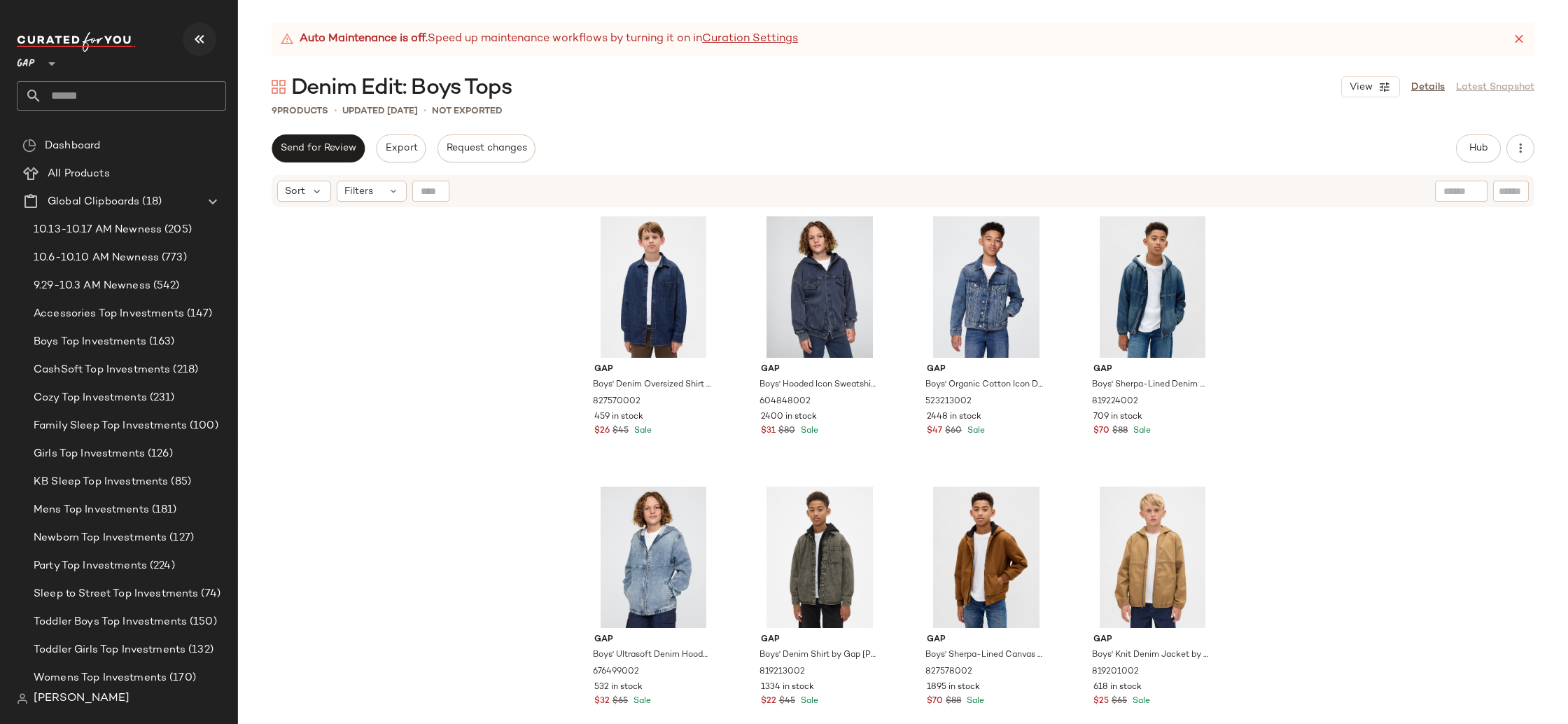
click at [205, 48] on button "button" at bounding box center [200, 39] width 34 height 34
